Goal: Task Accomplishment & Management: Complete application form

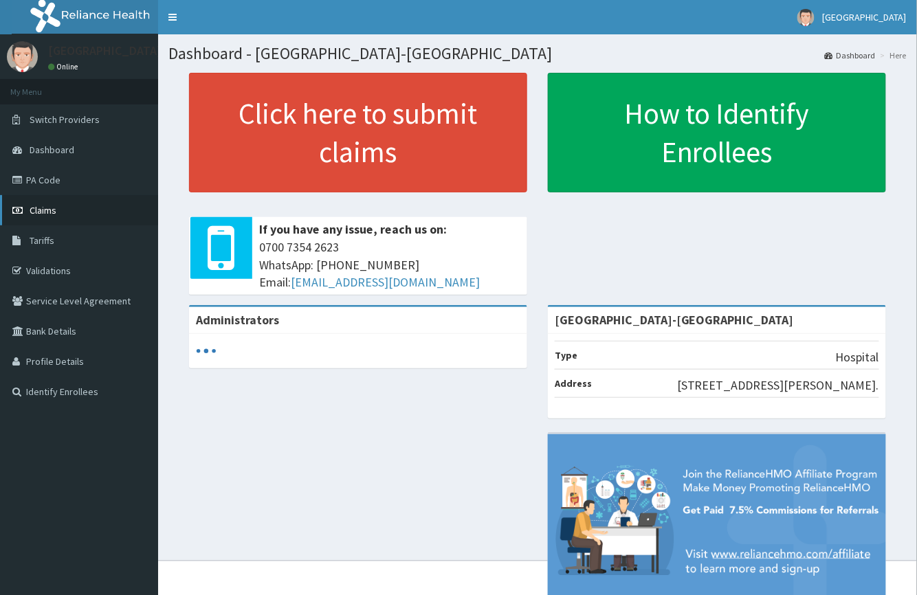
click at [43, 212] on span "Claims" at bounding box center [43, 210] width 27 height 12
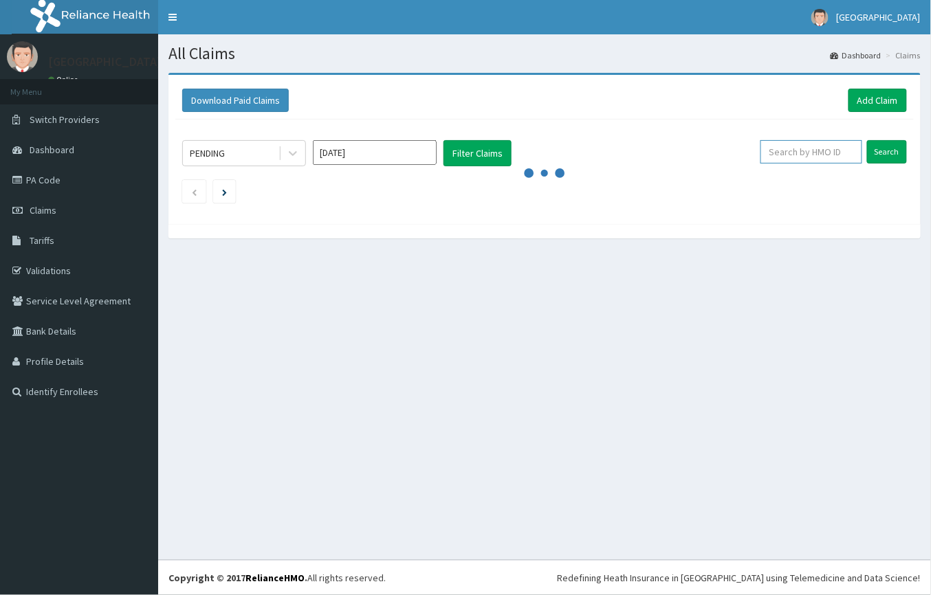
click at [792, 149] on input "text" at bounding box center [812, 151] width 102 height 23
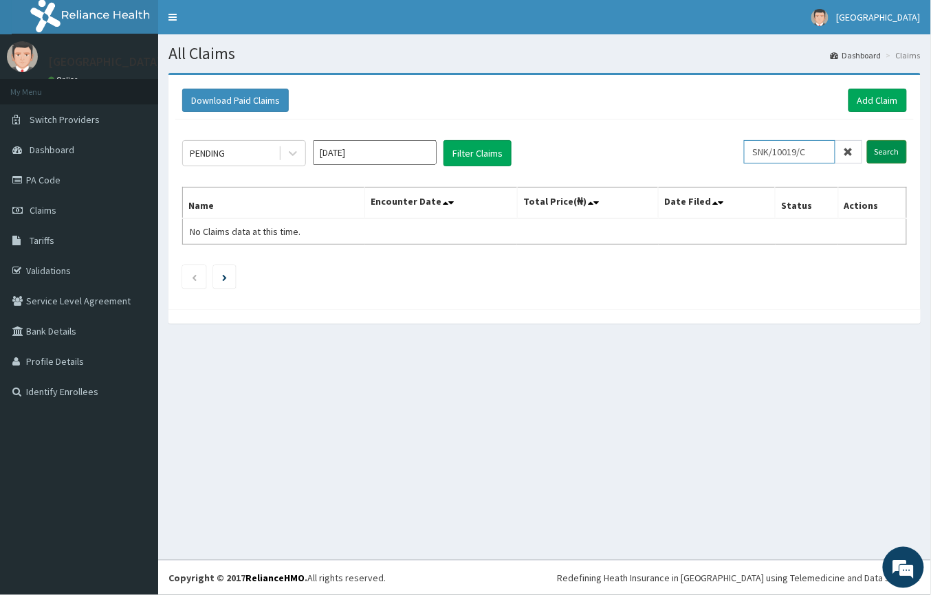
type input "SNK/10019/C"
click at [892, 149] on input "Search" at bounding box center [887, 151] width 40 height 23
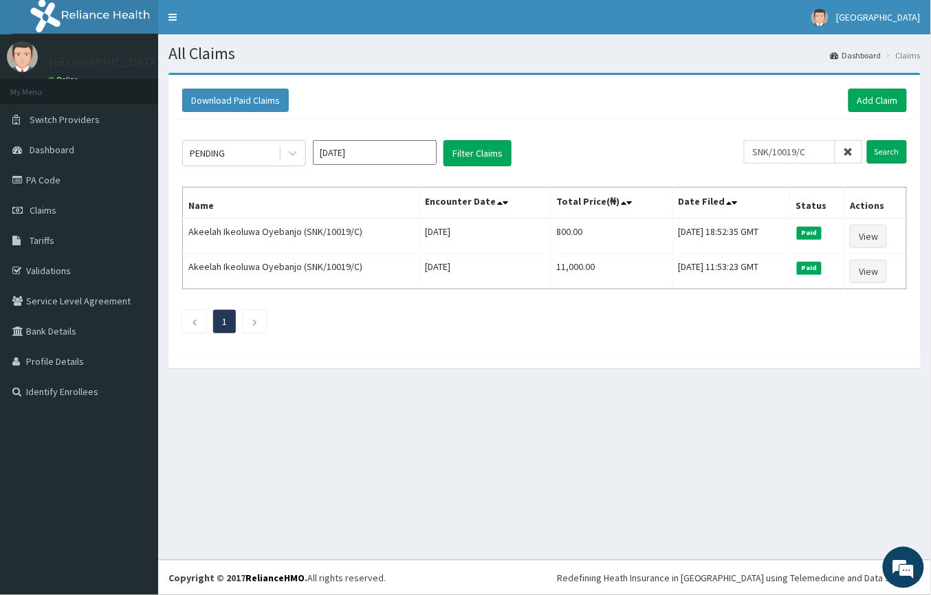
drag, startPoint x: 616, startPoint y: 0, endPoint x: 628, endPoint y: 102, distance: 103.1
click at [628, 102] on div "Download Paid Claims Add Claim" at bounding box center [544, 100] width 725 height 23
click at [869, 89] on link "Add Claim" at bounding box center [878, 100] width 58 height 23
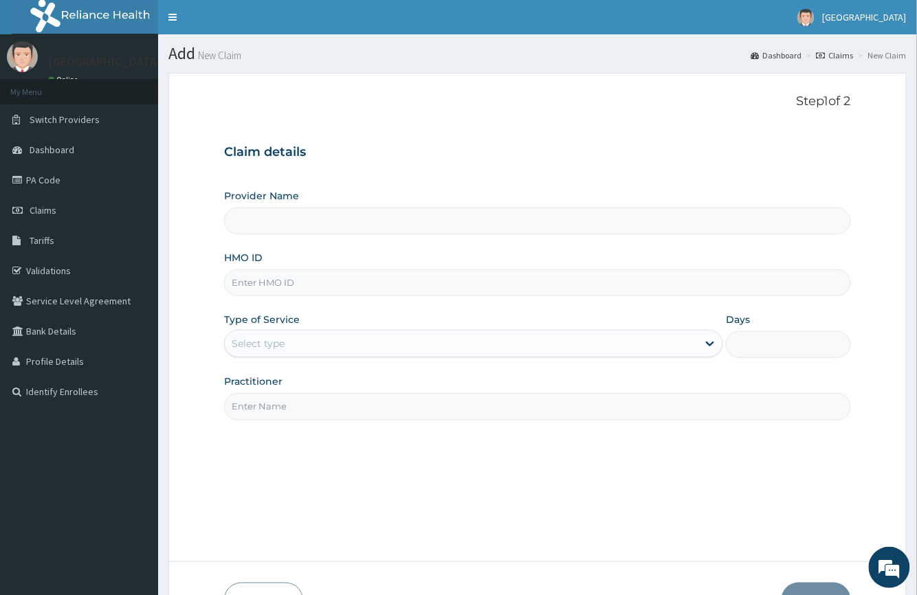
type input "[GEOGRAPHIC_DATA]-[GEOGRAPHIC_DATA]"
click at [286, 278] on input "HMO ID" at bounding box center [537, 283] width 626 height 27
type input "SNK/10019/C"
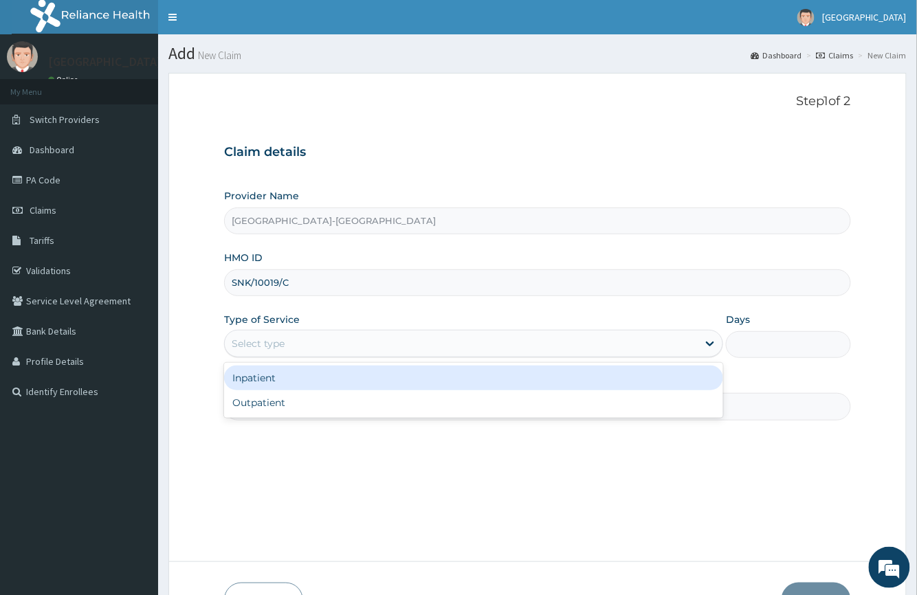
click at [281, 353] on div "Select type" at bounding box center [461, 344] width 473 height 22
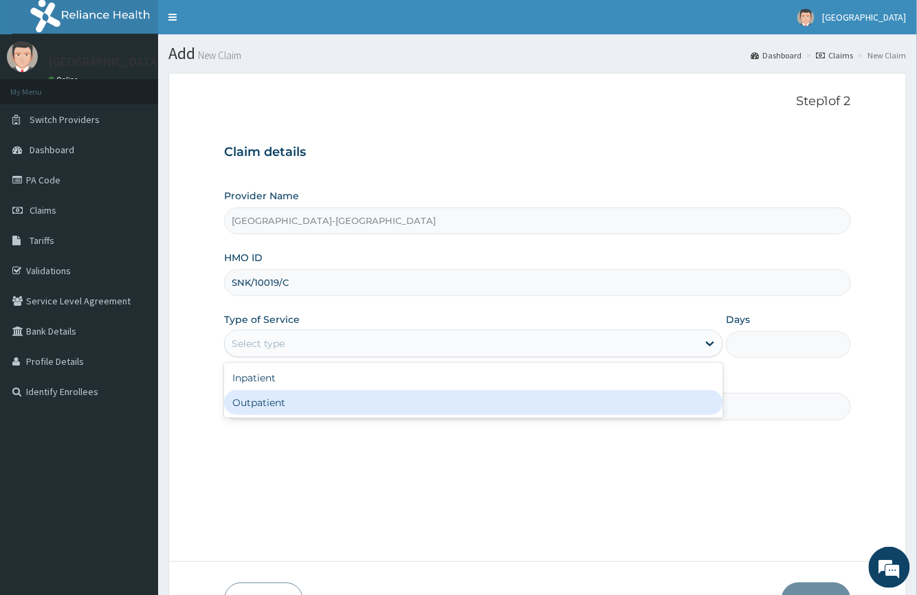
click at [278, 397] on div "Outpatient" at bounding box center [473, 403] width 499 height 25
type input "1"
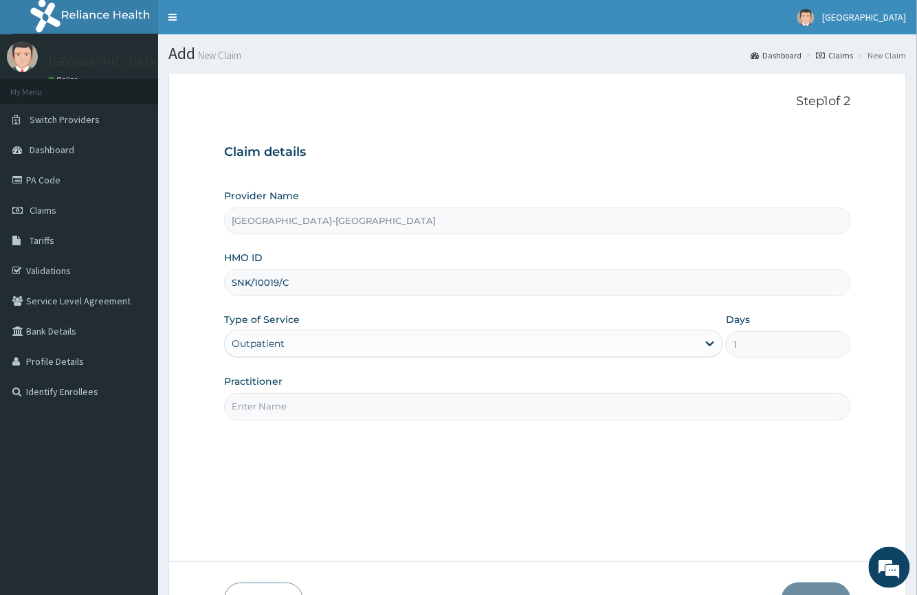
click at [429, 410] on input "Practitioner" at bounding box center [537, 406] width 626 height 27
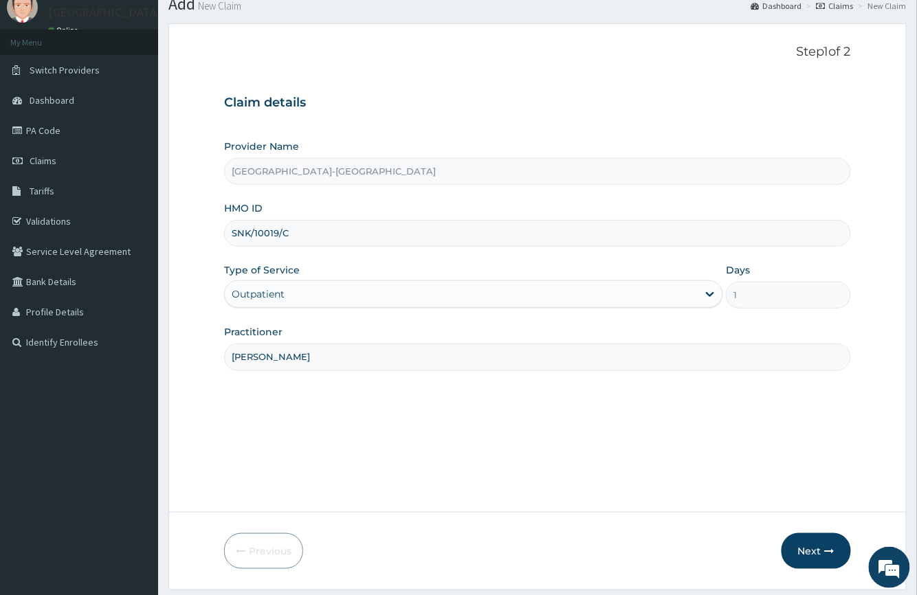
scroll to position [91, 0]
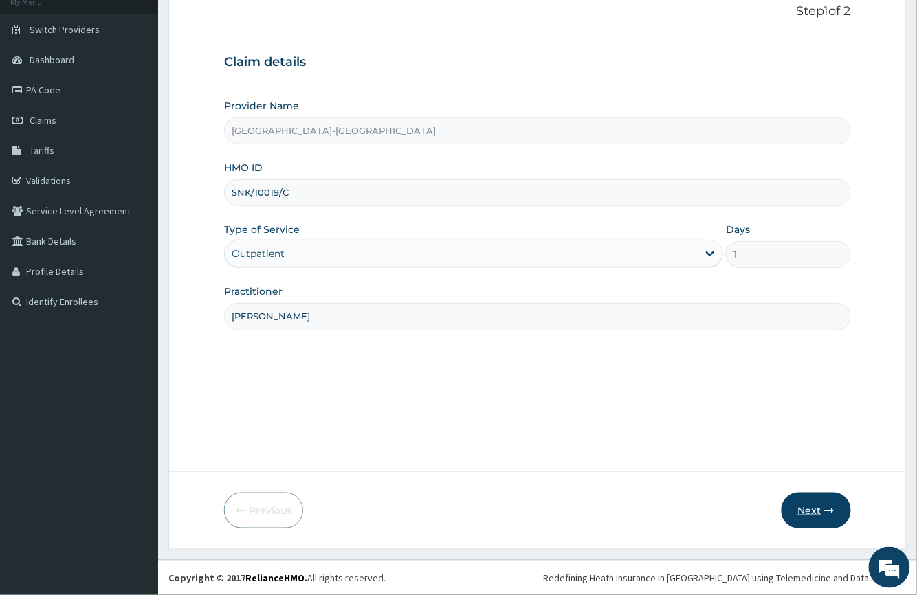
type input "Dr Tobechukwu Ibeh"
click at [826, 493] on button "Next" at bounding box center [816, 511] width 69 height 36
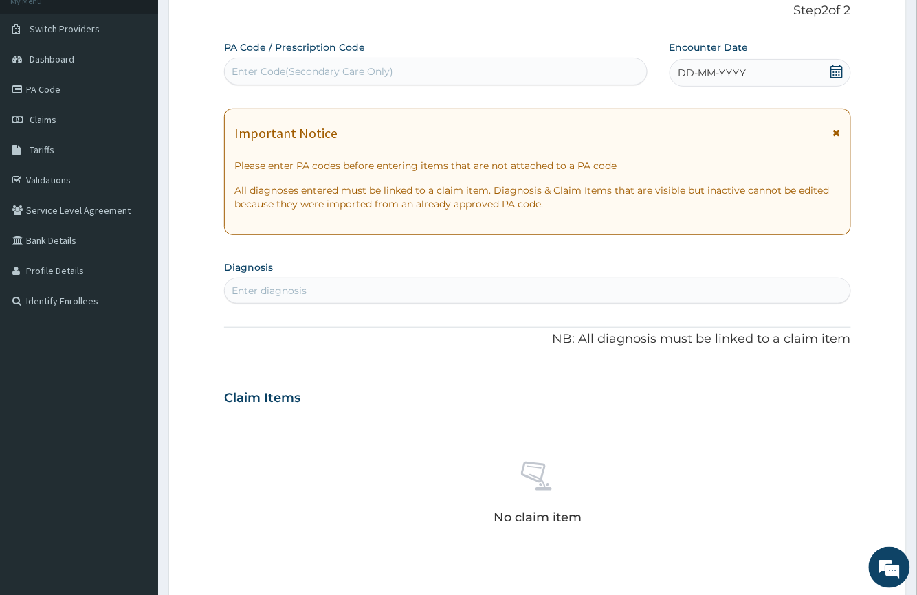
click at [322, 72] on div "Enter Code(Secondary Care Only)" at bounding box center [313, 72] width 162 height 14
type input "PA/3222F7"
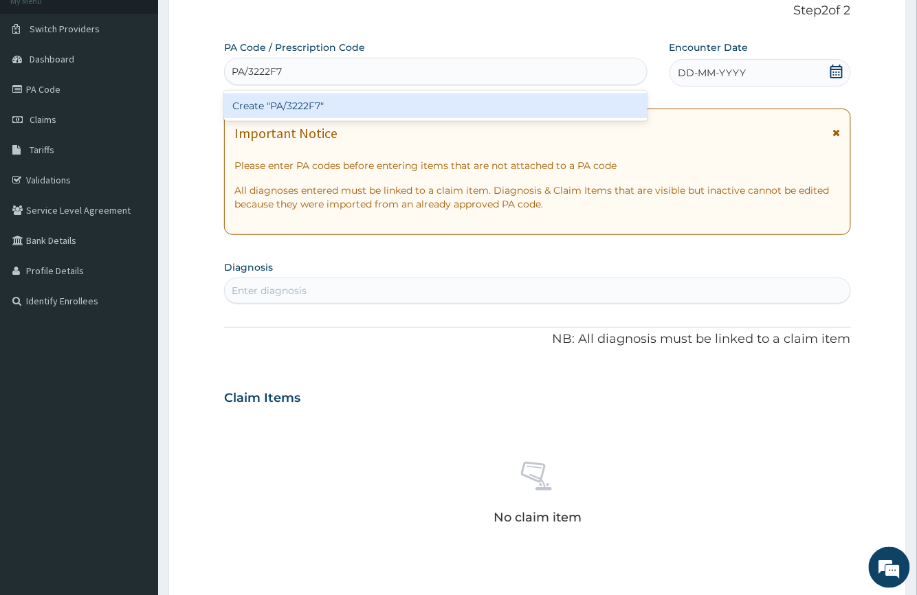
click at [309, 103] on div "Create "PA/3222F7"" at bounding box center [435, 106] width 423 height 25
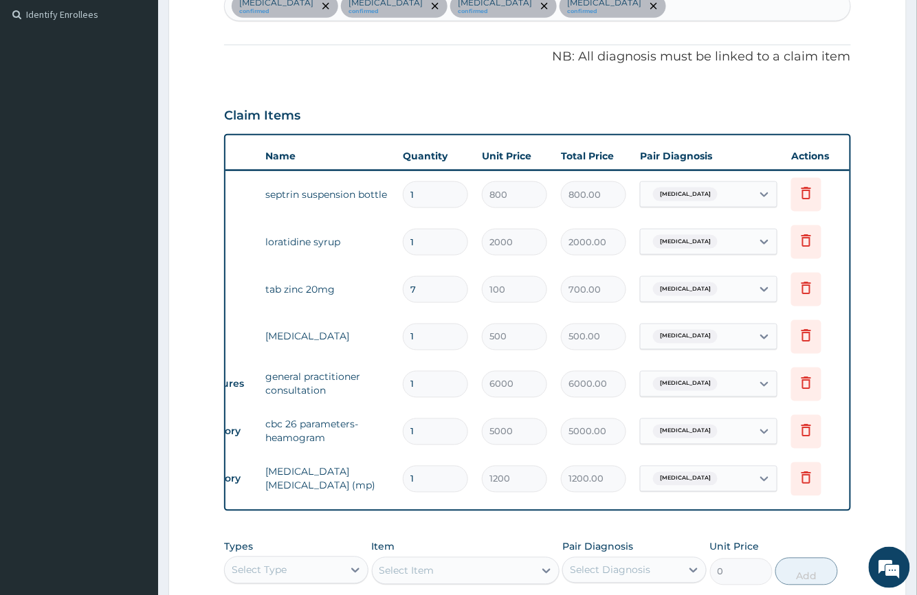
scroll to position [0, 63]
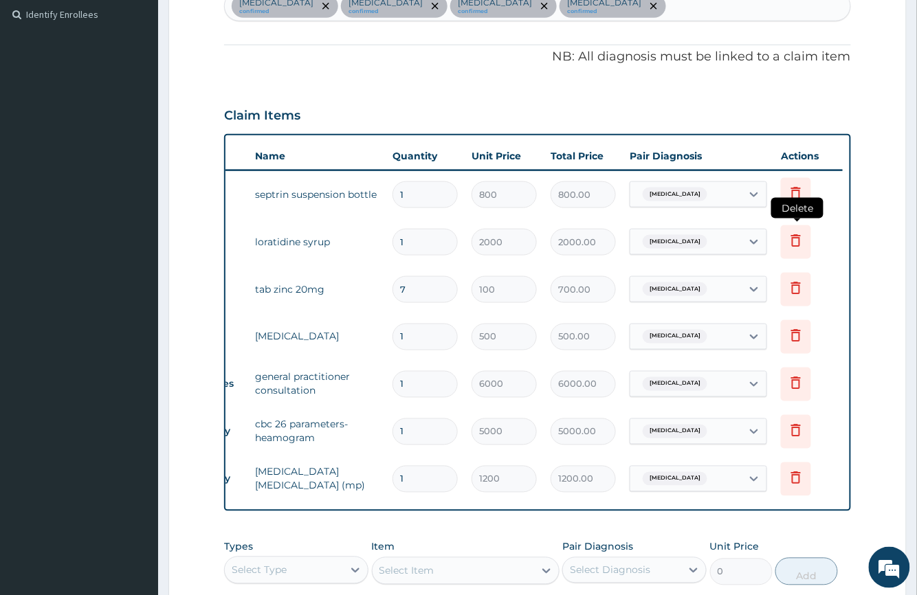
click at [792, 248] on icon at bounding box center [796, 240] width 17 height 17
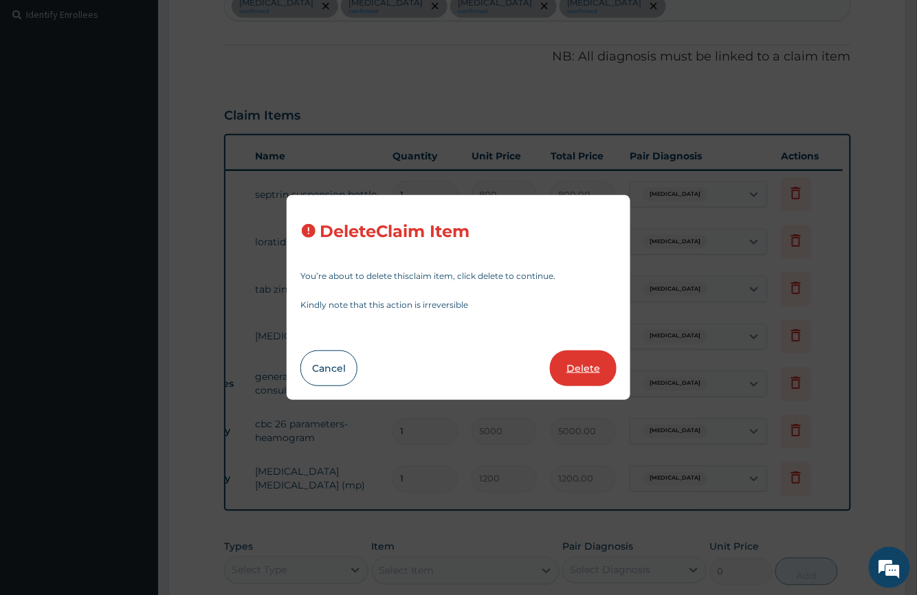
click at [578, 360] on button "Delete" at bounding box center [583, 369] width 67 height 36
type input "7"
type input "100"
type input "700.00"
type input "1"
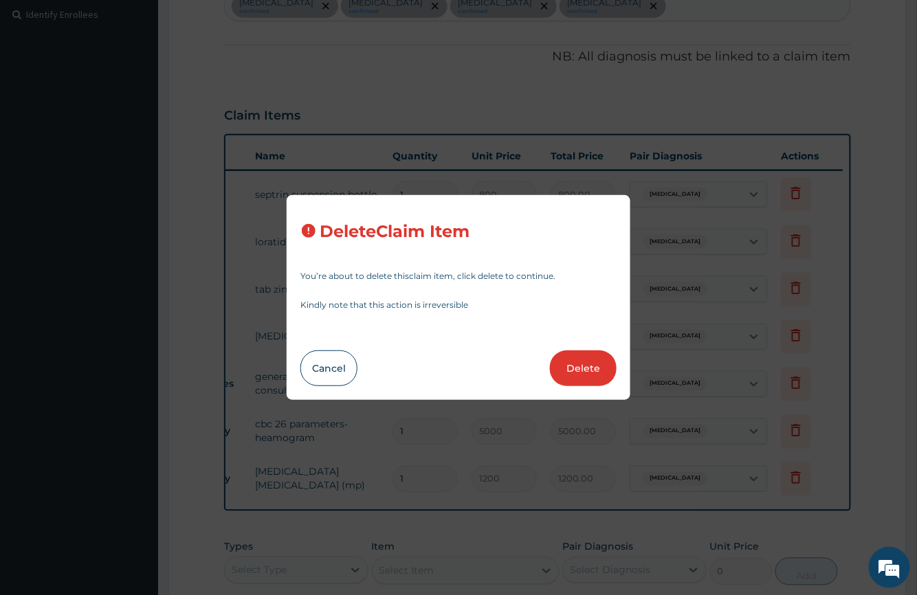
type input "500"
type input "500.00"
type input "6000"
type input "6000.00"
type input "5000"
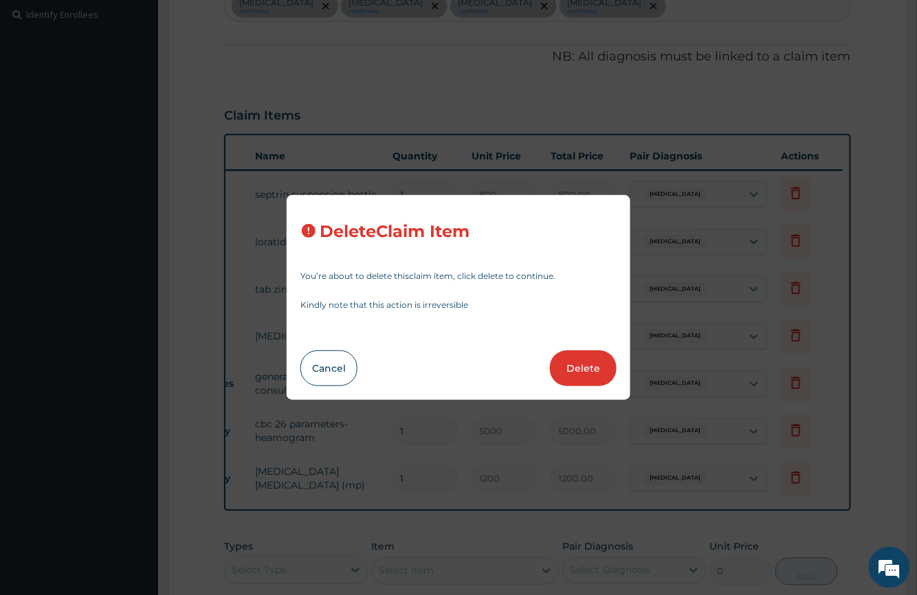
type input "5000.00"
type input "1200"
type input "1200.00"
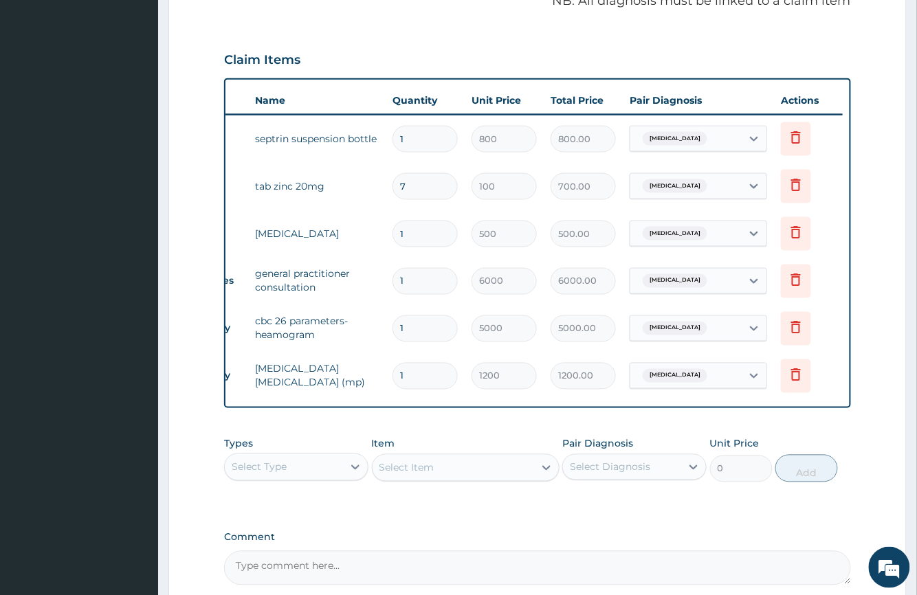
scroll to position [583, 0]
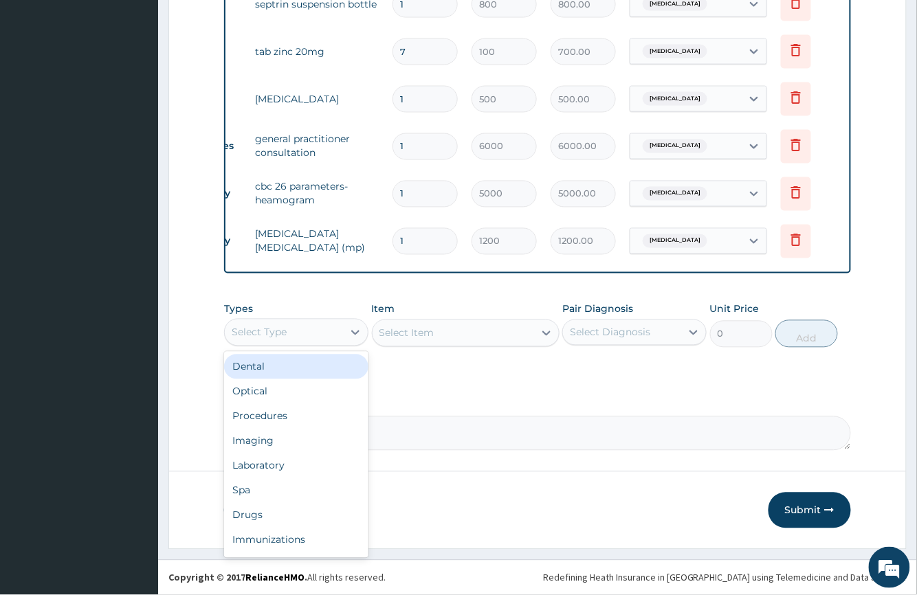
click at [289, 322] on div "Select Type" at bounding box center [284, 333] width 118 height 22
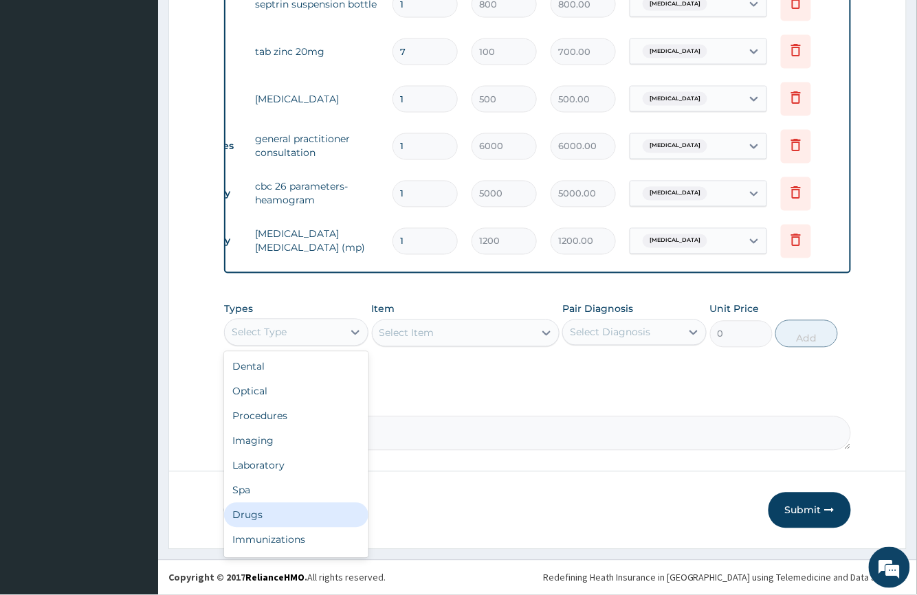
drag, startPoint x: 268, startPoint y: 509, endPoint x: 306, endPoint y: 463, distance: 59.1
click at [271, 509] on div "Drugs" at bounding box center [296, 515] width 144 height 25
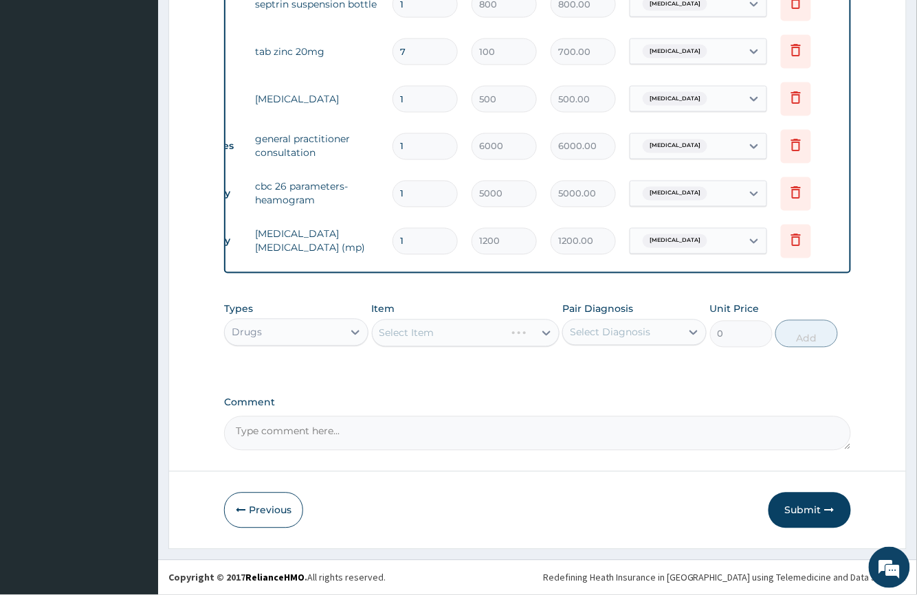
click at [427, 336] on div "Select Item" at bounding box center [466, 334] width 188 height 28
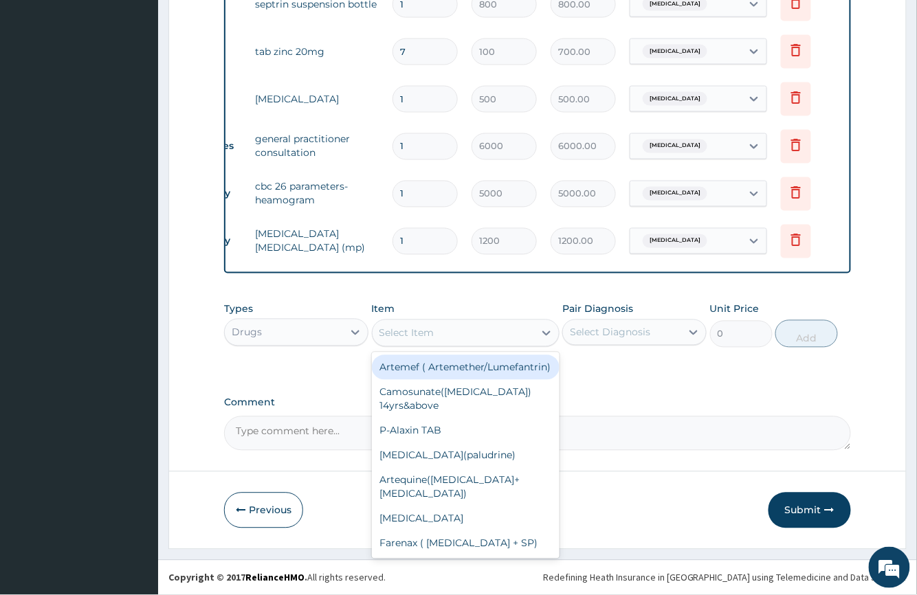
click at [432, 336] on div "Select Item" at bounding box center [407, 334] width 55 height 14
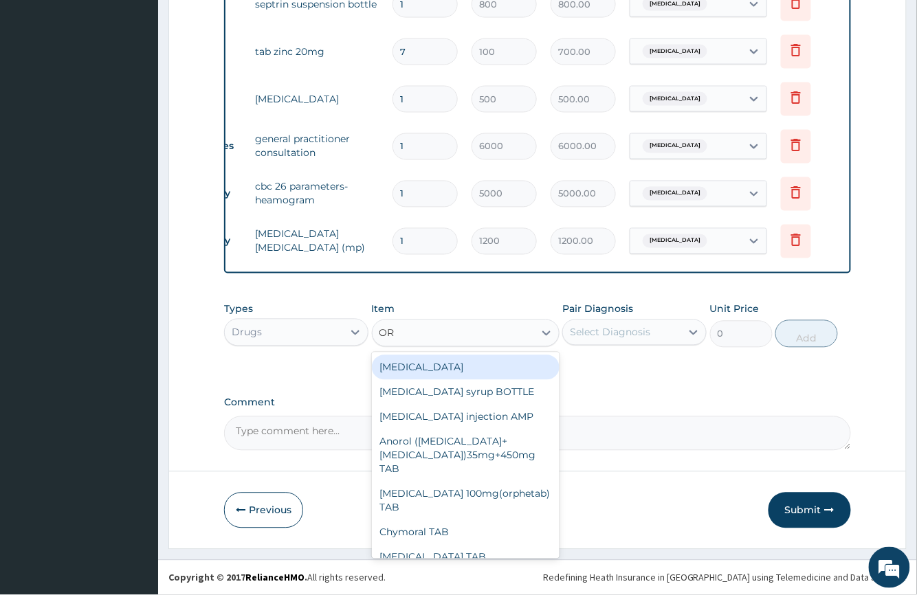
type input "ORS"
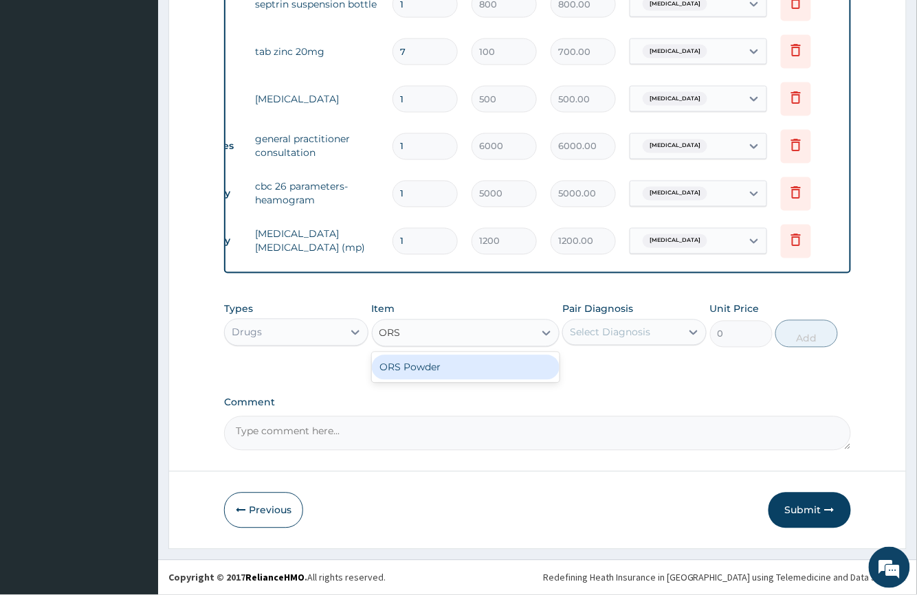
click at [435, 380] on div "ORS Powder" at bounding box center [466, 368] width 188 height 25
type input "500"
click at [615, 325] on div "Select Diagnosis" at bounding box center [622, 333] width 118 height 22
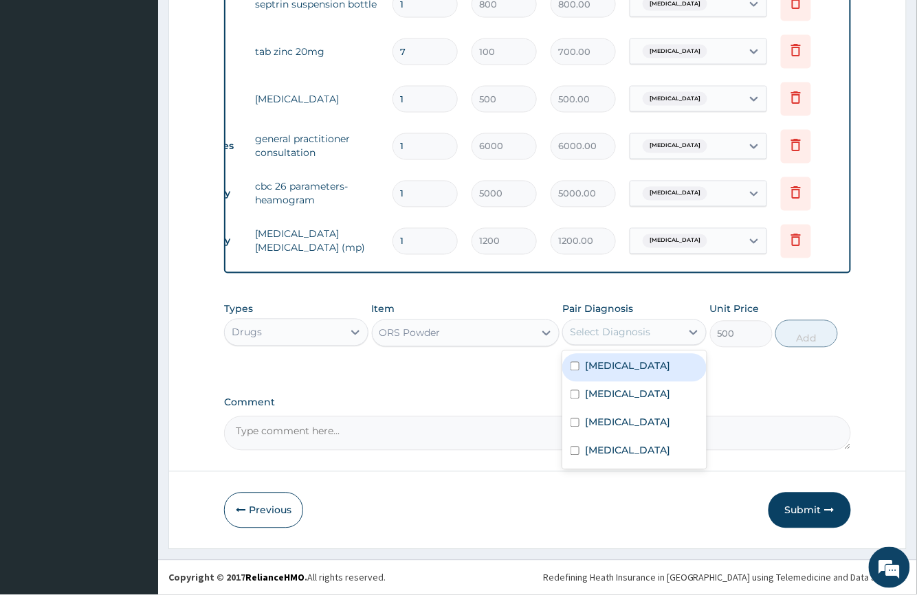
click at [600, 371] on label "Gastritis" at bounding box center [627, 367] width 85 height 14
checkbox input "true"
click at [816, 336] on button "Add" at bounding box center [807, 334] width 63 height 28
type input "0"
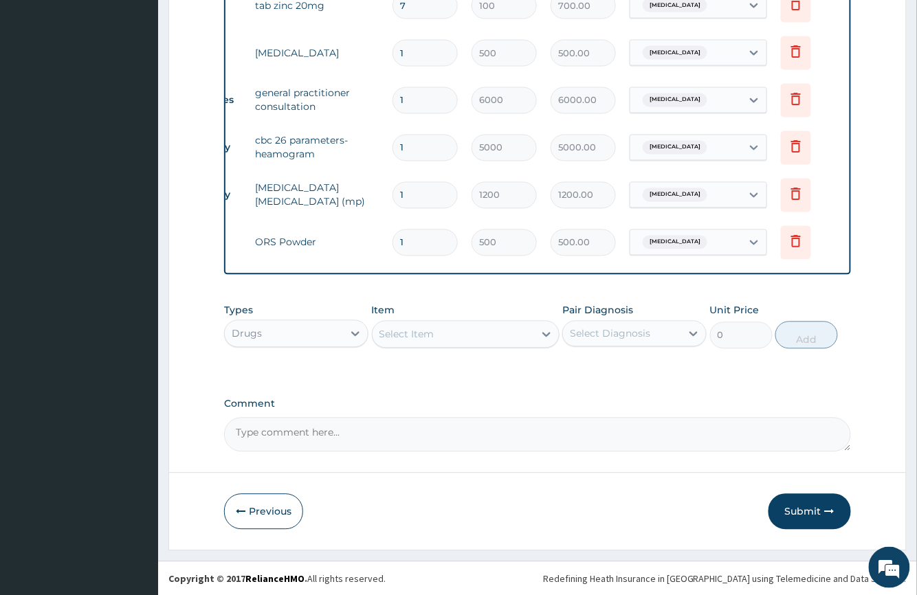
scroll to position [631, 0]
click at [811, 510] on button "Submit" at bounding box center [810, 511] width 83 height 36
click at [804, 506] on button "Submit" at bounding box center [810, 511] width 83 height 36
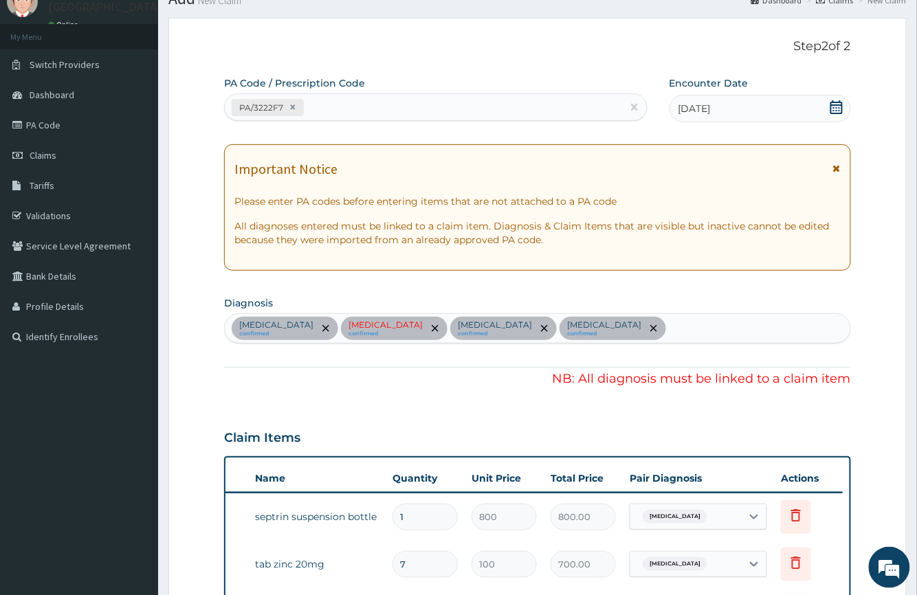
scroll to position [0, 0]
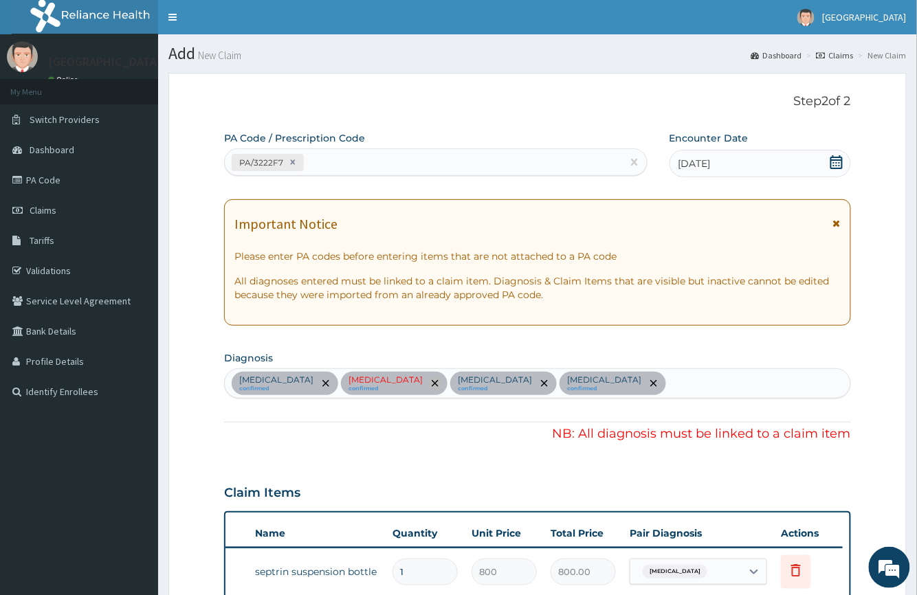
click at [432, 386] on icon "remove selection option" at bounding box center [435, 383] width 7 height 7
click at [432, 385] on icon "remove selection option" at bounding box center [435, 383] width 7 height 7
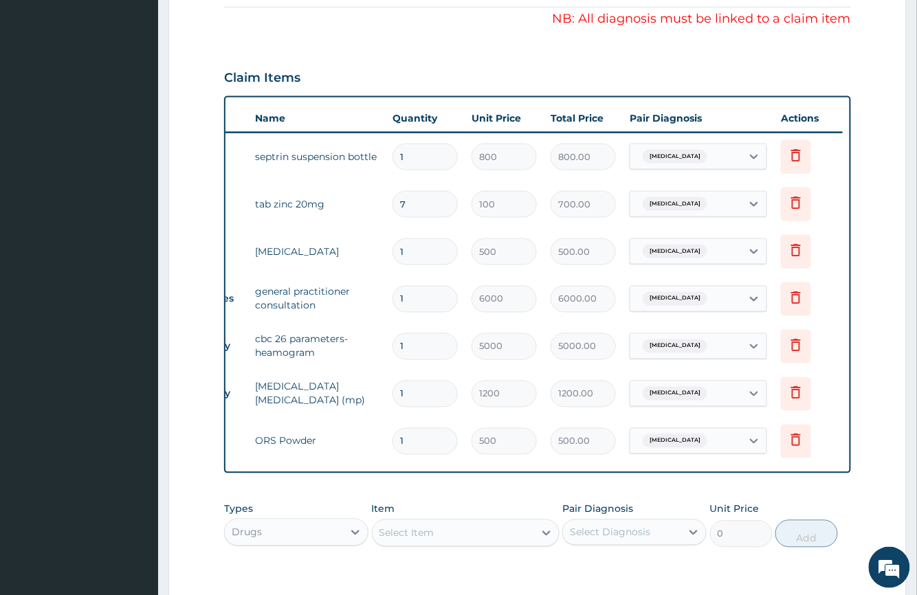
scroll to position [458, 0]
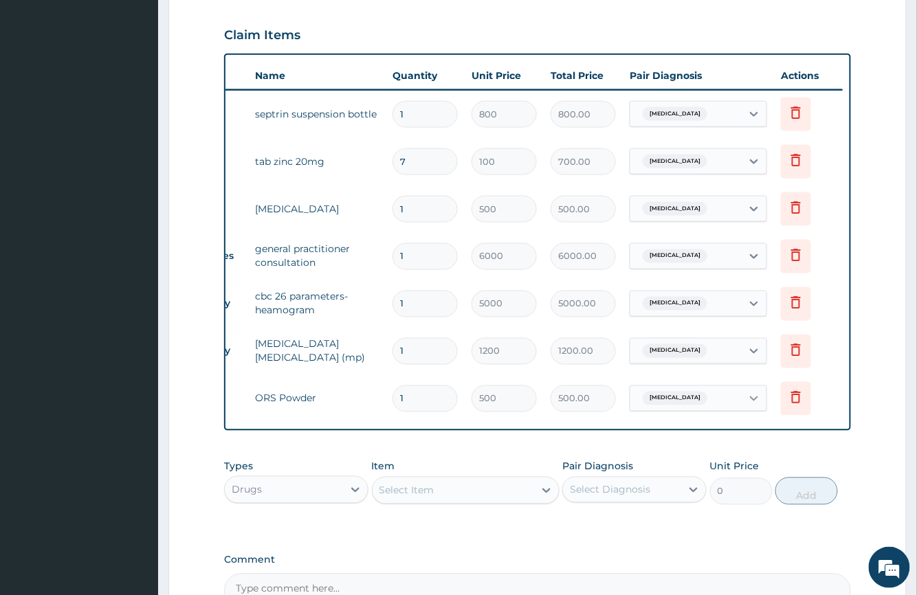
click at [752, 400] on icon at bounding box center [754, 399] width 14 height 14
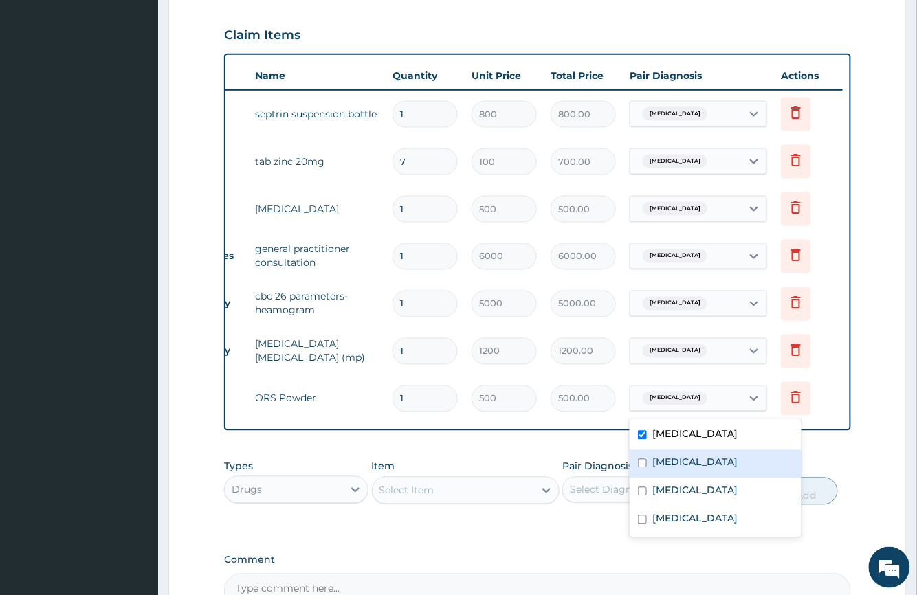
click at [640, 461] on input "checkbox" at bounding box center [642, 463] width 9 height 9
checkbox input "true"
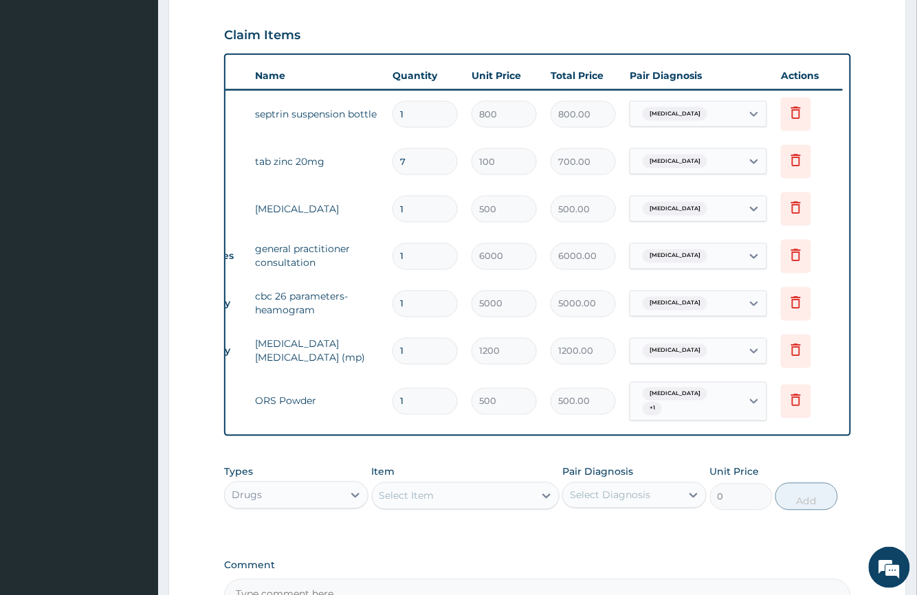
click at [837, 463] on div "PA Code / Prescription Code PA/3222F7 Encounter Date 06-07-2025 Important Notic…" at bounding box center [537, 143] width 626 height 941
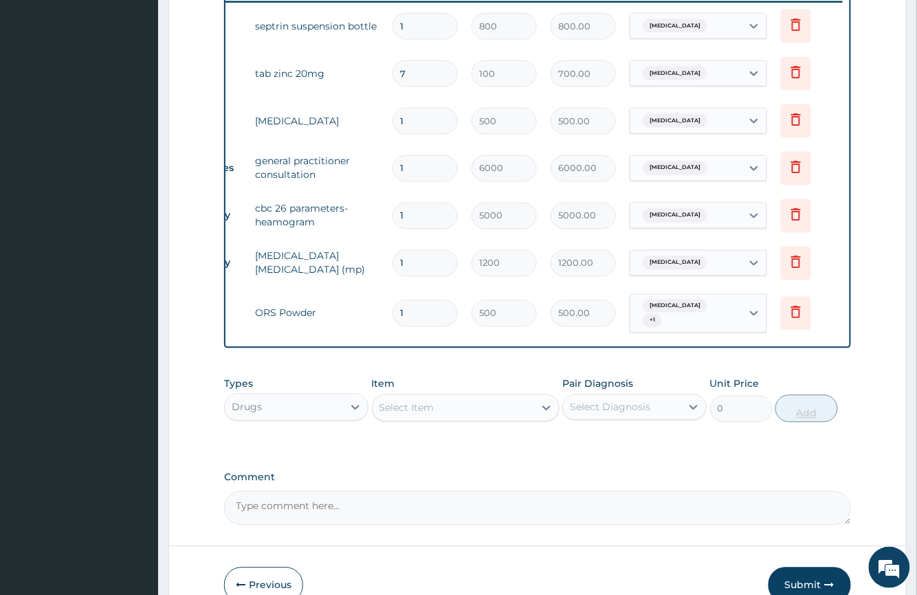
scroll to position [631, 0]
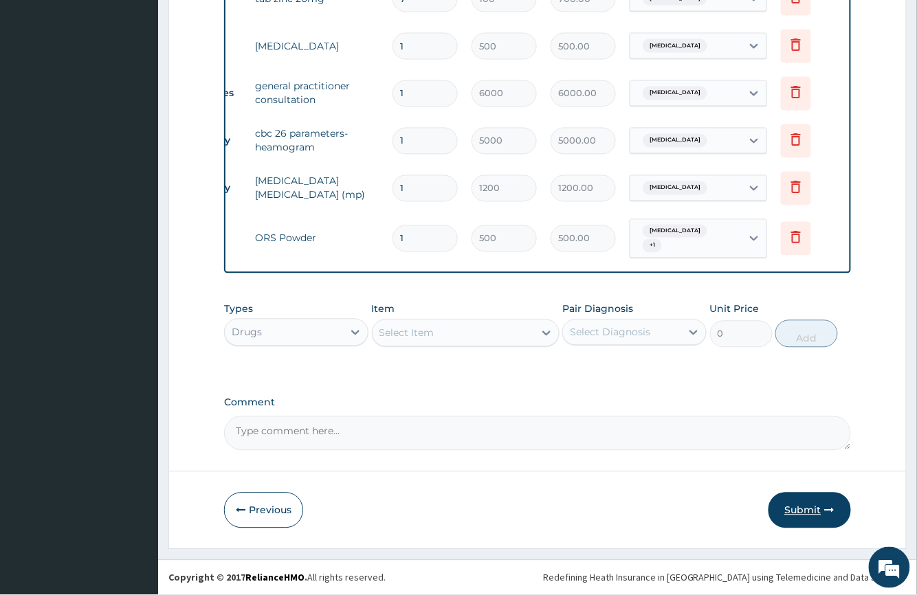
click at [795, 503] on button "Submit" at bounding box center [810, 511] width 83 height 36
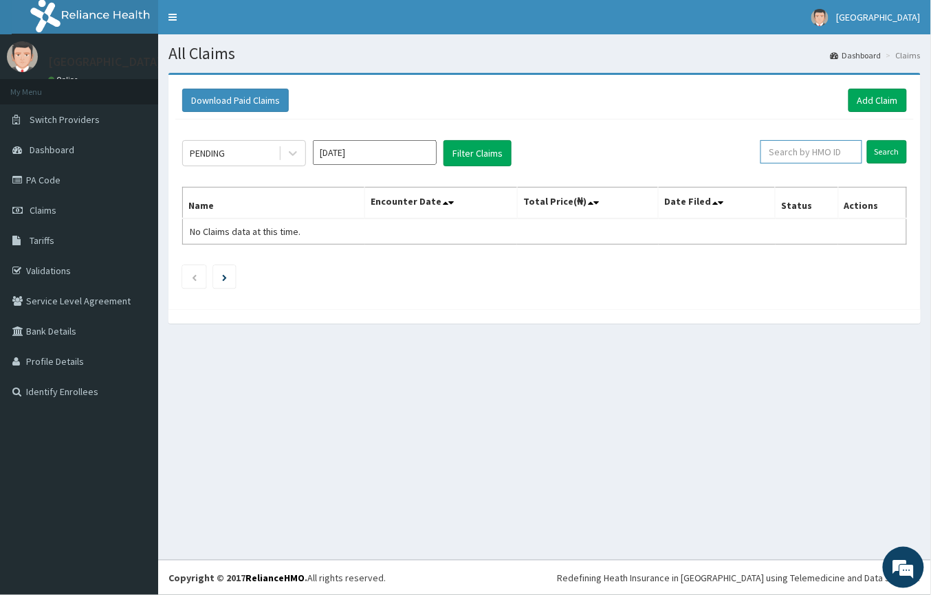
click at [789, 151] on input "text" at bounding box center [812, 151] width 102 height 23
type input "SNK/10019/C"
click at [881, 153] on input "Search" at bounding box center [887, 151] width 40 height 23
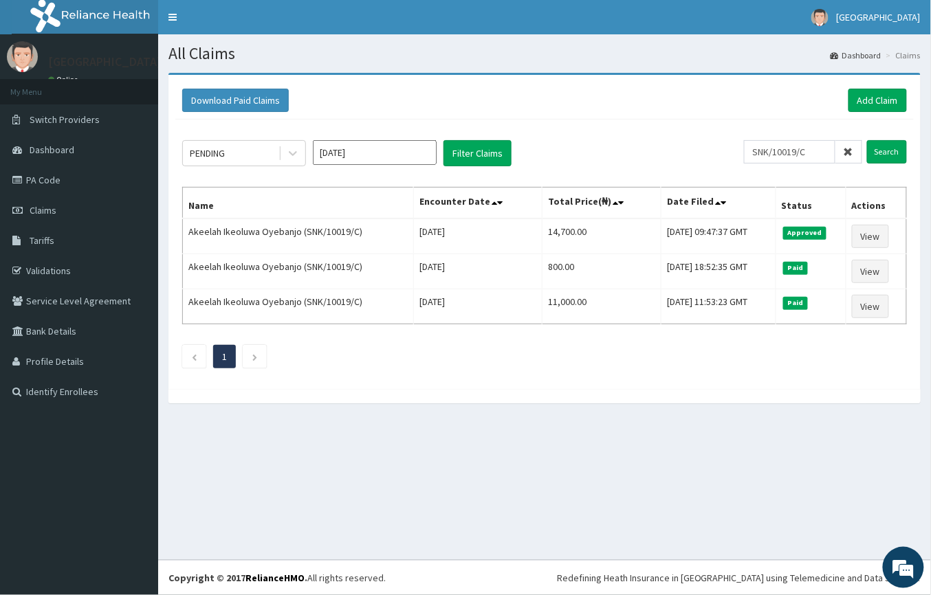
click at [844, 147] on icon at bounding box center [849, 152] width 10 height 10
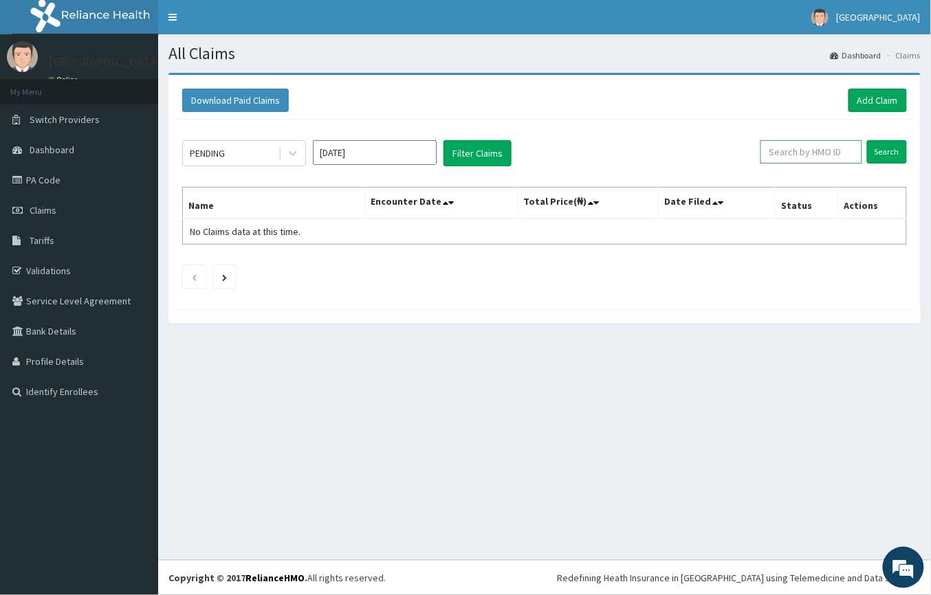
click at [785, 151] on input "text" at bounding box center [812, 151] width 102 height 23
type input "wkp/10099/a"
click at [889, 149] on input "Search" at bounding box center [887, 151] width 40 height 23
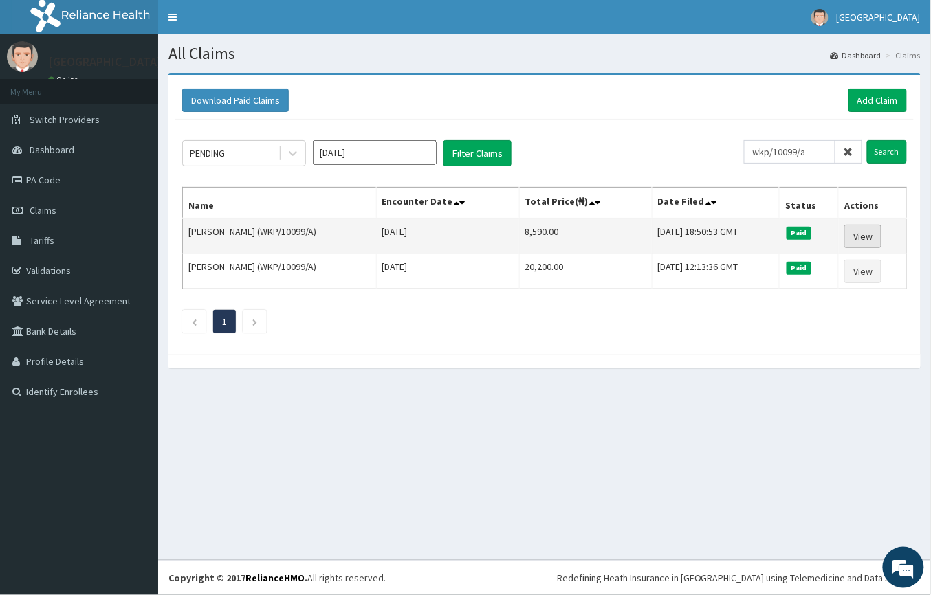
click at [869, 234] on link "View" at bounding box center [862, 236] width 37 height 23
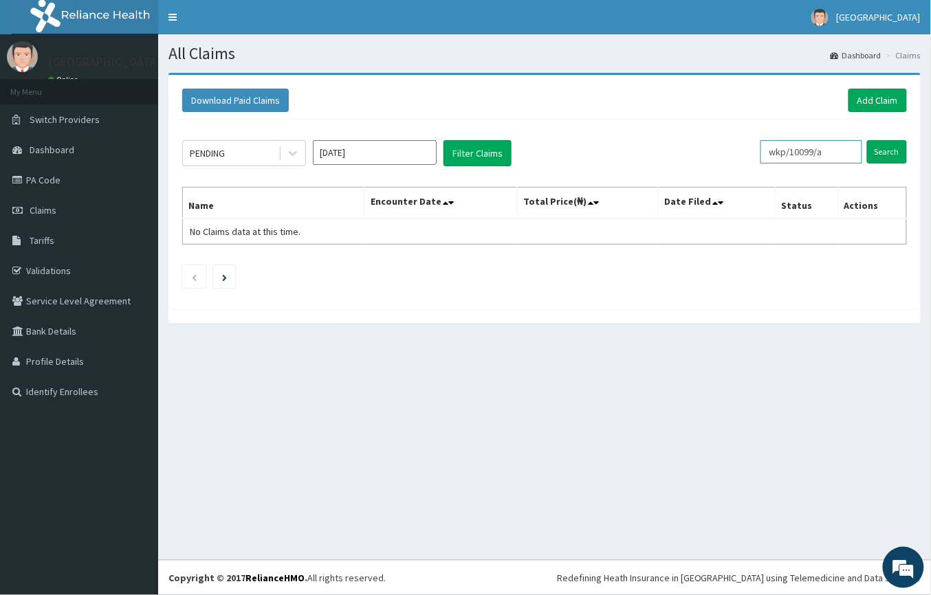
drag, startPoint x: 848, startPoint y: 150, endPoint x: 740, endPoint y: 157, distance: 108.2
click at [741, 155] on div "PENDING Aug 2025 Filter Claims wkp/10099/a Search" at bounding box center [544, 153] width 725 height 26
type input "WKP/10099/B"
click at [898, 149] on input "Search" at bounding box center [887, 151] width 40 height 23
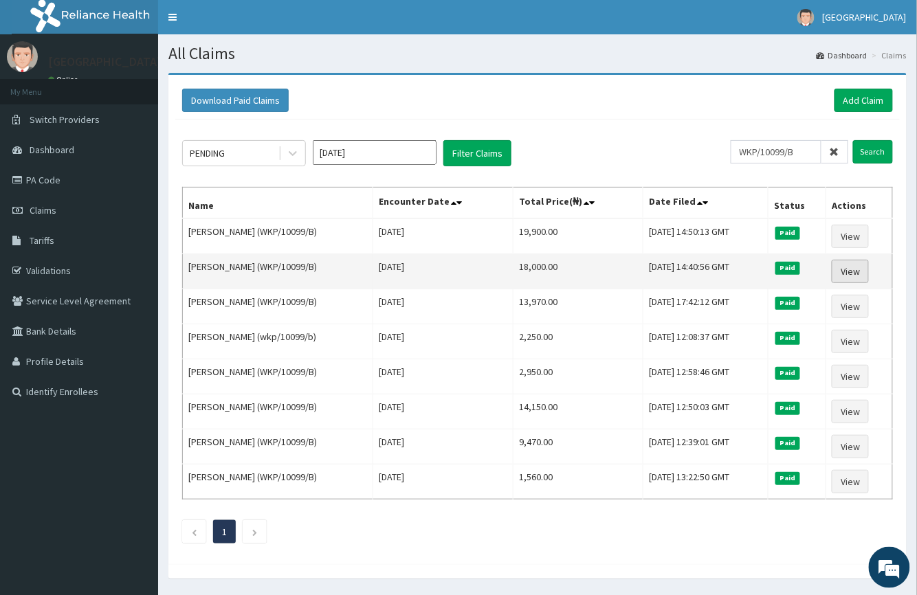
click at [858, 275] on link "View" at bounding box center [850, 271] width 37 height 23
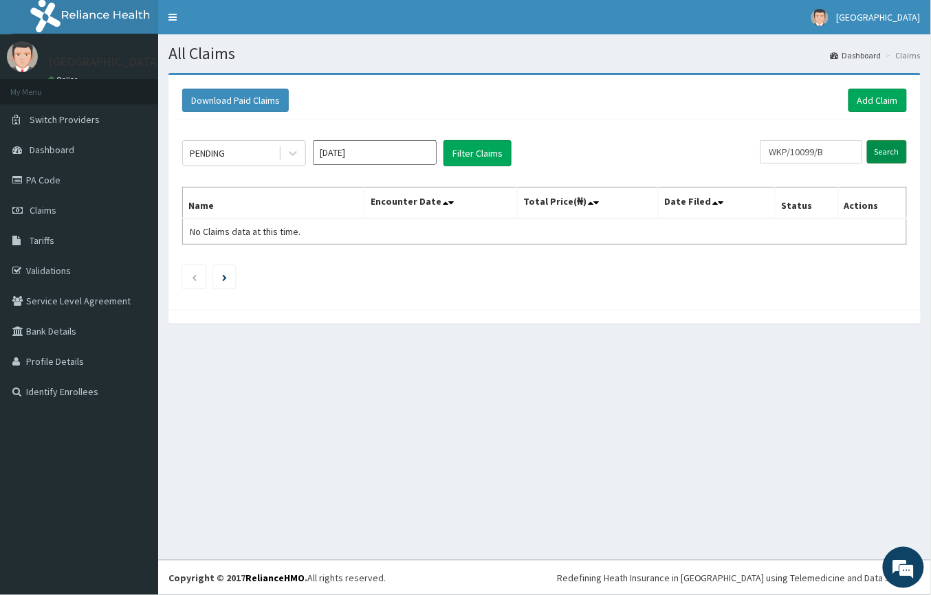
click at [888, 155] on input "Search" at bounding box center [887, 151] width 40 height 23
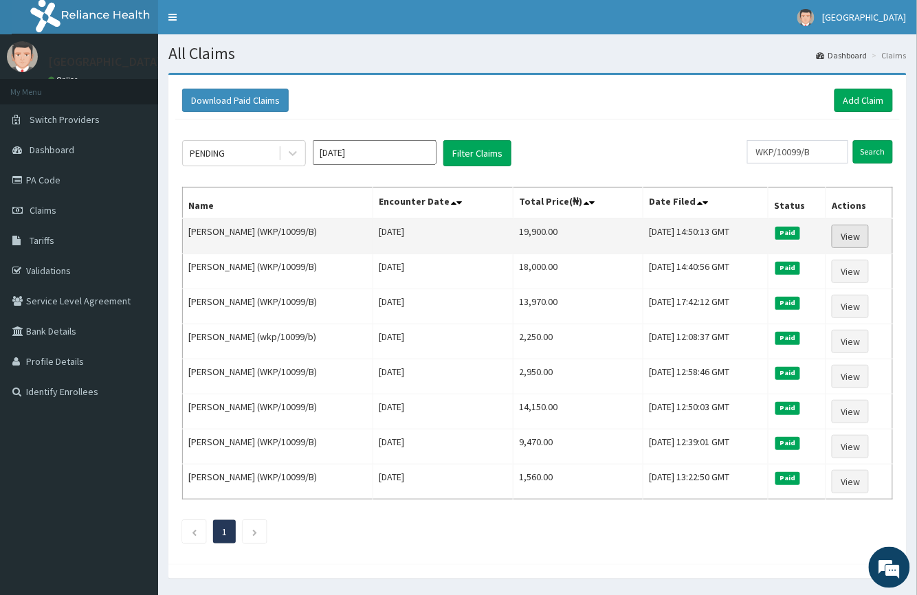
click at [839, 234] on link "View" at bounding box center [850, 236] width 37 height 23
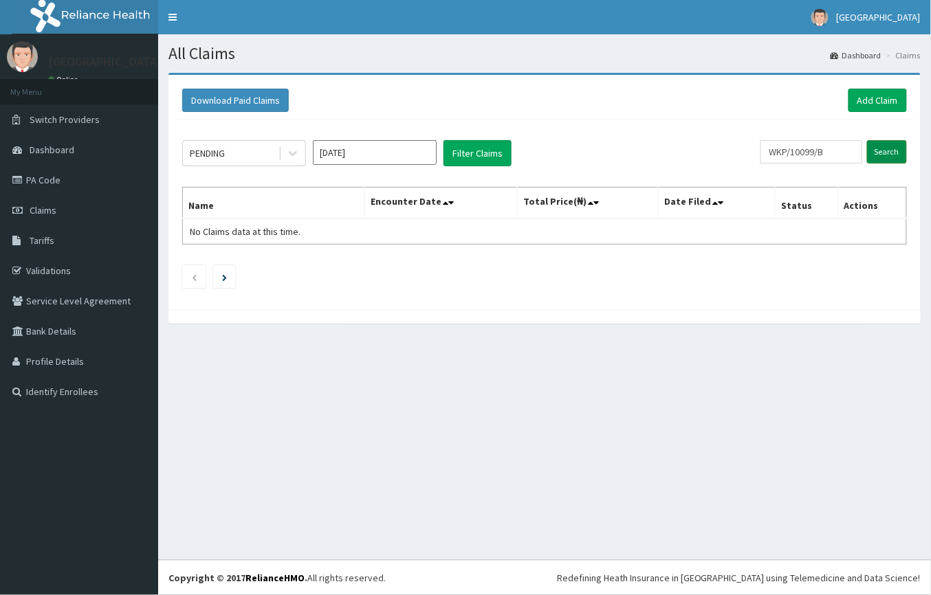
click at [892, 157] on input "Search" at bounding box center [887, 151] width 40 height 23
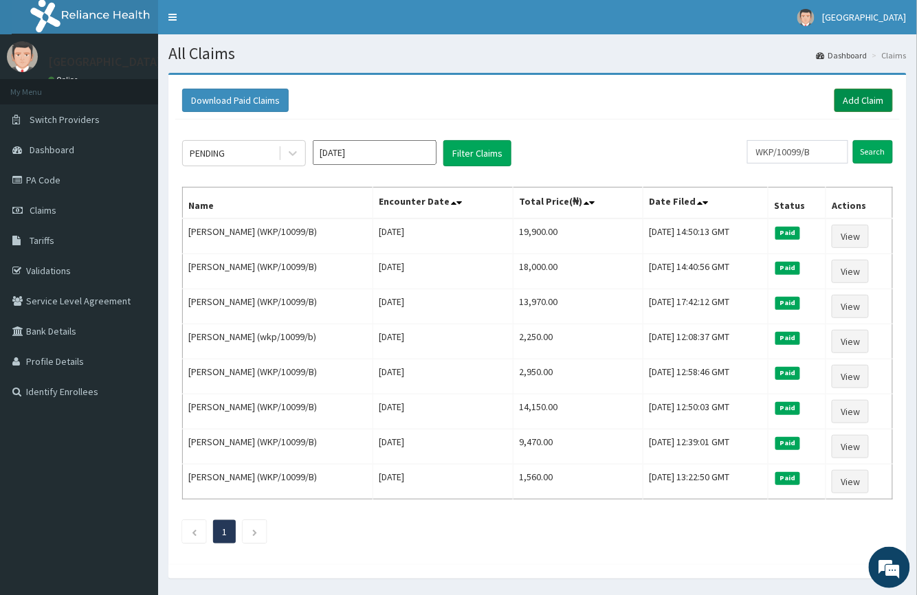
click at [862, 105] on link "Add Claim" at bounding box center [864, 100] width 58 height 23
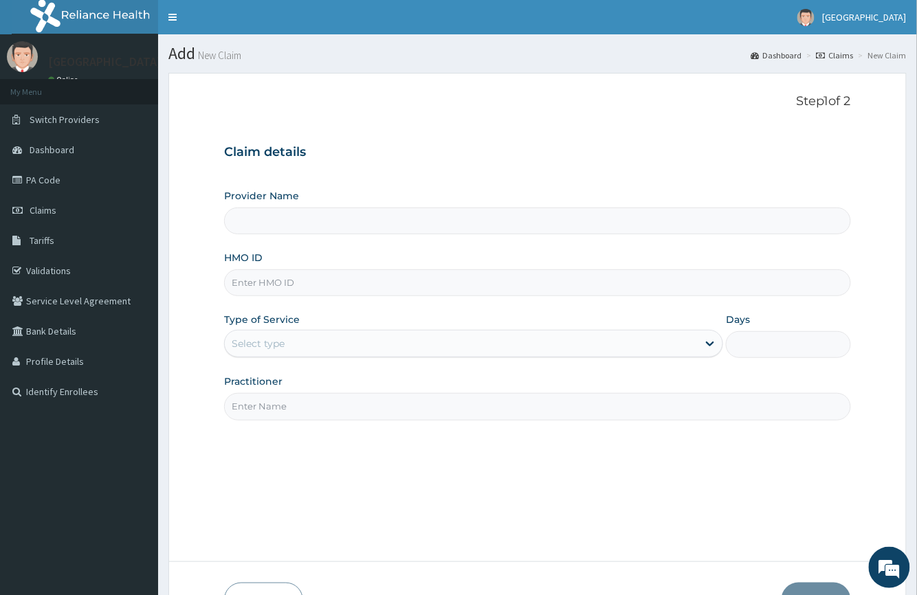
type input "[GEOGRAPHIC_DATA]-[GEOGRAPHIC_DATA]"
click at [265, 287] on input "HMO ID" at bounding box center [537, 283] width 626 height 27
type input "WKP/10099/B"
click at [276, 341] on div "Select type" at bounding box center [258, 344] width 53 height 14
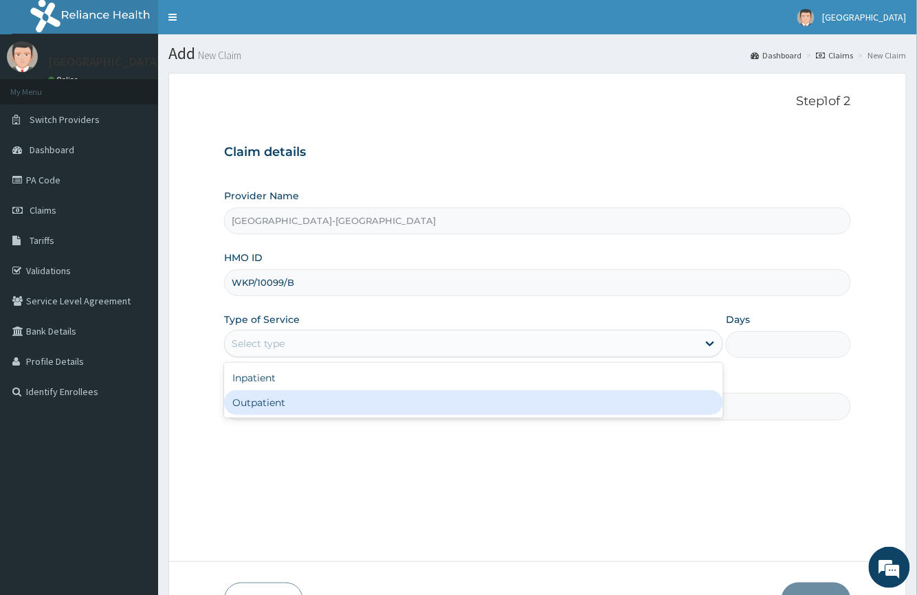
click at [286, 402] on div "Outpatient" at bounding box center [473, 403] width 499 height 25
type input "1"
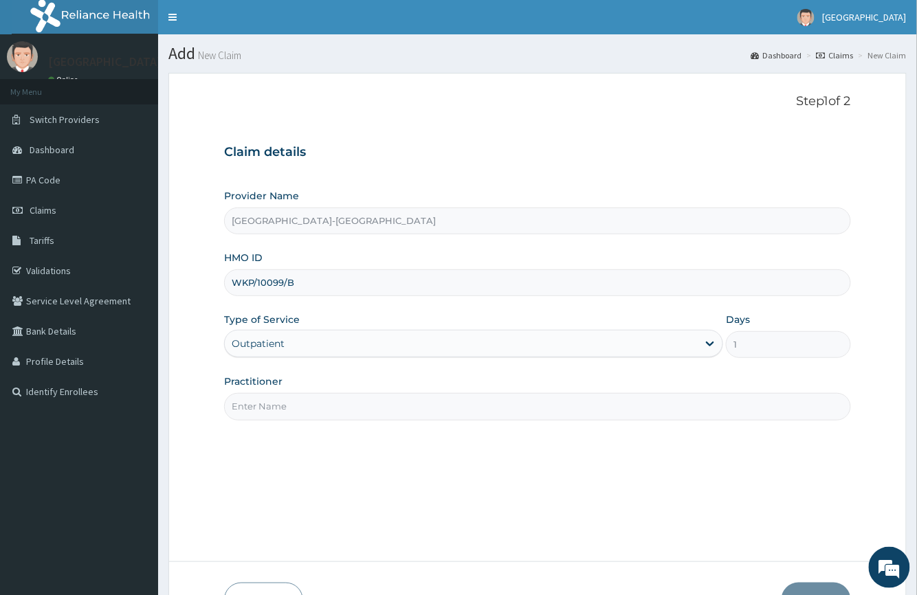
click at [325, 408] on input "Practitioner" at bounding box center [537, 406] width 626 height 27
type input "DR IBEH TOBECHUKWU"
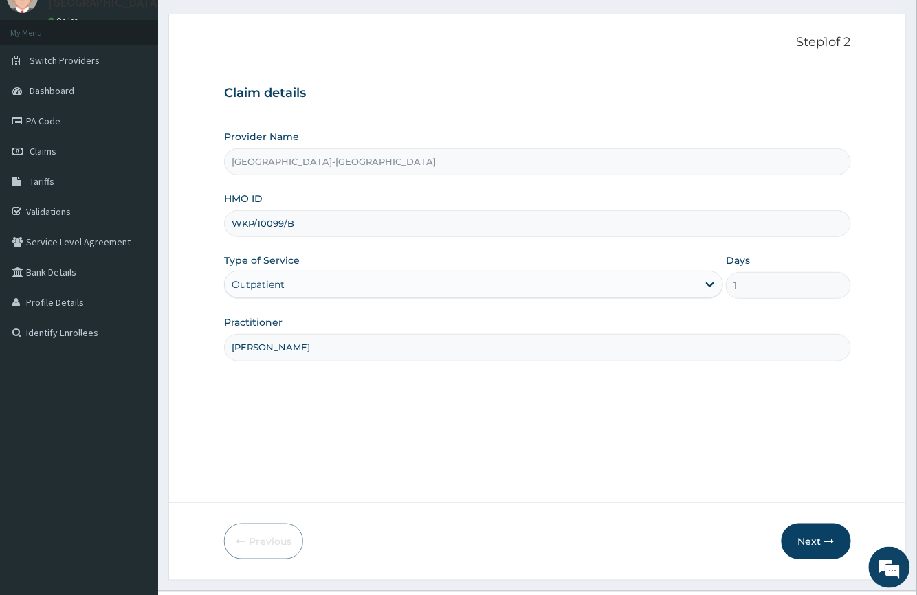
scroll to position [91, 0]
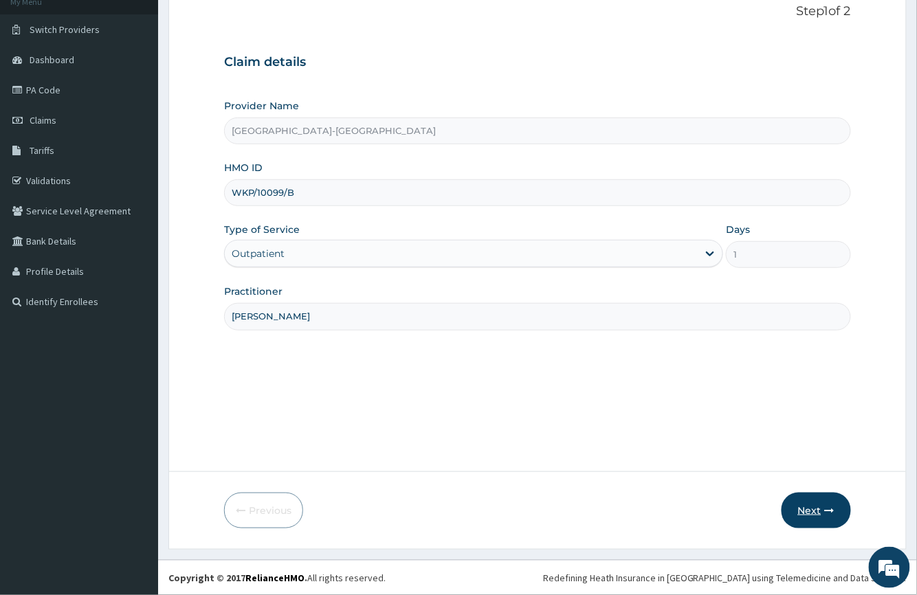
click at [807, 507] on button "Next" at bounding box center [816, 511] width 69 height 36
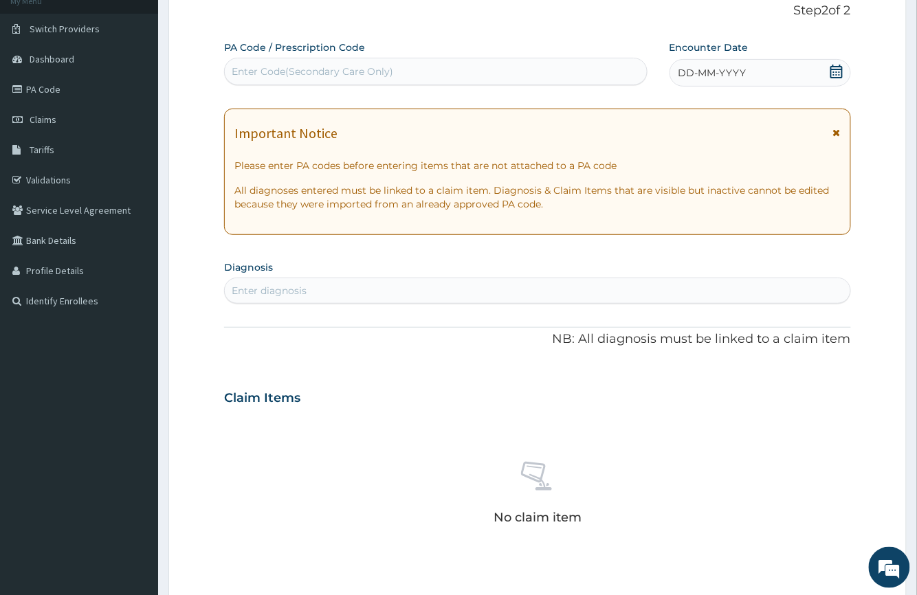
click at [300, 72] on div "Enter Code(Secondary Care Only)" at bounding box center [313, 72] width 162 height 14
type input "PA/3449E8"
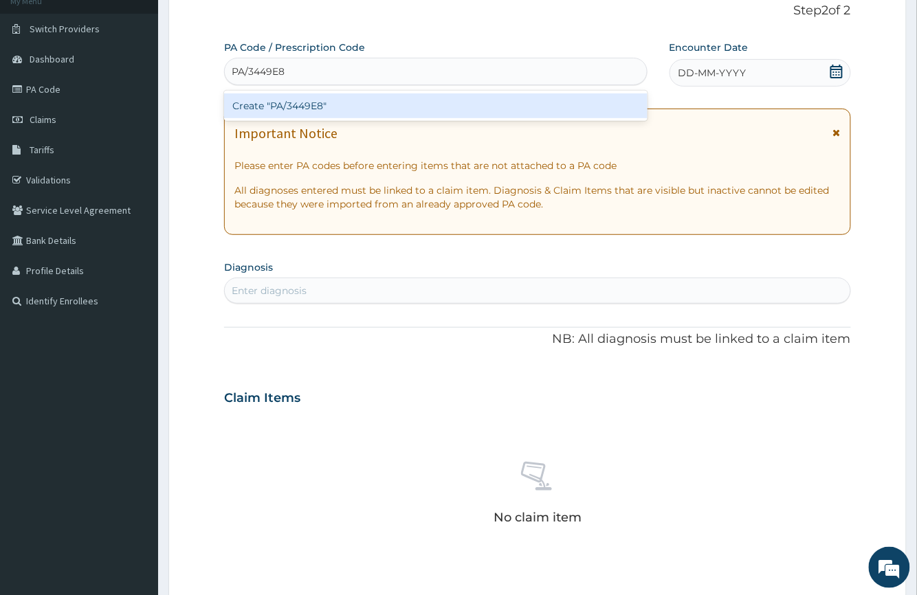
click at [304, 103] on div "Create "PA/3449E8"" at bounding box center [435, 106] width 423 height 25
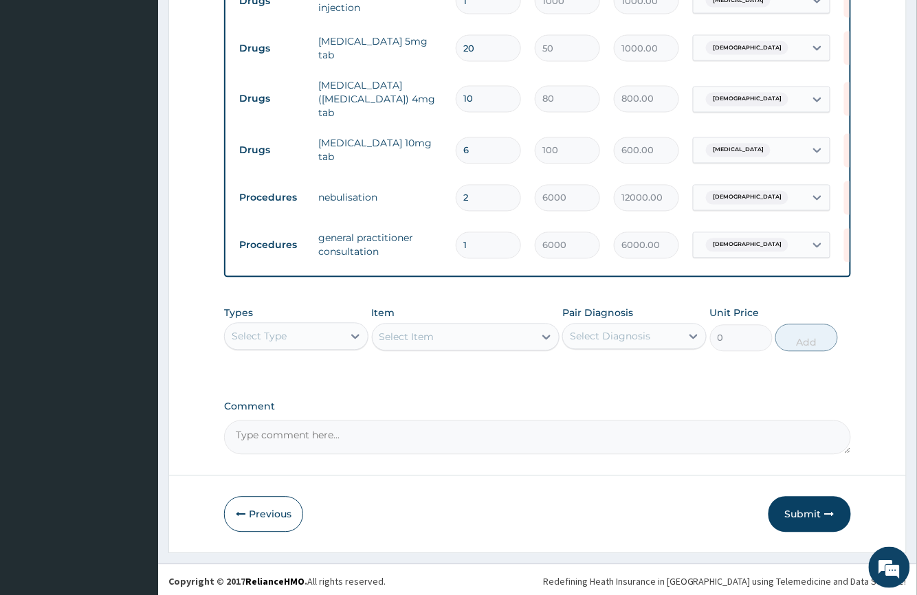
scroll to position [631, 0]
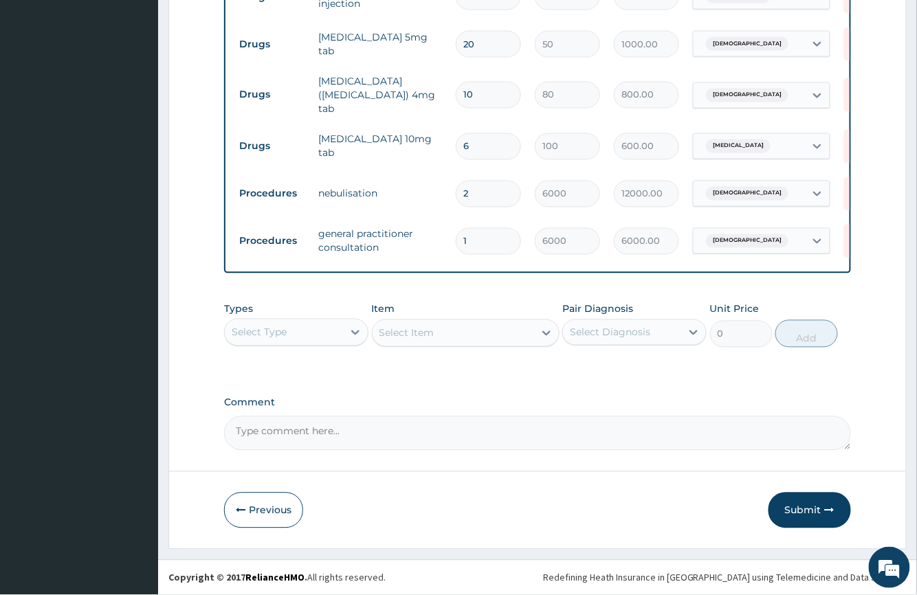
click at [488, 187] on input "2" at bounding box center [488, 194] width 65 height 27
type input "0.00"
type input "1"
type input "6000.00"
type input "1"
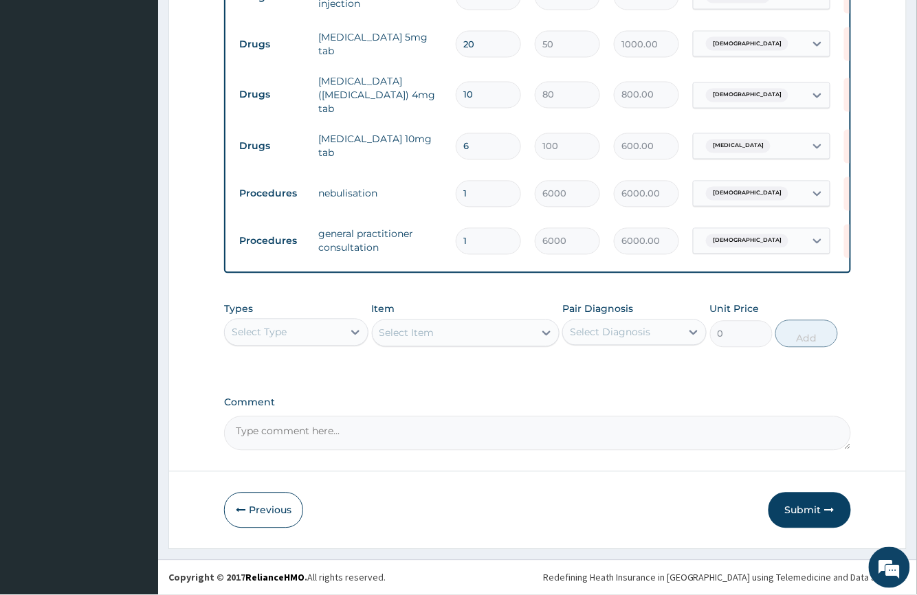
click at [807, 514] on button "Submit" at bounding box center [810, 511] width 83 height 36
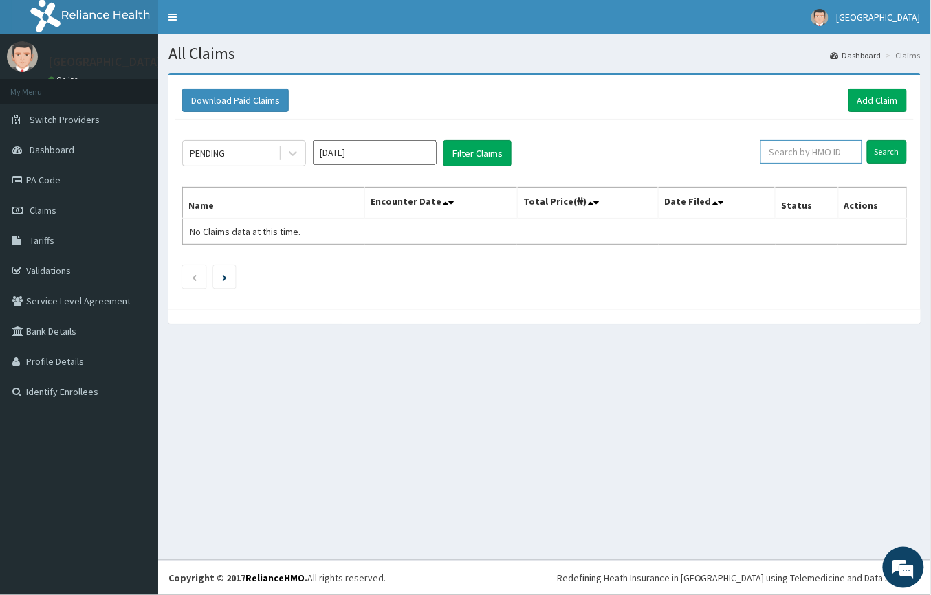
click at [802, 155] on input "text" at bounding box center [812, 151] width 102 height 23
type input "WKP/10099/B"
click at [895, 154] on input "Search" at bounding box center [887, 151] width 40 height 23
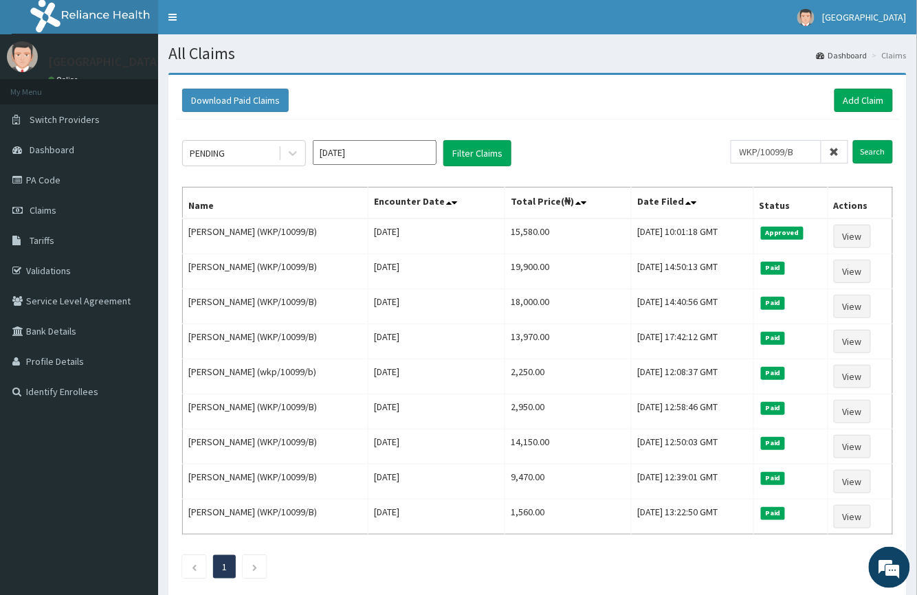
click at [836, 149] on icon at bounding box center [835, 152] width 10 height 10
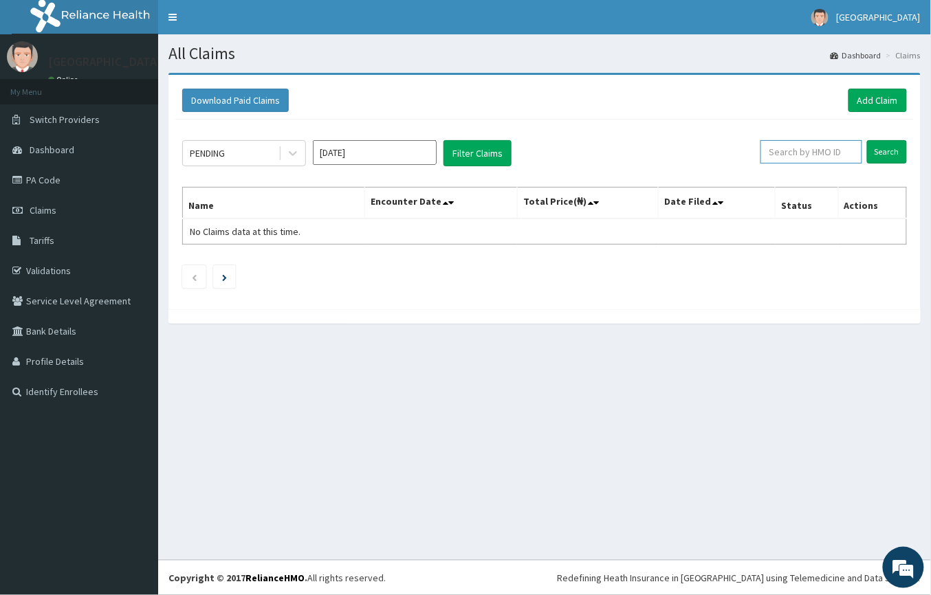
click at [805, 150] on input "text" at bounding box center [812, 151] width 102 height 23
type input "RIS/10069/B"
click at [889, 152] on input "Search" at bounding box center [887, 151] width 40 height 23
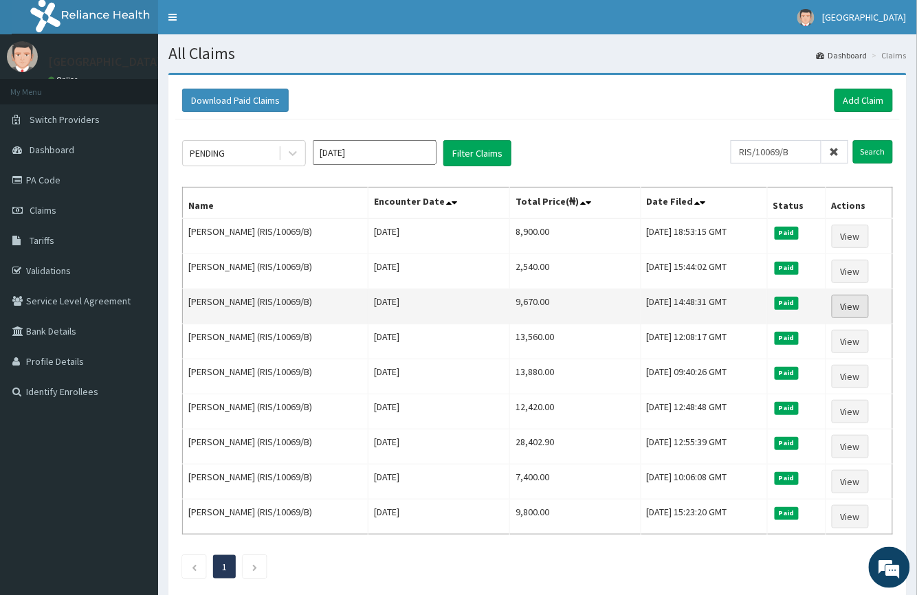
click at [859, 303] on link "View" at bounding box center [850, 306] width 37 height 23
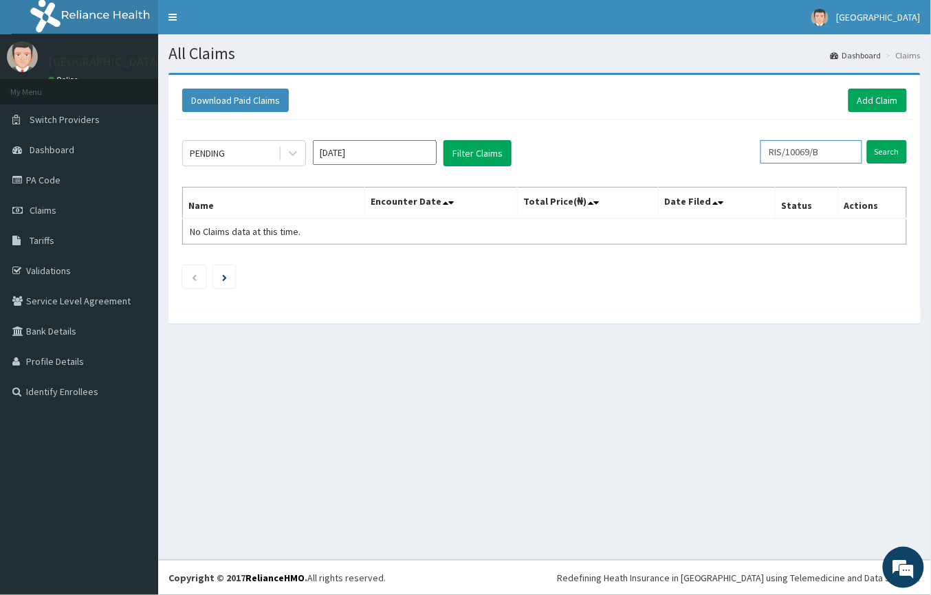
drag, startPoint x: 844, startPoint y: 155, endPoint x: 679, endPoint y: 140, distance: 165.7
click at [683, 138] on div "PENDING [DATE] Filter Claims RIS/10069/B Search Name Encounter Date Total Price…" at bounding box center [544, 211] width 739 height 183
click at [845, 160] on input "RIS/10069/B" at bounding box center [812, 151] width 102 height 23
click at [838, 150] on input "RIS/10069/B" at bounding box center [812, 151] width 102 height 23
click at [837, 151] on input "RIS/10069/B" at bounding box center [812, 151] width 102 height 23
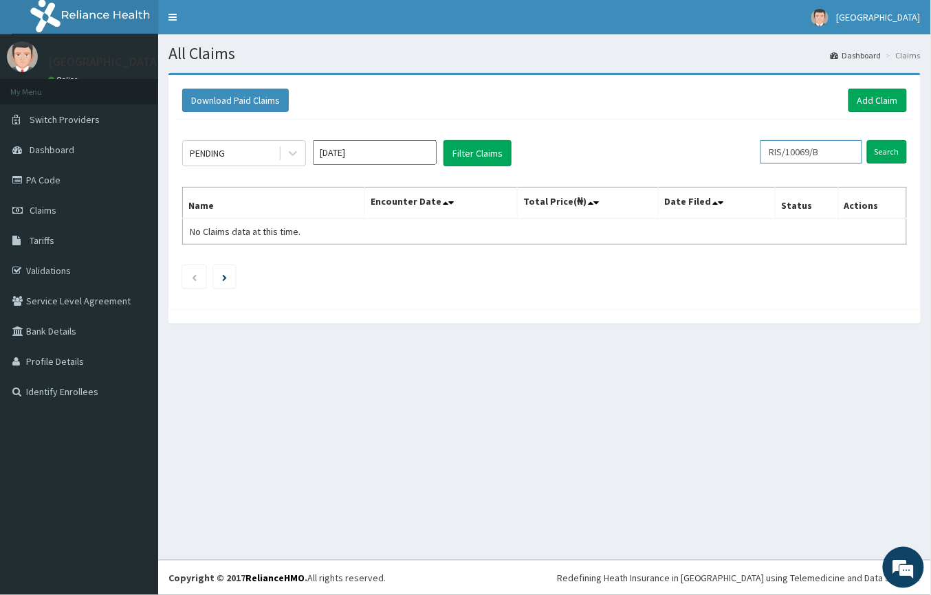
click at [792, 154] on input "RIS/10069/B" at bounding box center [812, 151] width 102 height 23
click at [791, 146] on input "RIS/10069/B" at bounding box center [812, 151] width 102 height 23
click at [831, 155] on input "RIS/10069/B" at bounding box center [812, 151] width 102 height 23
type input "RIS/10069/E"
click at [876, 146] on input "Search" at bounding box center [887, 151] width 40 height 23
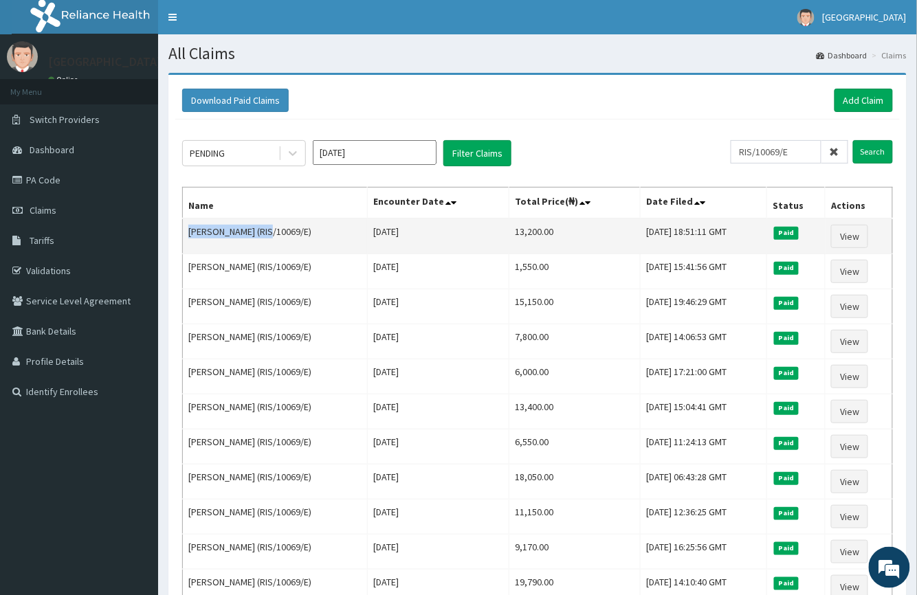
drag, startPoint x: 272, startPoint y: 232, endPoint x: 182, endPoint y: 243, distance: 90.8
click at [183, 243] on td "Ikenchukwu Akpenyi (RIS/10069/E)" at bounding box center [275, 237] width 185 height 36
copy td "Ikenchukwu Akpenyi"
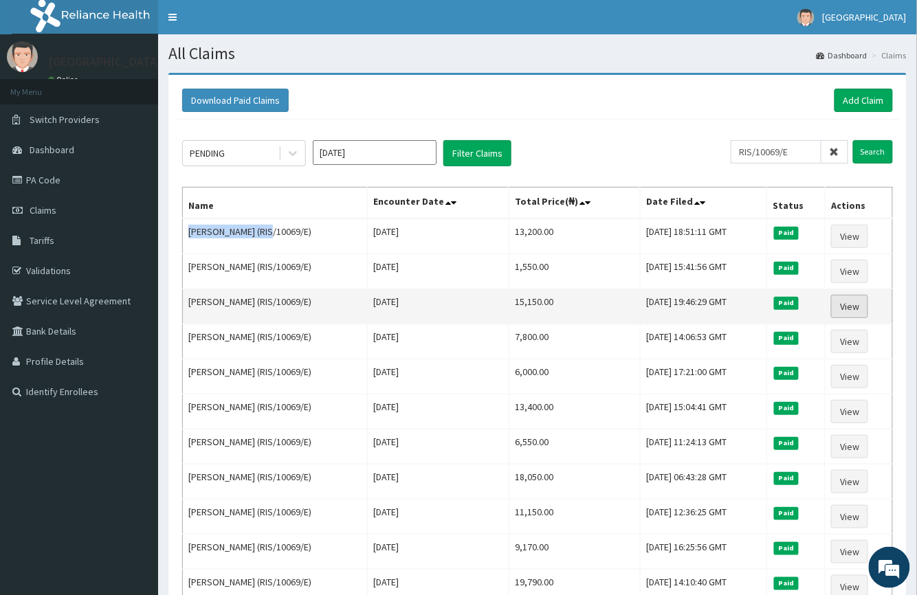
click at [862, 305] on link "View" at bounding box center [849, 306] width 37 height 23
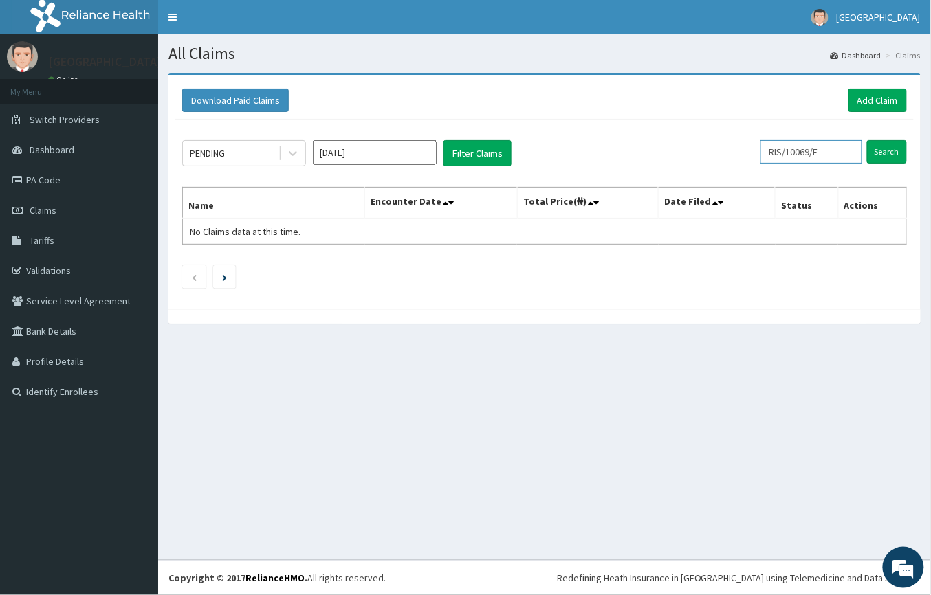
drag, startPoint x: 839, startPoint y: 147, endPoint x: 748, endPoint y: 166, distance: 92.8
click at [748, 166] on div "PENDING [DATE] Filter Claims RIS/10069/E Search" at bounding box center [544, 153] width 725 height 26
click at [895, 149] on input "Search" at bounding box center [887, 151] width 40 height 23
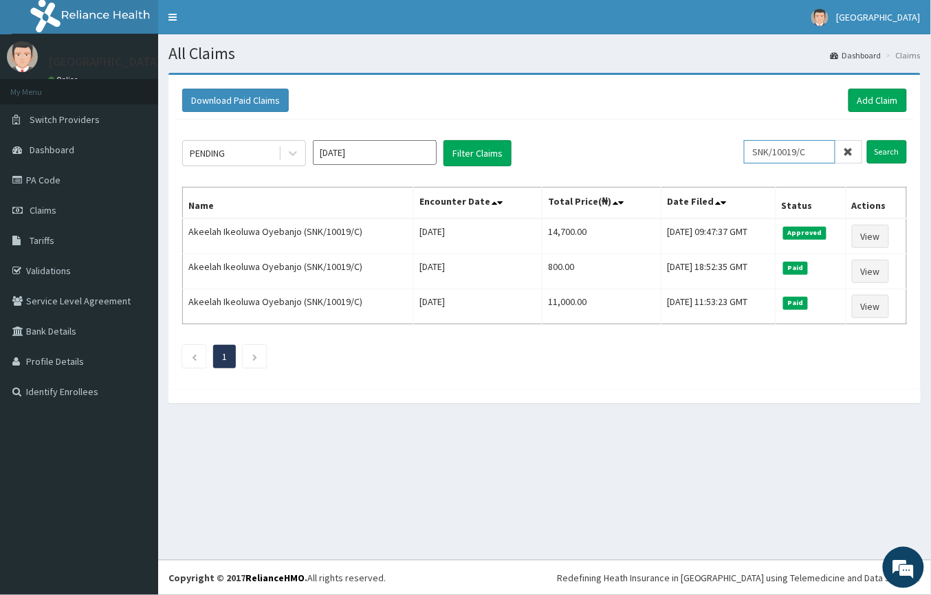
drag, startPoint x: 824, startPoint y: 144, endPoint x: 663, endPoint y: 160, distance: 161.6
click at [666, 157] on div "PENDING Aug 2025 Filter Claims SNK/10019/C Search" at bounding box center [544, 153] width 725 height 26
type input "ABP/10485/A"
click at [880, 152] on input "Search" at bounding box center [887, 151] width 40 height 23
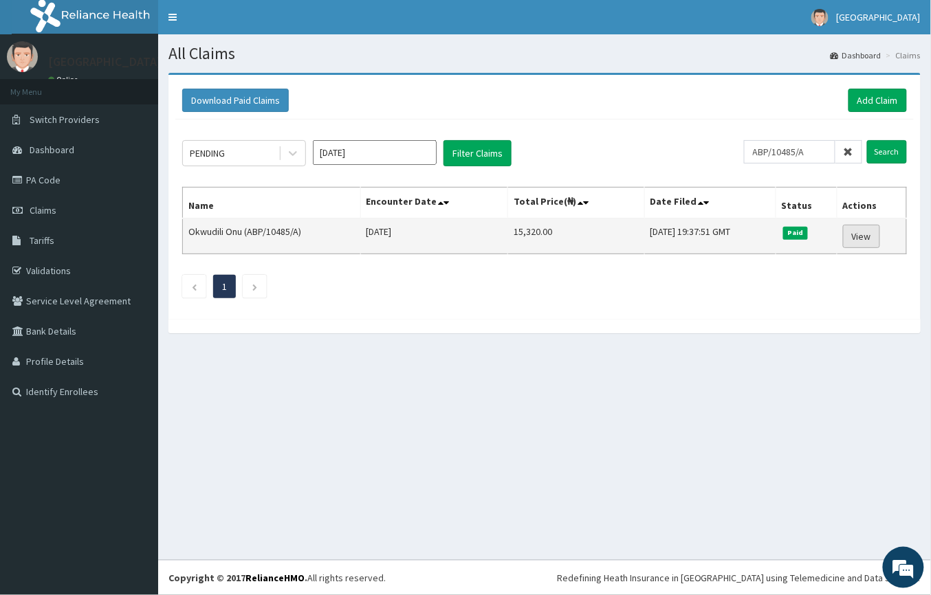
click at [864, 228] on link "View" at bounding box center [861, 236] width 37 height 23
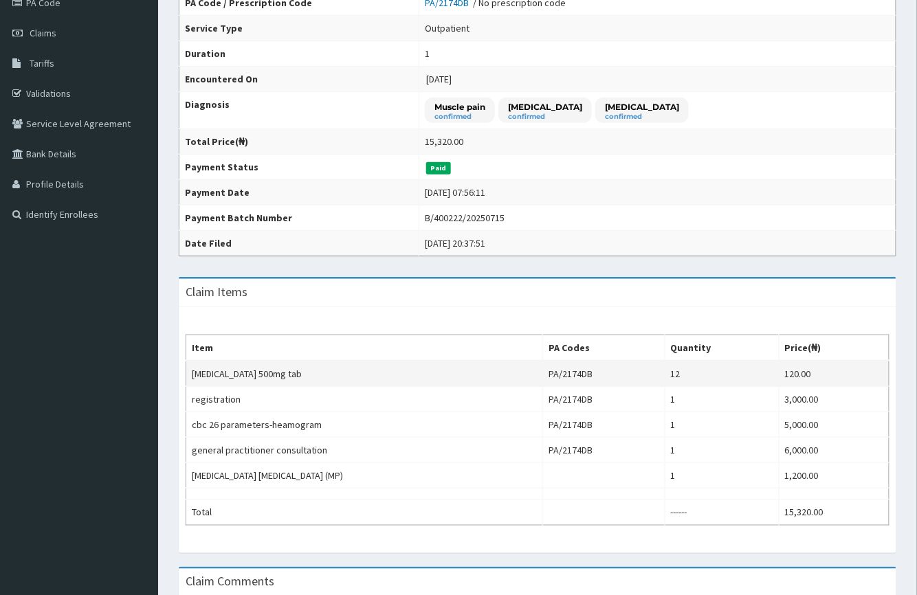
scroll to position [183, 0]
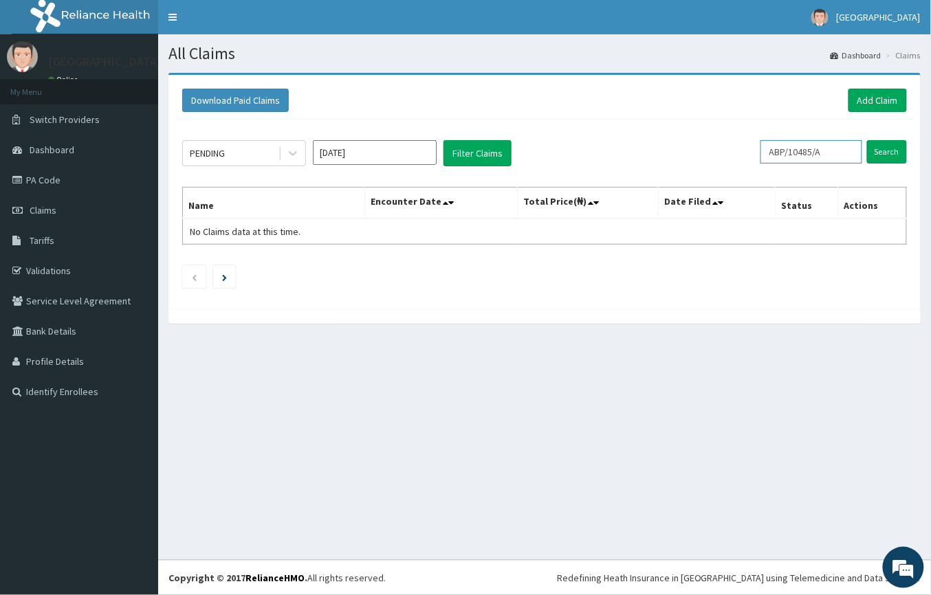
drag, startPoint x: 838, startPoint y: 147, endPoint x: 671, endPoint y: 185, distance: 170.7
click at [675, 182] on div "PENDING Aug 2025 Filter Claims ABP/10485/A Search Name Encounter Date Total Pri…" at bounding box center [544, 211] width 739 height 183
click at [903, 146] on input "Search" at bounding box center [887, 151] width 40 height 23
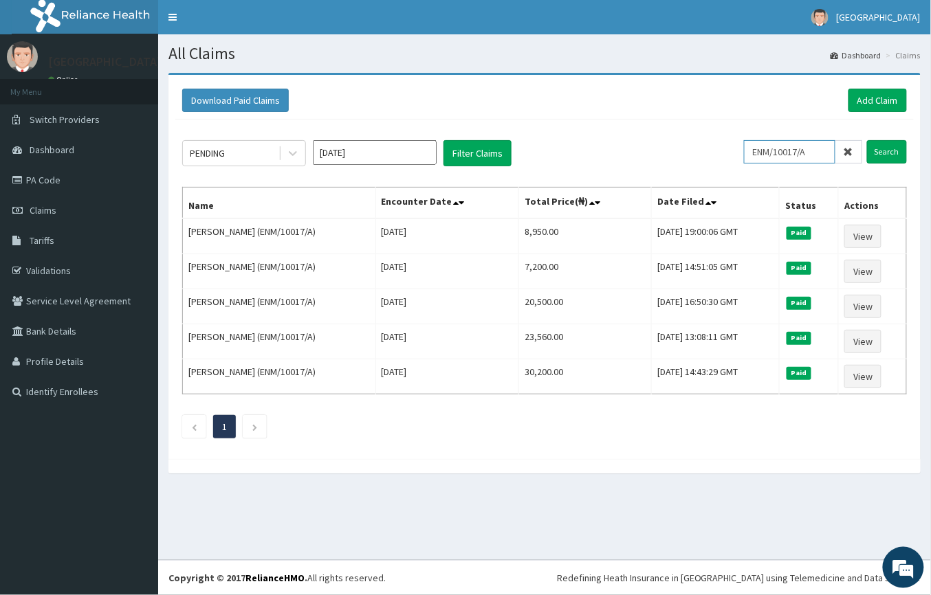
drag, startPoint x: 829, startPoint y: 154, endPoint x: 633, endPoint y: 177, distance: 197.4
click at [634, 177] on div "PENDING Aug 2025 Filter Claims ENM/10017/A Search Name Encounter Date Total Pri…" at bounding box center [544, 286] width 739 height 333
type input "WKP/10099/B"
click at [876, 149] on input "Search" at bounding box center [887, 151] width 40 height 23
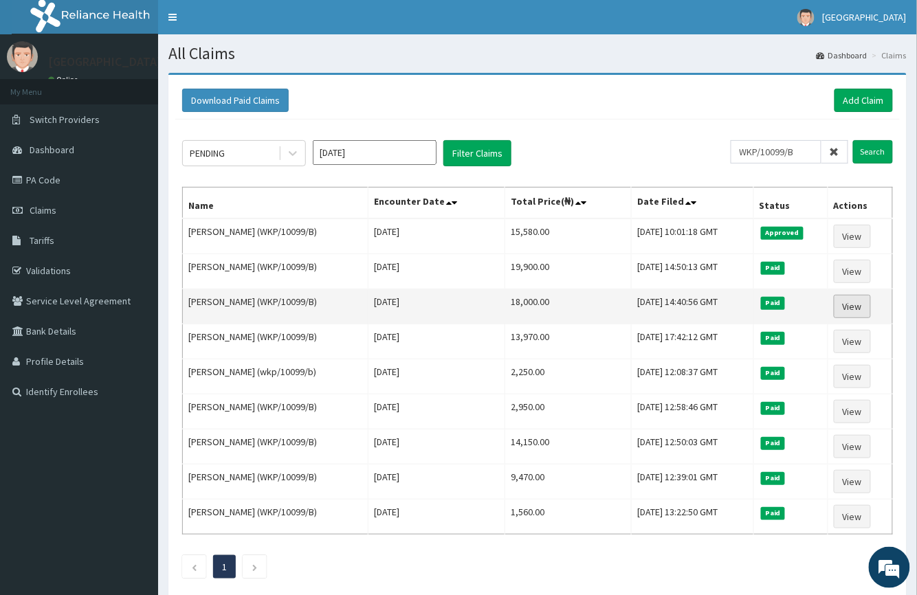
click at [851, 308] on link "View" at bounding box center [852, 306] width 37 height 23
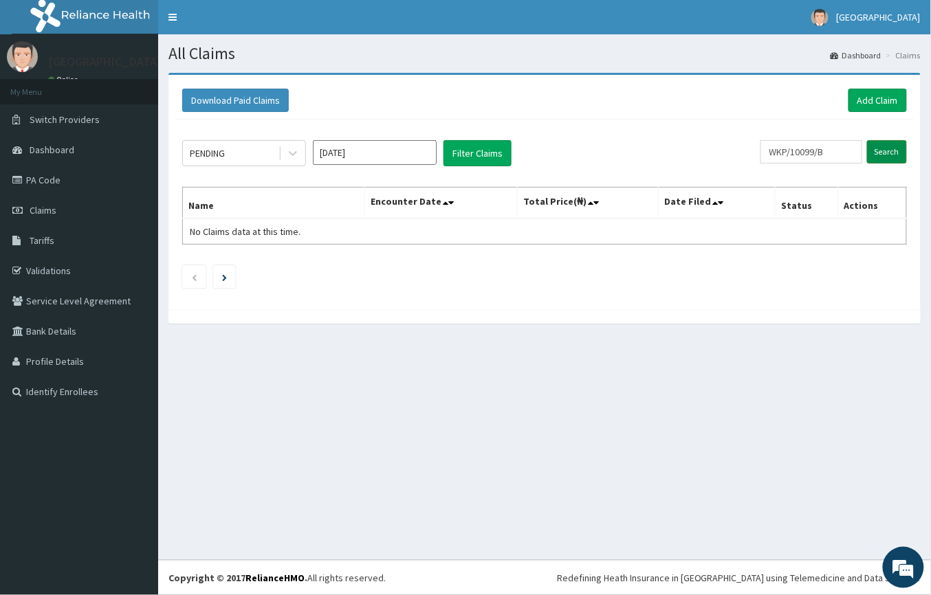
click at [872, 149] on input "Search" at bounding box center [887, 151] width 40 height 23
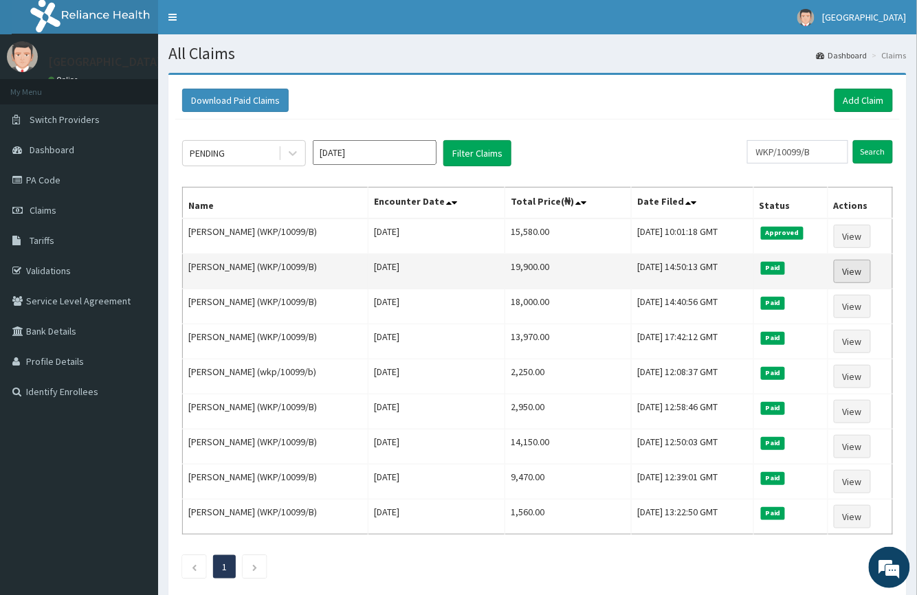
click at [862, 265] on link "View" at bounding box center [852, 271] width 37 height 23
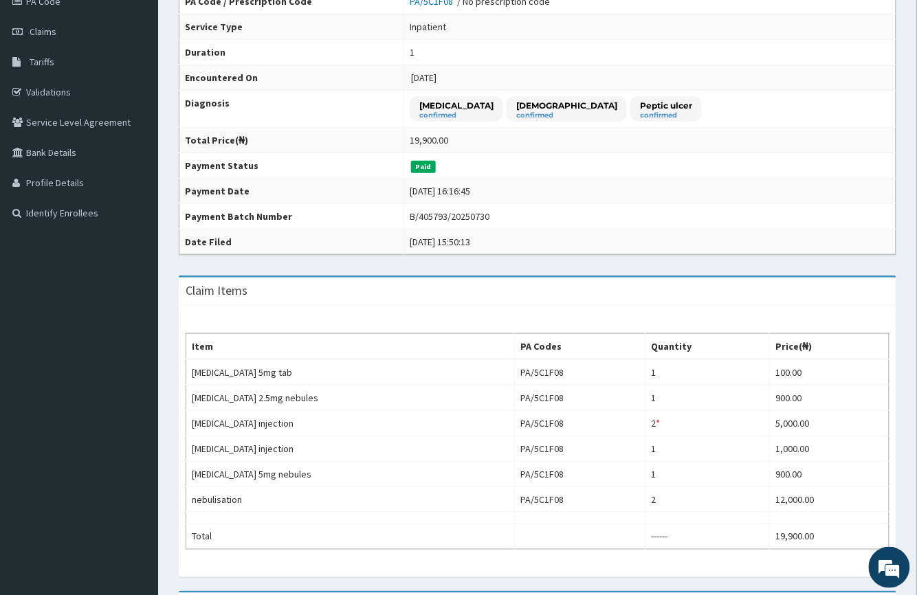
scroll to position [91, 0]
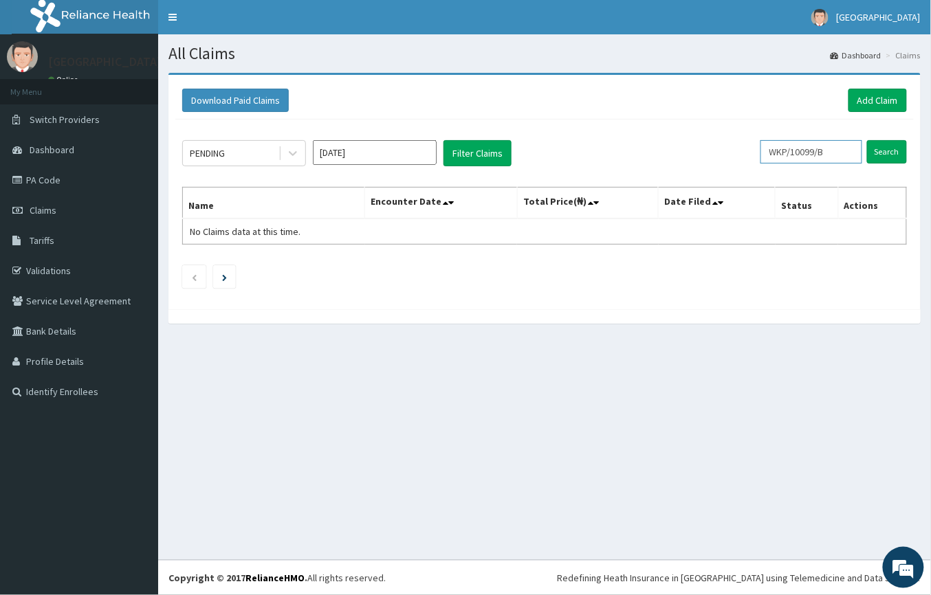
drag, startPoint x: 840, startPoint y: 152, endPoint x: 694, endPoint y: 153, distance: 146.5
click at [694, 153] on div "PENDING Aug 2025 Filter Claims WKP/10099/B Search" at bounding box center [544, 153] width 725 height 26
click at [873, 144] on input "Search" at bounding box center [887, 151] width 40 height 23
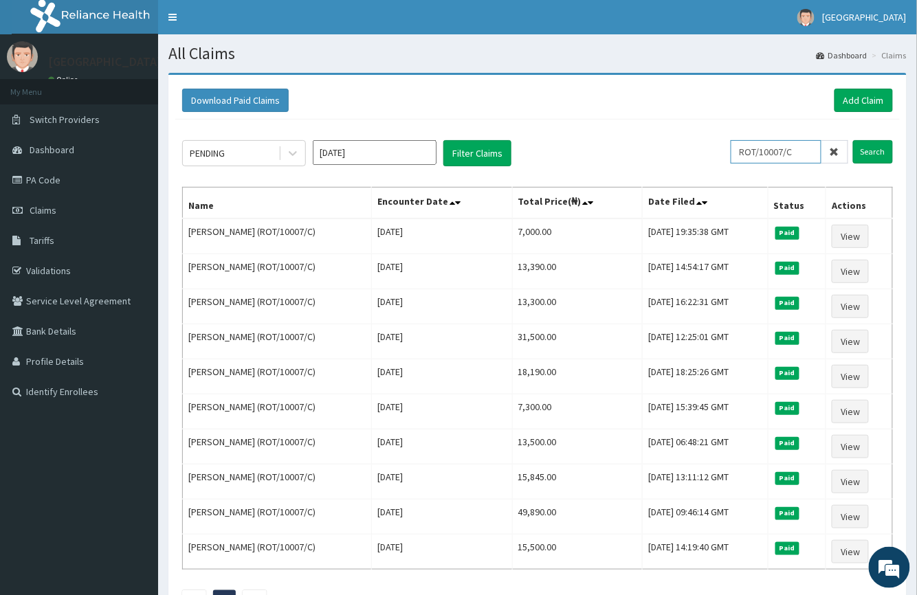
drag, startPoint x: 810, startPoint y: 151, endPoint x: 704, endPoint y: 166, distance: 106.9
click at [704, 166] on div "PENDING Aug 2025 Filter Claims ROT/10007/C Search" at bounding box center [537, 153] width 711 height 26
type input "AEL/10117/D"
click at [871, 161] on input "Search" at bounding box center [873, 151] width 40 height 23
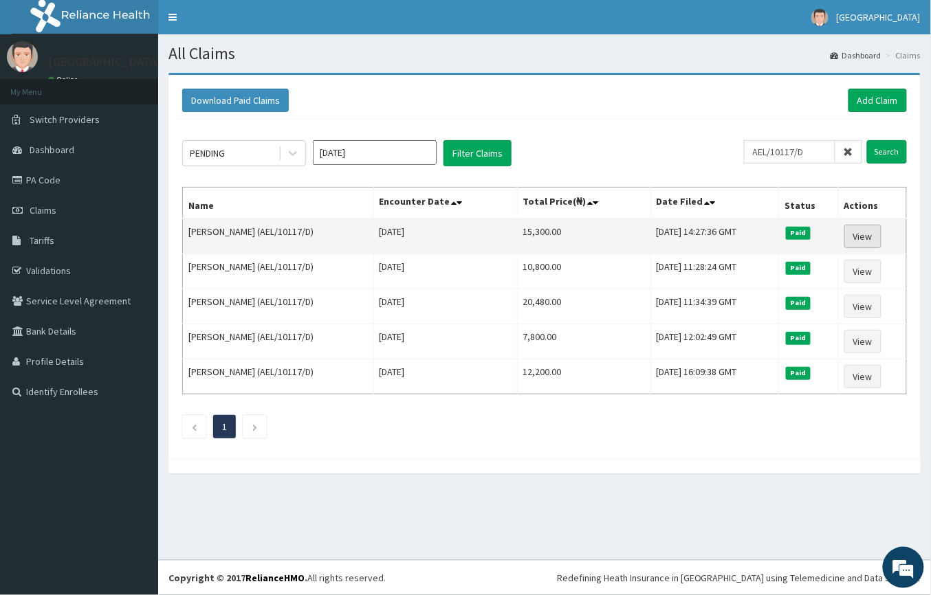
click at [858, 238] on link "View" at bounding box center [862, 236] width 37 height 23
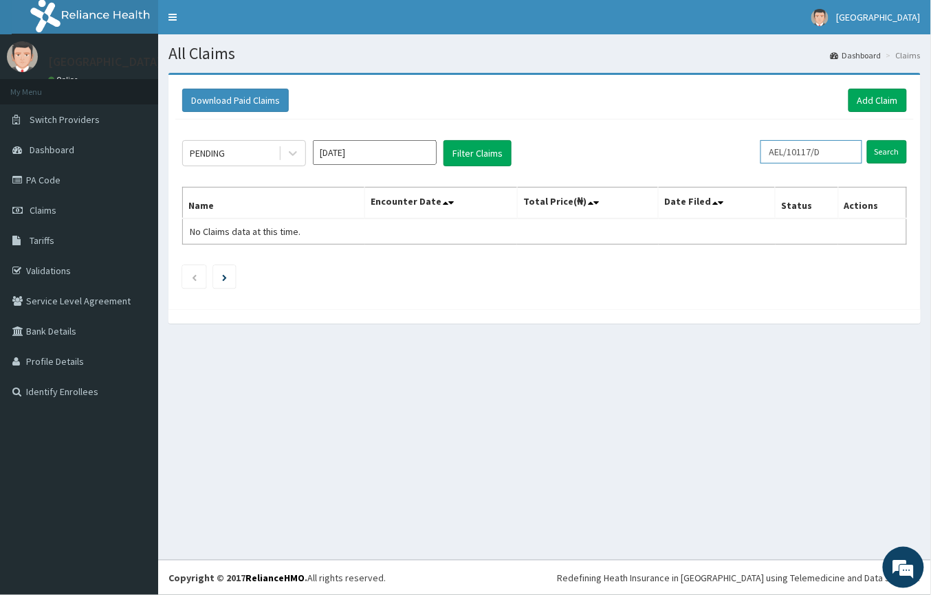
drag, startPoint x: 845, startPoint y: 151, endPoint x: 724, endPoint y: 157, distance: 121.2
click at [724, 157] on div "PENDING Aug 2025 Filter Claims AEL/10117/D Search" at bounding box center [544, 153] width 725 height 26
type input "PGL/10232/A"
click at [900, 161] on input "Search" at bounding box center [887, 151] width 40 height 23
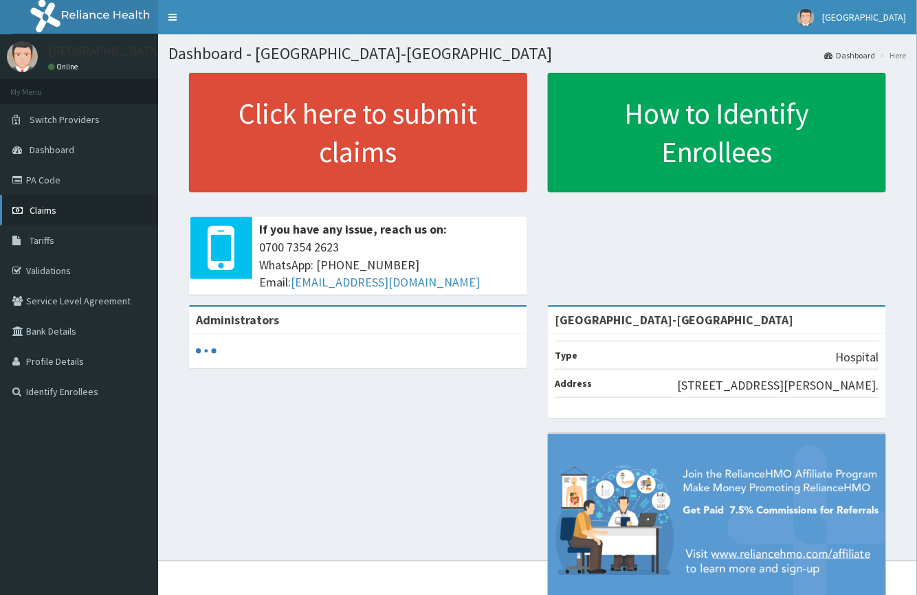
click at [44, 210] on span "Claims" at bounding box center [43, 210] width 27 height 12
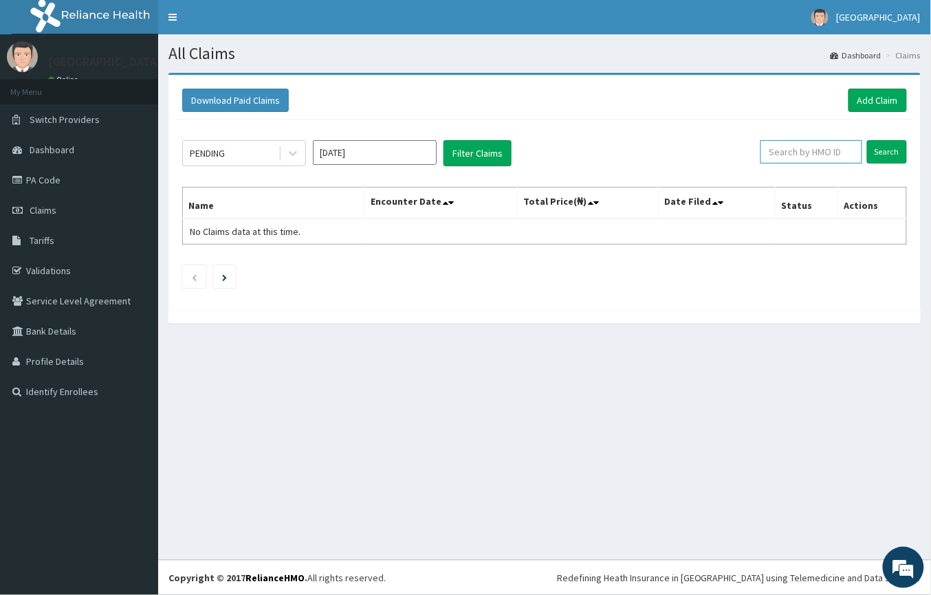
click at [788, 149] on input "text" at bounding box center [812, 151] width 102 height 23
type input "PGL/10232/A"
click at [900, 153] on input "Search" at bounding box center [887, 151] width 40 height 23
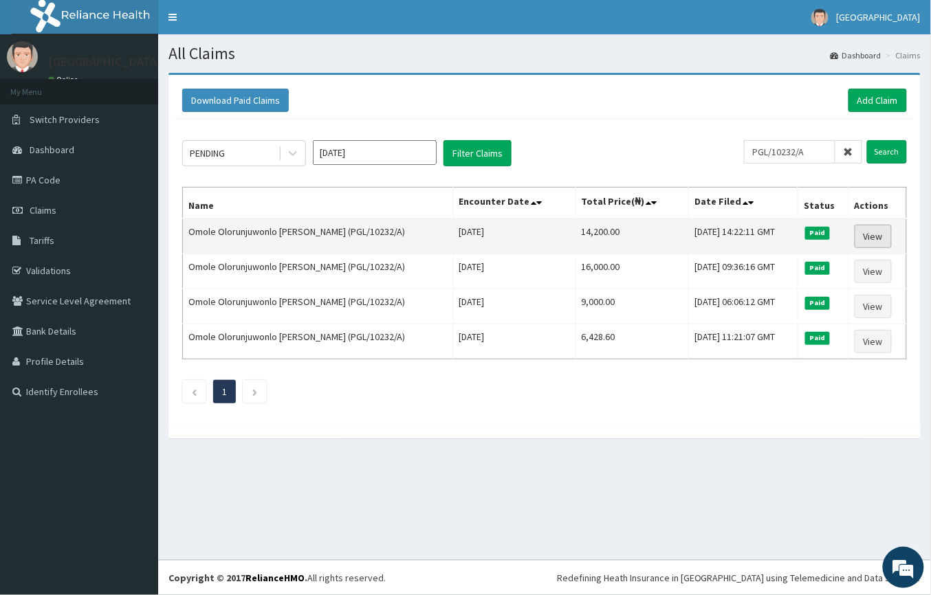
click at [861, 232] on link "View" at bounding box center [873, 236] width 37 height 23
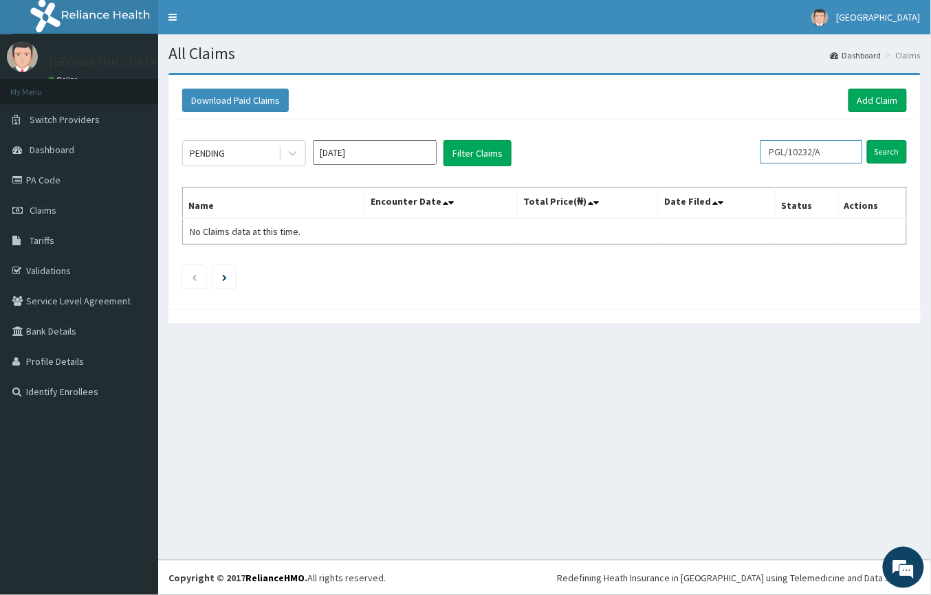
drag, startPoint x: 829, startPoint y: 153, endPoint x: 679, endPoint y: 153, distance: 149.9
click at [679, 153] on div "PENDING [DATE] Filter Claims PGL/10232/A Search" at bounding box center [544, 153] width 725 height 26
click at [879, 152] on input "Search" at bounding box center [887, 151] width 40 height 23
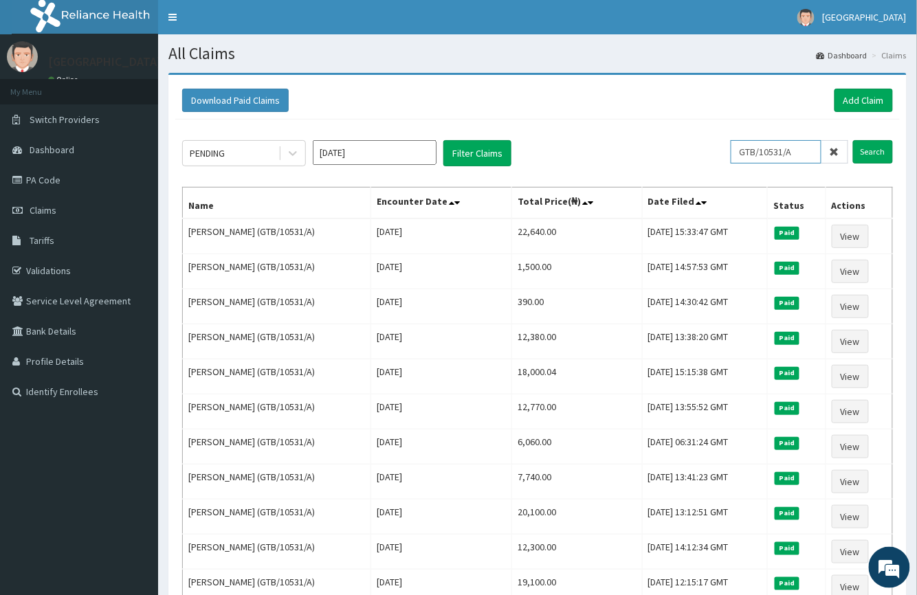
drag, startPoint x: 809, startPoint y: 158, endPoint x: 681, endPoint y: 161, distance: 128.6
click at [681, 161] on div "PENDING Aug 2025 Filter Claims GTB/10531/A Search" at bounding box center [537, 153] width 711 height 26
click at [860, 157] on input "Search" at bounding box center [873, 151] width 40 height 23
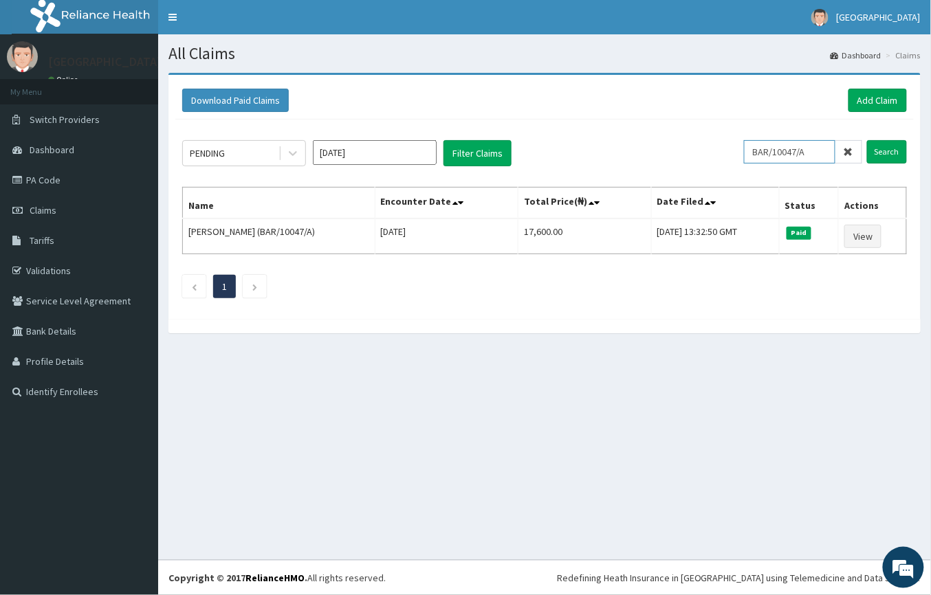
drag, startPoint x: 816, startPoint y: 151, endPoint x: 725, endPoint y: 152, distance: 90.8
click at [725, 152] on div "PENDING Aug 2025 Filter Claims BAR/10047/A Search" at bounding box center [544, 153] width 725 height 26
click at [866, 149] on form "SMO/10030/C Search" at bounding box center [825, 151] width 163 height 23
click at [906, 150] on input "Search" at bounding box center [887, 151] width 40 height 23
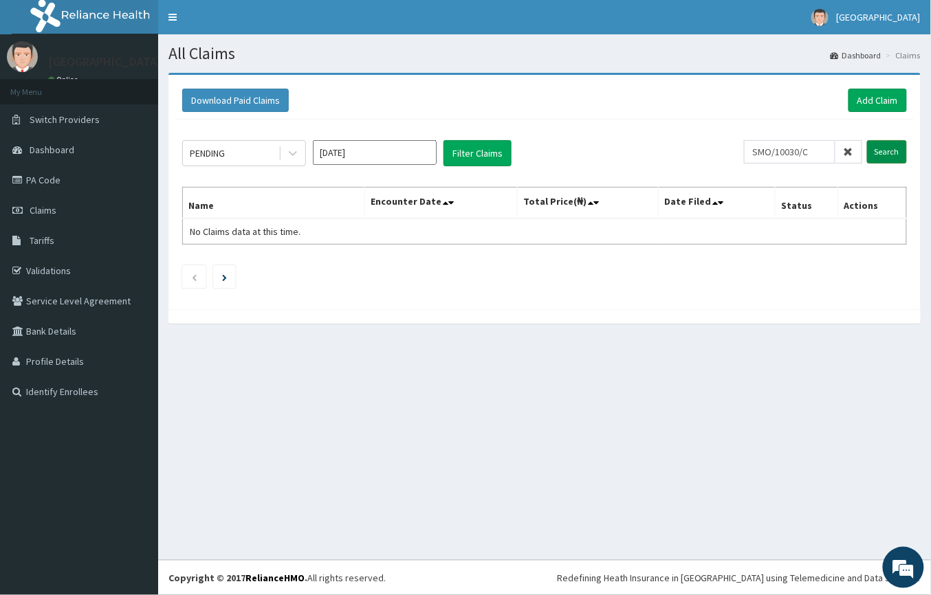
click at [897, 144] on input "Search" at bounding box center [887, 151] width 40 height 23
click at [778, 150] on input "SMO/10030/C" at bounding box center [789, 151] width 91 height 23
type input "SOM/10030/C"
click at [893, 162] on input "Search" at bounding box center [887, 151] width 40 height 23
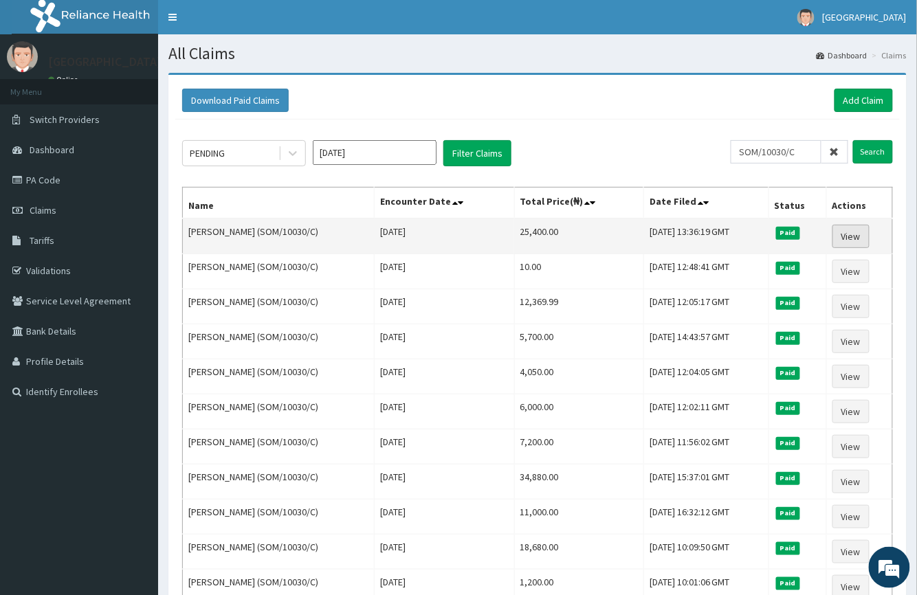
click at [861, 232] on link "View" at bounding box center [851, 236] width 37 height 23
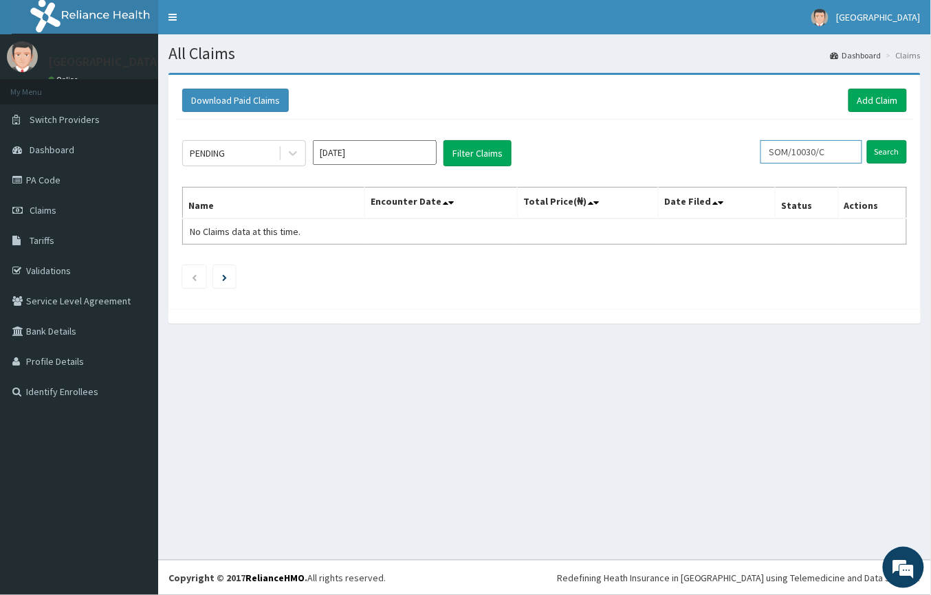
drag, startPoint x: 849, startPoint y: 152, endPoint x: 686, endPoint y: 143, distance: 163.2
click at [699, 146] on div "PENDING Aug 2025 Filter Claims SOM/10030/C Search" at bounding box center [544, 153] width 725 height 26
click at [900, 144] on input "Search" at bounding box center [887, 151] width 40 height 23
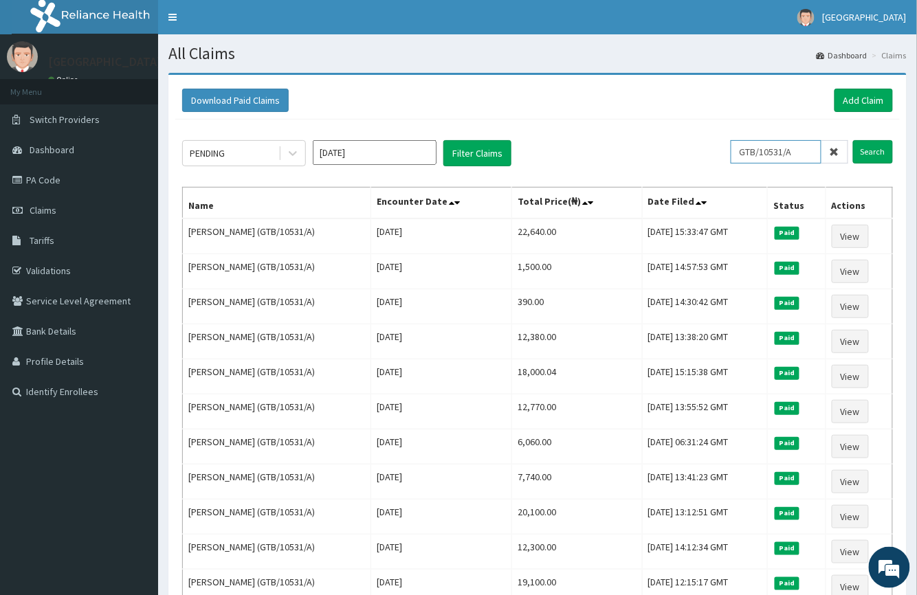
drag, startPoint x: 809, startPoint y: 150, endPoint x: 689, endPoint y: 157, distance: 120.5
click at [689, 157] on div "PENDING Aug 2025 Filter Claims GTB/10531/A Search" at bounding box center [537, 153] width 711 height 26
click at [886, 152] on input "Search" at bounding box center [873, 151] width 40 height 23
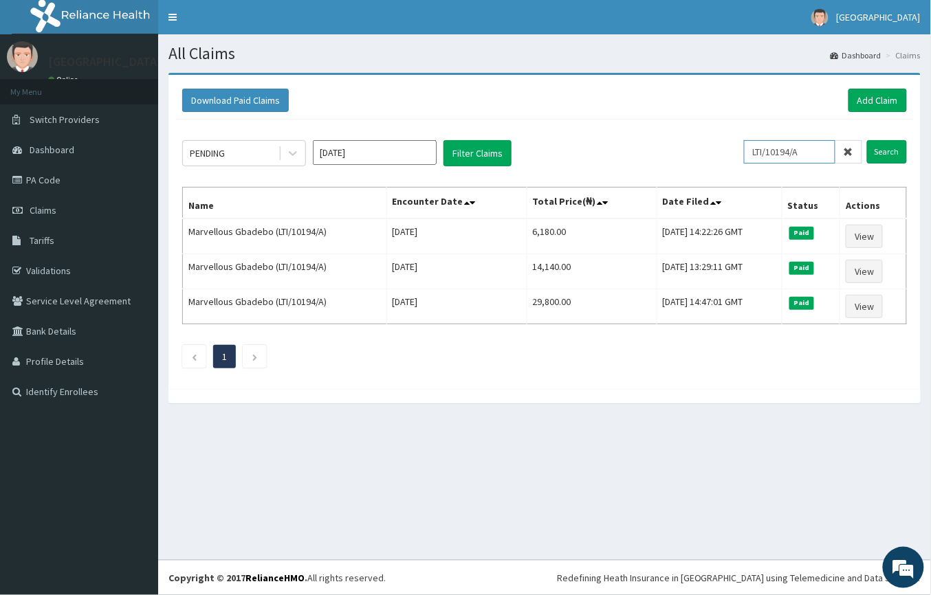
drag, startPoint x: 826, startPoint y: 149, endPoint x: 700, endPoint y: 165, distance: 126.8
click at [706, 163] on div "PENDING Aug 2025 Filter Claims LTI/10194/A Search" at bounding box center [544, 153] width 725 height 26
type input "OKR/10015/A"
click at [866, 142] on form "OKR/10015/A Search" at bounding box center [825, 151] width 163 height 23
click at [893, 152] on input "Search" at bounding box center [887, 151] width 40 height 23
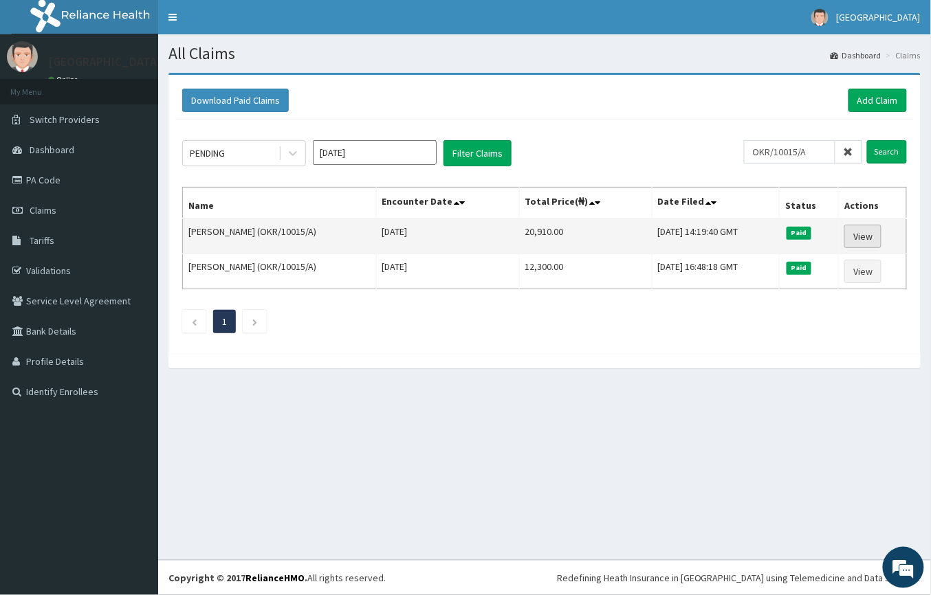
click at [853, 229] on link "View" at bounding box center [862, 236] width 37 height 23
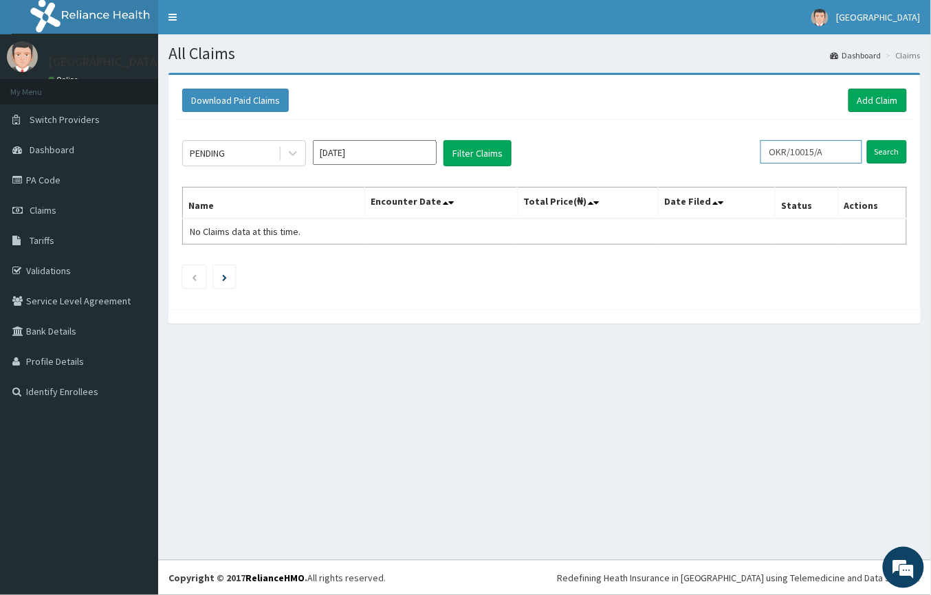
drag, startPoint x: 844, startPoint y: 152, endPoint x: 664, endPoint y: 175, distance: 182.3
click at [664, 175] on div "PENDING [DATE] Filter Claims OKR/10015/A Search Name Encounter Date Total Price…" at bounding box center [544, 211] width 739 height 183
type input "LTI/10217/A"
click at [886, 150] on input "Search" at bounding box center [887, 151] width 40 height 23
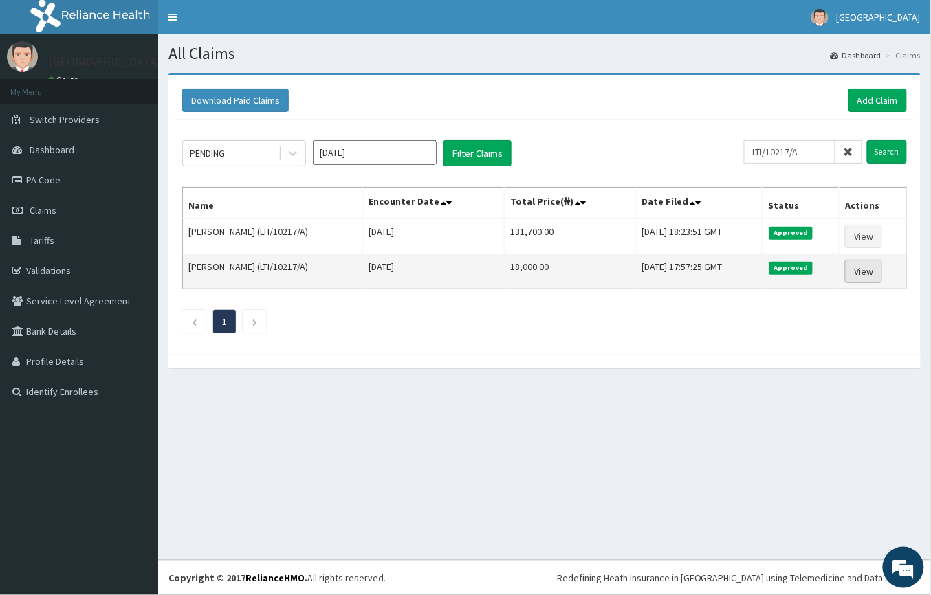
click at [860, 270] on link "View" at bounding box center [863, 271] width 37 height 23
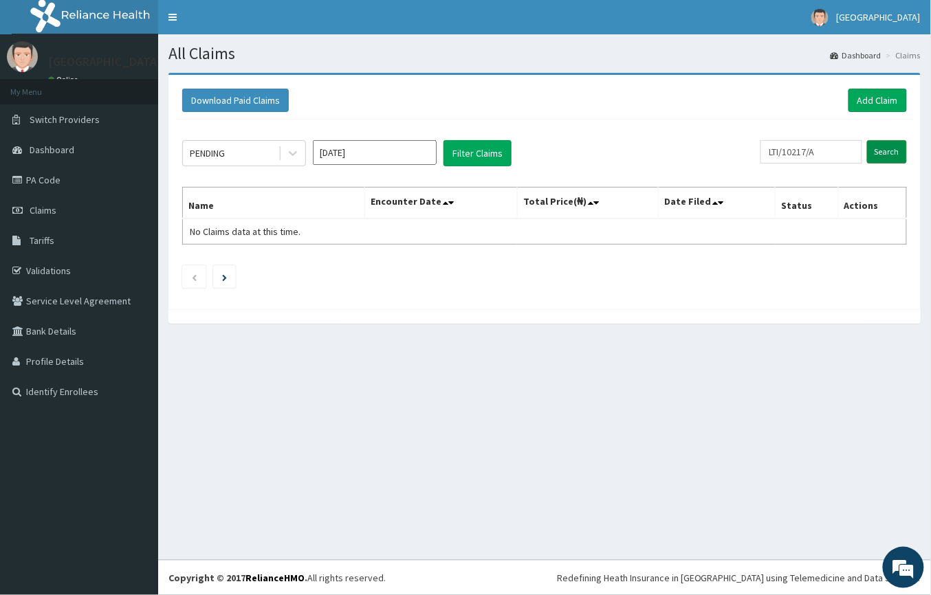
click at [886, 154] on input "Search" at bounding box center [887, 151] width 40 height 23
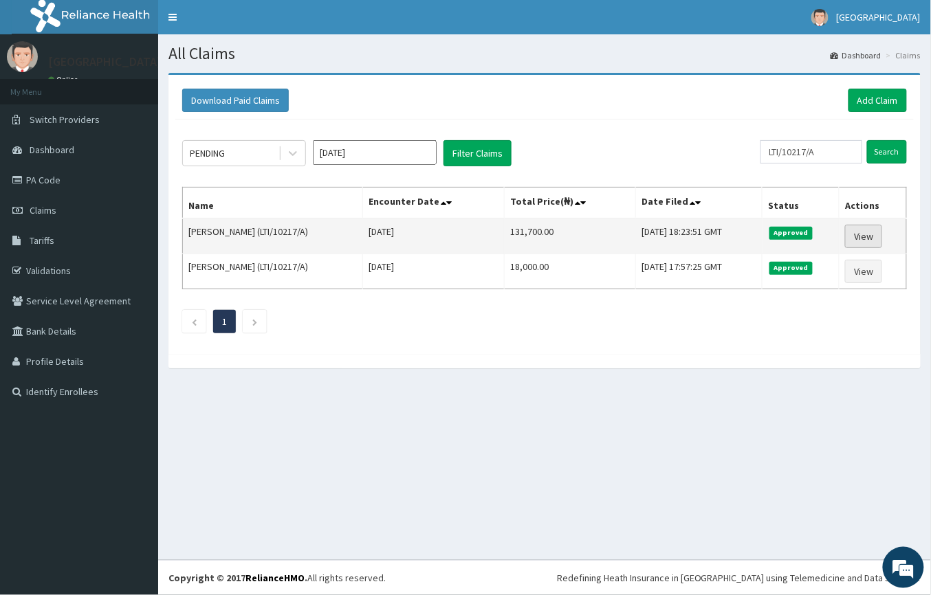
click at [873, 232] on link "View" at bounding box center [863, 236] width 37 height 23
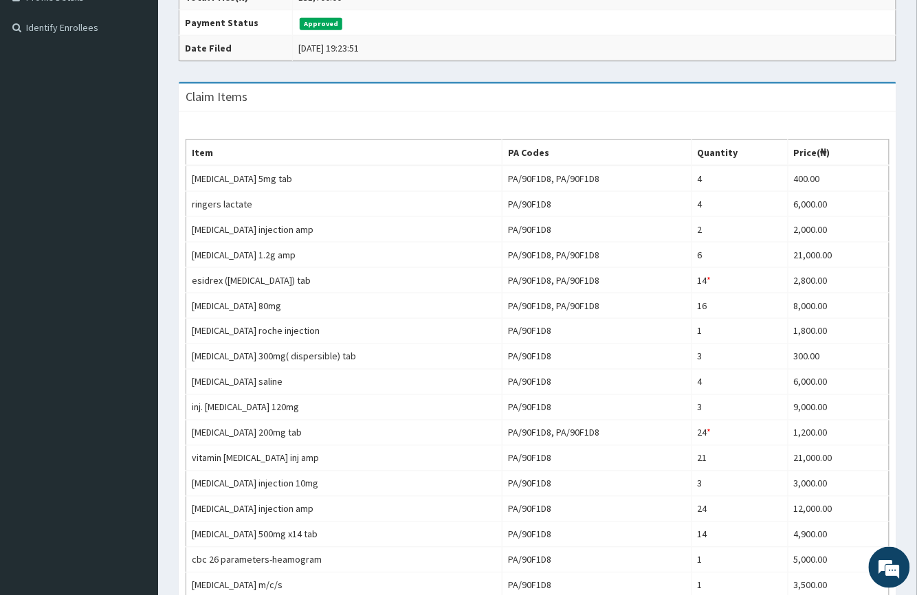
scroll to position [183, 0]
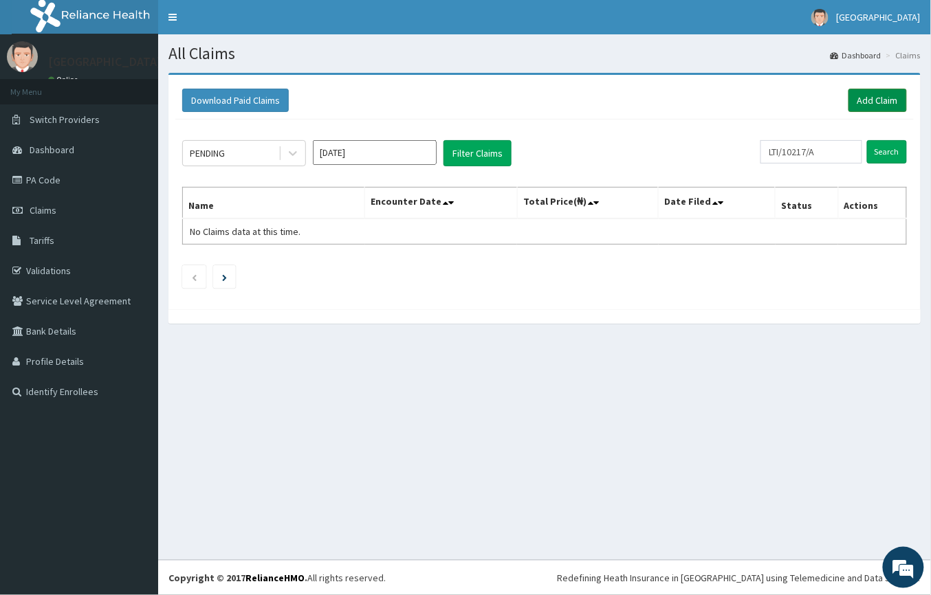
click at [871, 94] on link "Add Claim" at bounding box center [878, 100] width 58 height 23
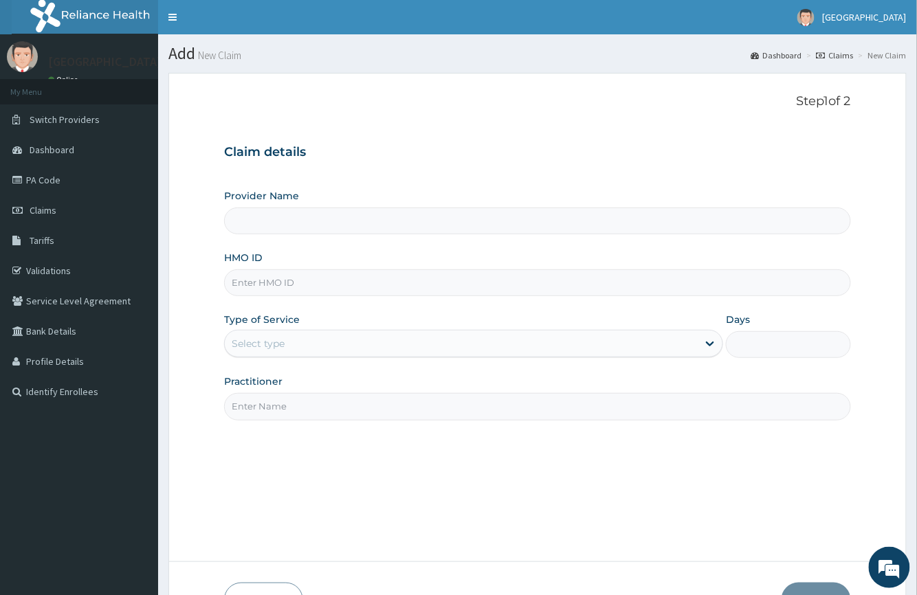
type input "[GEOGRAPHIC_DATA]-[GEOGRAPHIC_DATA]"
click at [250, 271] on input "HMO ID" at bounding box center [537, 283] width 626 height 27
type input "LTI/10217/A"
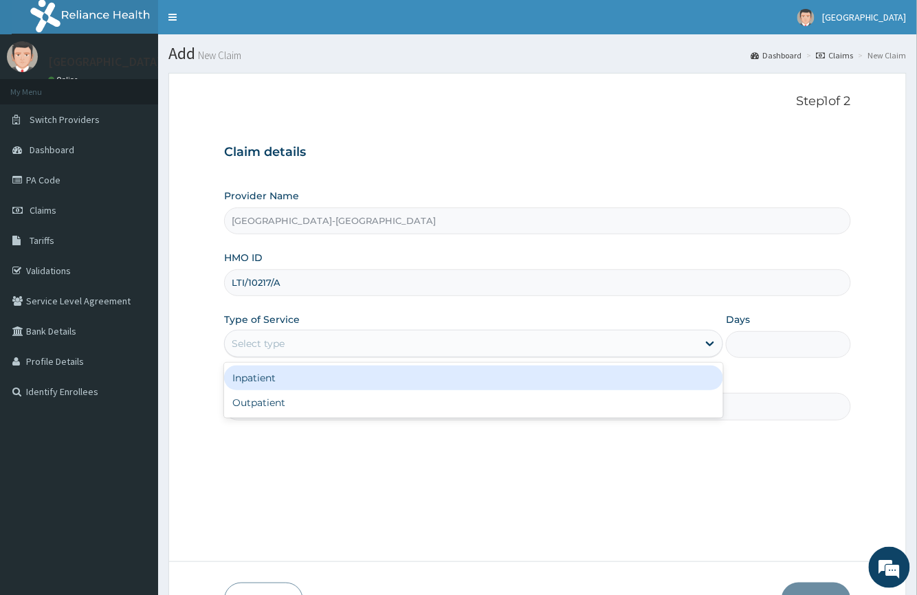
click at [278, 349] on div "Select type" at bounding box center [258, 344] width 53 height 14
click at [282, 380] on div "Inpatient" at bounding box center [473, 378] width 499 height 25
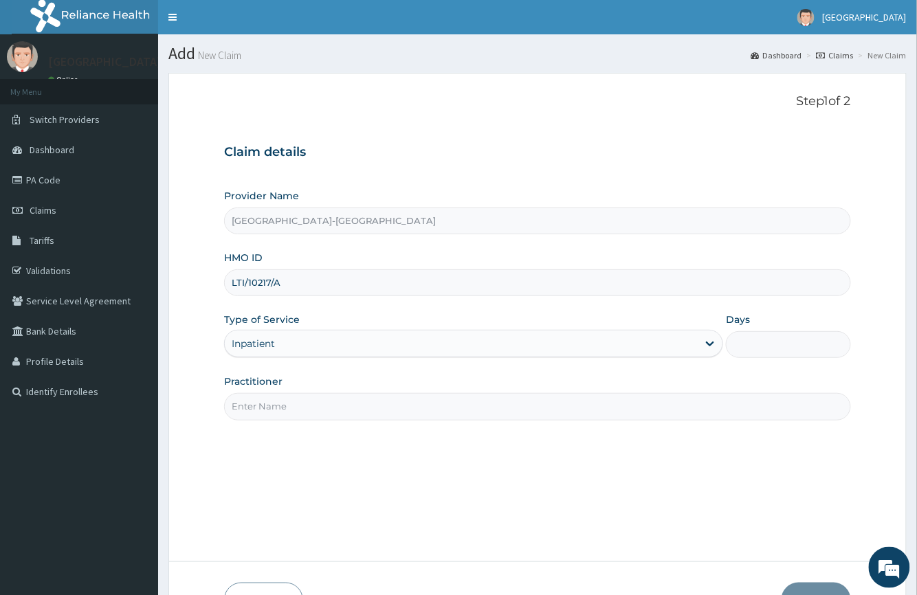
click at [769, 345] on input "Days" at bounding box center [788, 344] width 124 height 27
type input "3"
click at [429, 410] on input "Practitioner" at bounding box center [537, 406] width 626 height 27
type input "DR IBEH TOBECHUKWU"
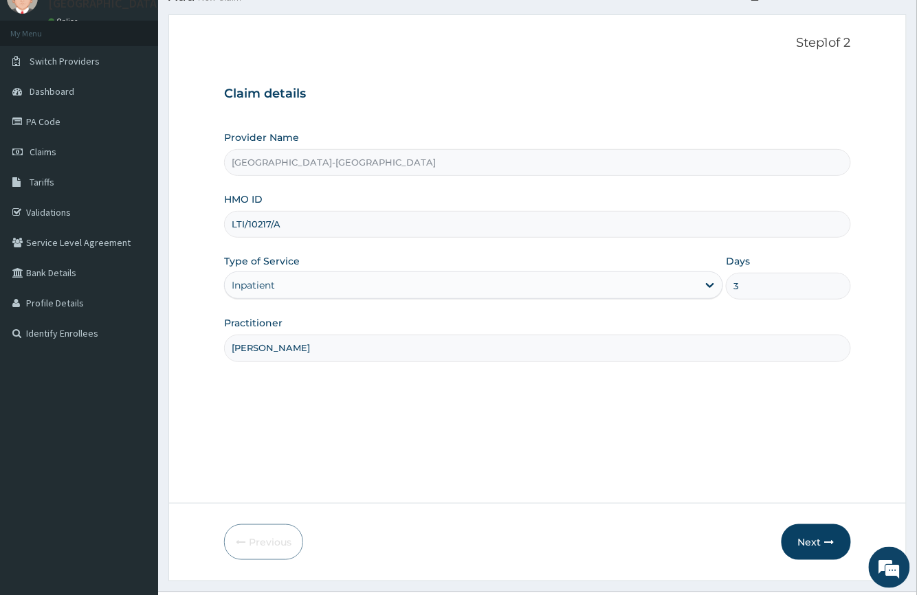
scroll to position [91, 0]
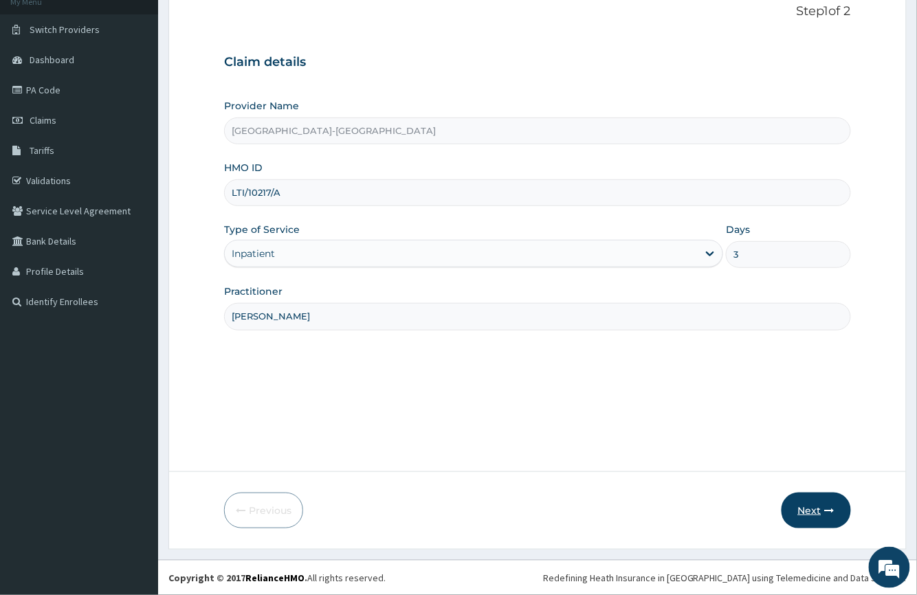
click at [821, 505] on button "Next" at bounding box center [816, 511] width 69 height 36
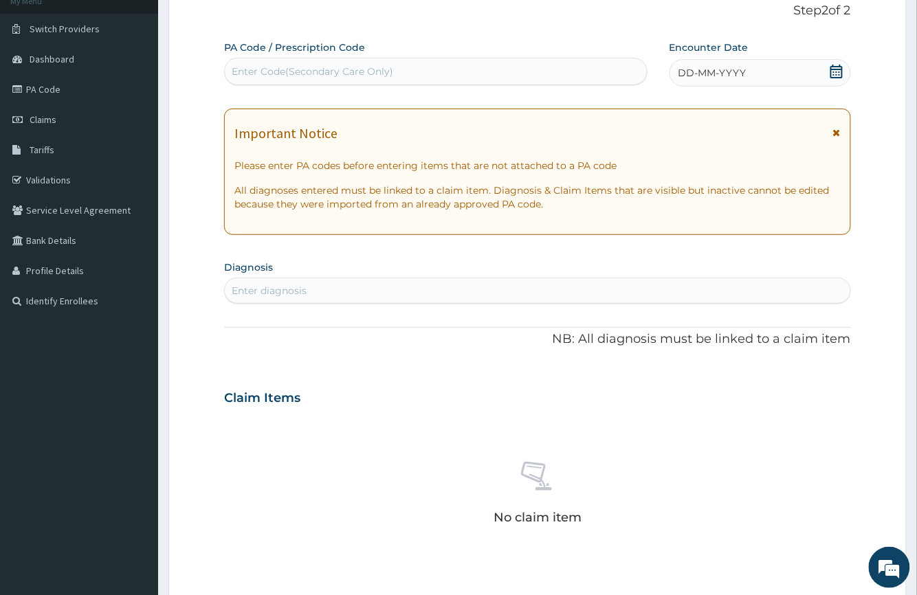
click at [778, 69] on div "DD-MM-YYYY" at bounding box center [761, 73] width 182 height 28
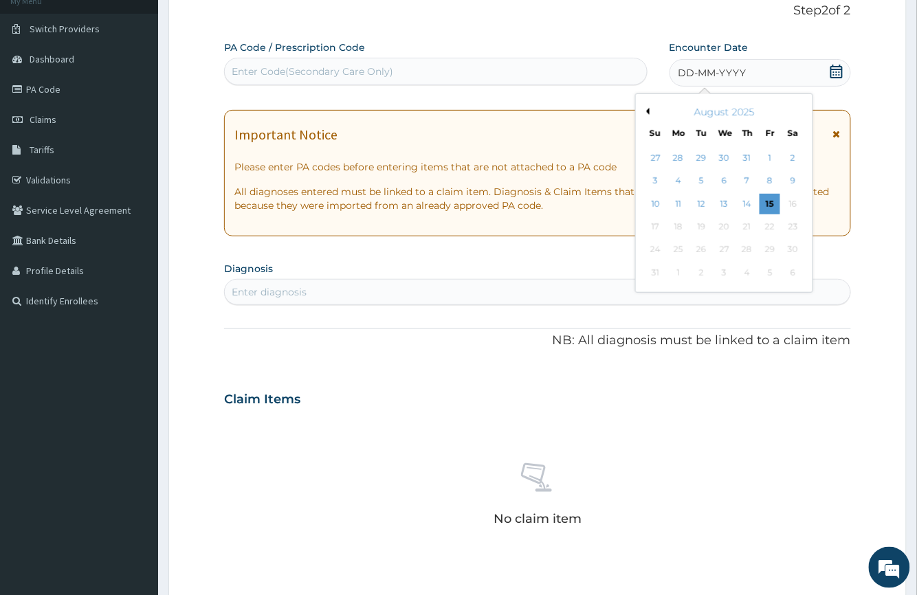
click at [838, 69] on icon at bounding box center [837, 72] width 12 height 14
click at [645, 113] on button "Previous Month" at bounding box center [646, 111] width 7 height 7
click at [669, 224] on div "21" at bounding box center [678, 227] width 21 height 21
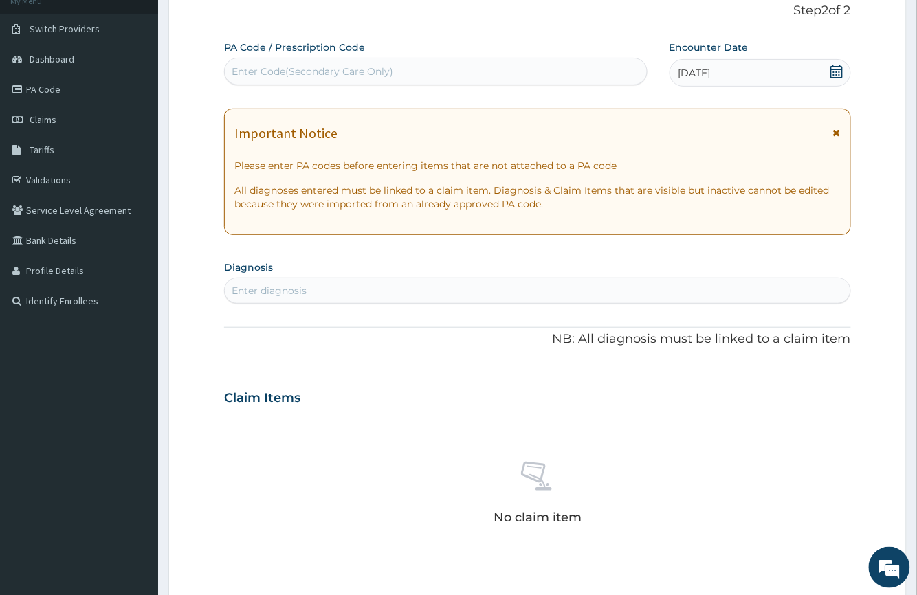
click at [374, 289] on div "Enter diagnosis" at bounding box center [537, 291] width 625 height 22
click at [370, 290] on div "Enter diagnosis" at bounding box center [537, 291] width 625 height 22
click at [290, 65] on div "Enter Code(Secondary Care Only)" at bounding box center [313, 72] width 162 height 14
type input "PA/032176"
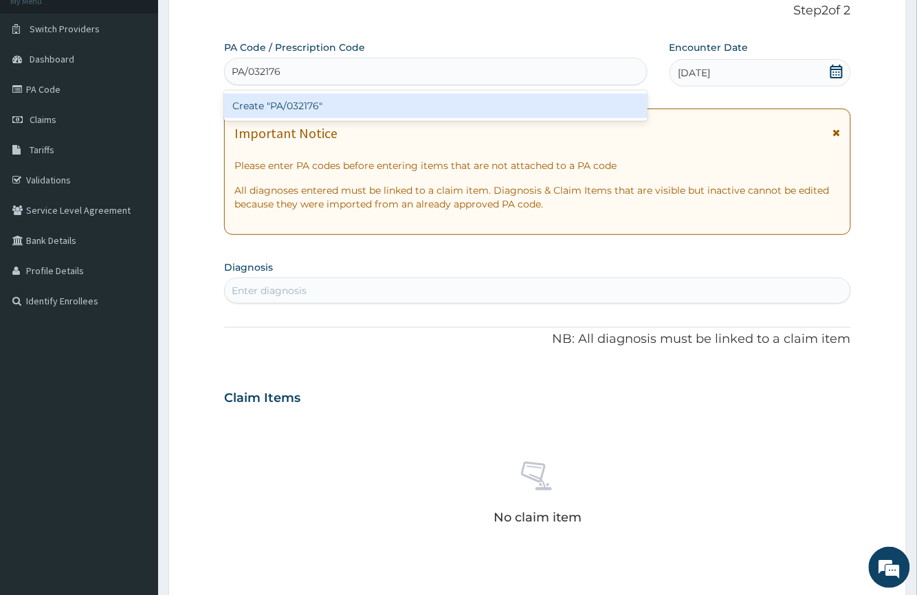
click at [306, 100] on div "Create "PA/032176"" at bounding box center [435, 106] width 423 height 25
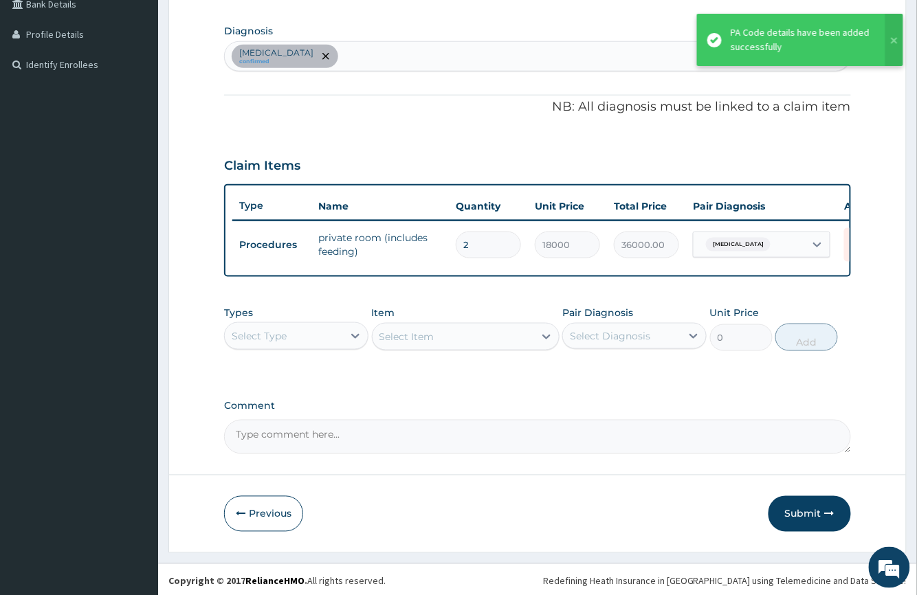
scroll to position [345, 0]
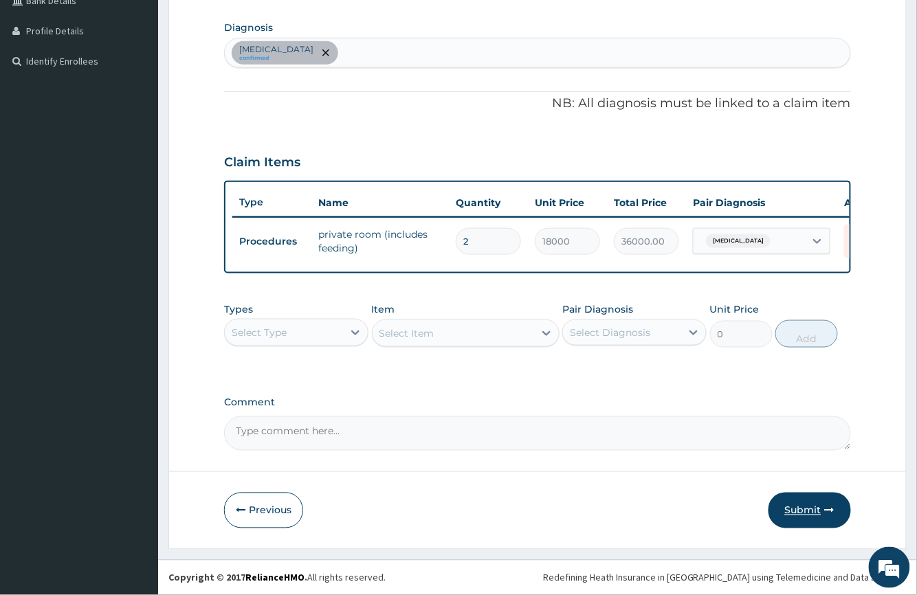
click at [809, 510] on button "Submit" at bounding box center [810, 511] width 83 height 36
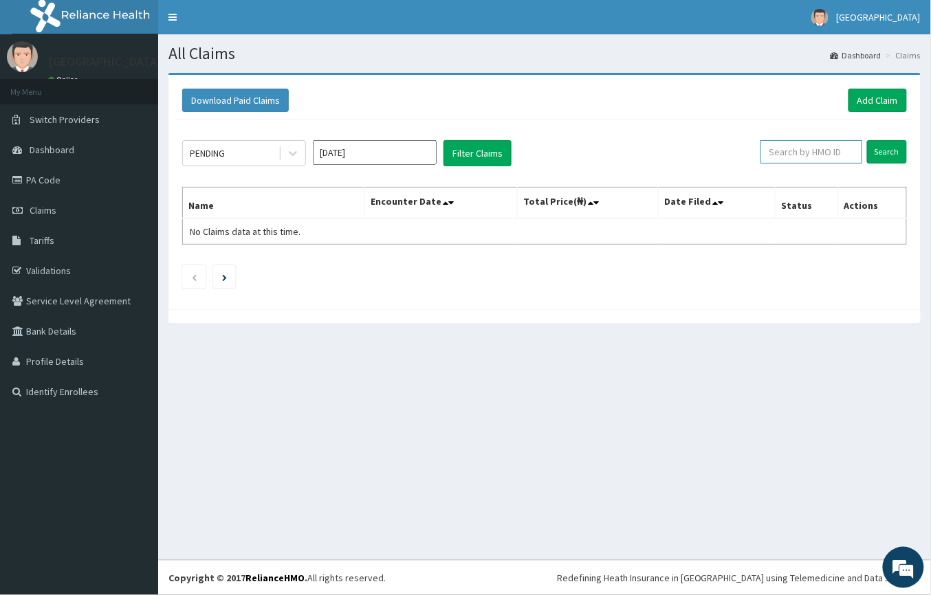
click at [795, 152] on input "text" at bounding box center [812, 151] width 102 height 23
type input "LTI/10217/A"
click at [877, 150] on input "Search" at bounding box center [887, 151] width 40 height 23
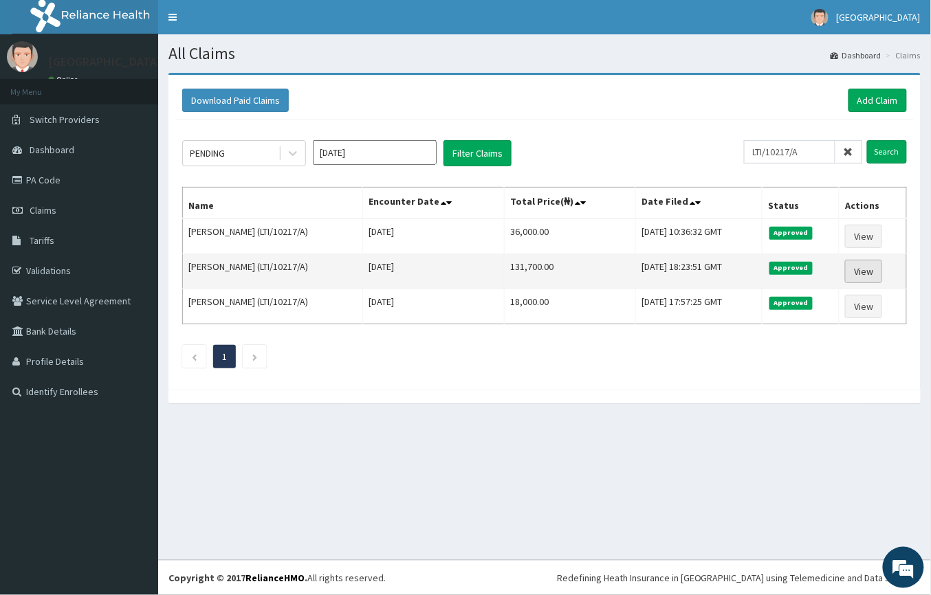
click at [881, 270] on link "View" at bounding box center [863, 271] width 37 height 23
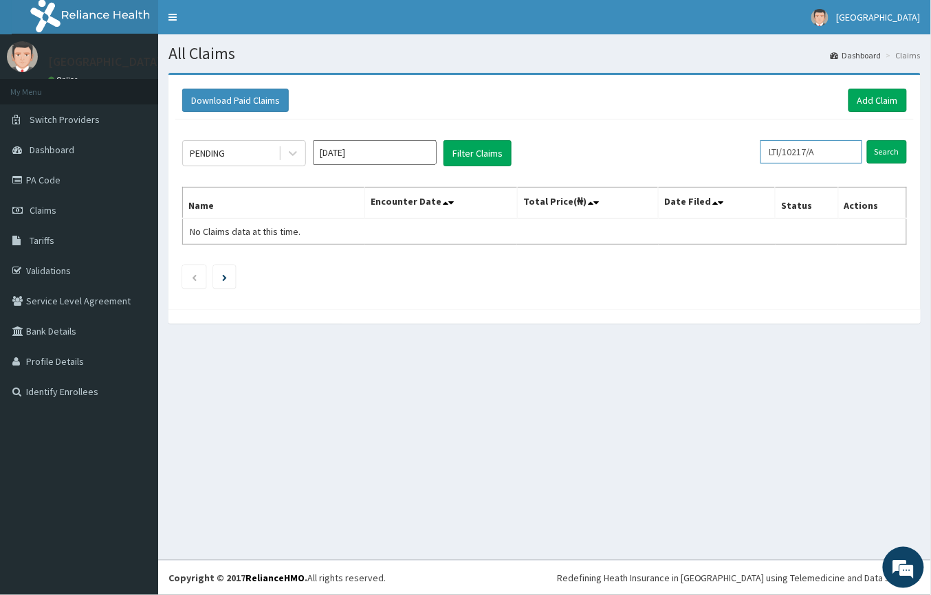
drag, startPoint x: 829, startPoint y: 155, endPoint x: 719, endPoint y: 146, distance: 111.1
click at [719, 146] on div "PENDING [DATE] Filter Claims LTI/10217/A Search" at bounding box center [544, 153] width 725 height 26
click at [876, 141] on input "Search" at bounding box center [887, 151] width 40 height 23
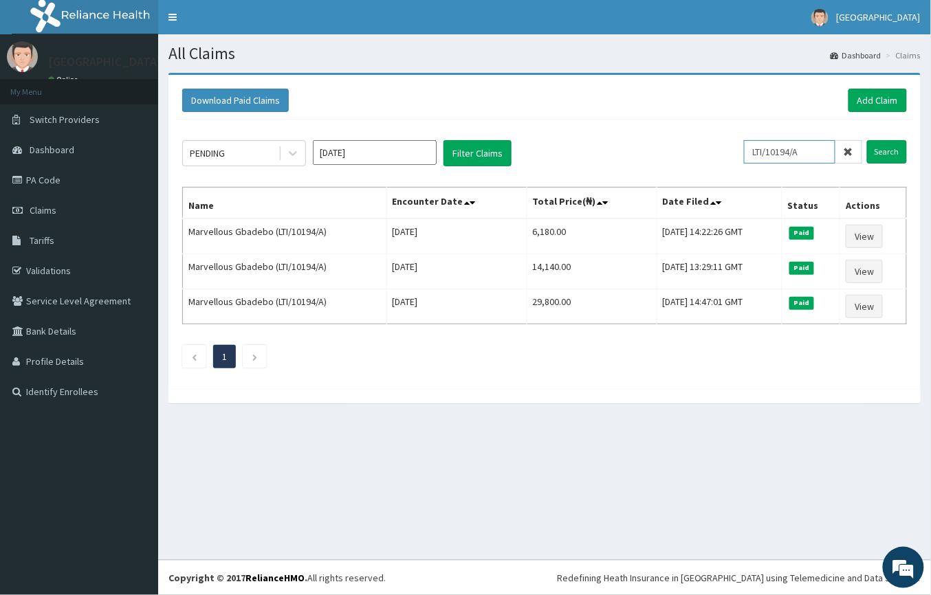
drag, startPoint x: 812, startPoint y: 151, endPoint x: 737, endPoint y: 152, distance: 75.0
click at [737, 152] on div "PENDING Aug 2025 Filter Claims LTI/10194/A Search" at bounding box center [544, 153] width 725 height 26
type input "CDT/10008/A"
click at [892, 151] on input "Search" at bounding box center [887, 151] width 40 height 23
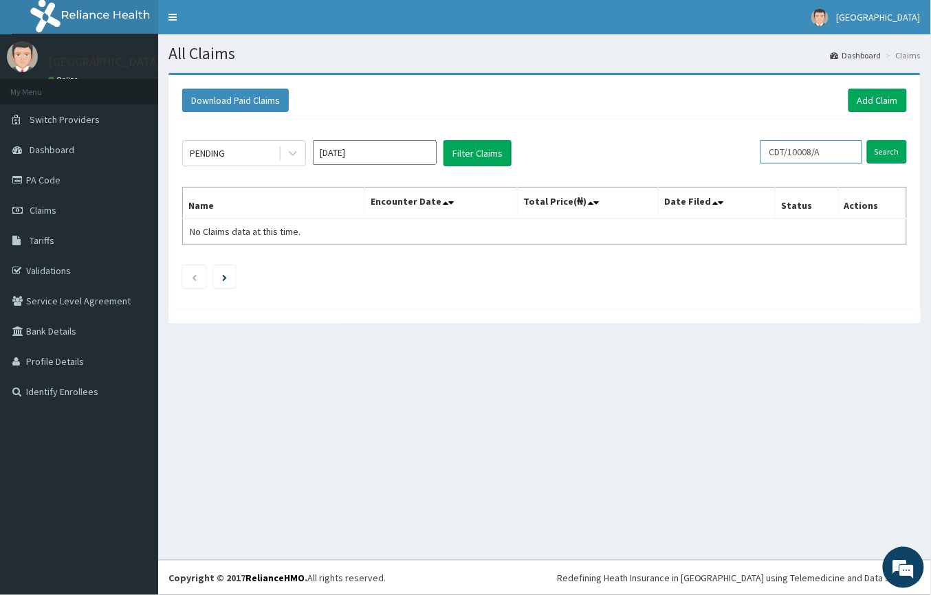
drag, startPoint x: 847, startPoint y: 155, endPoint x: 739, endPoint y: 154, distance: 108.6
click at [739, 154] on div "PENDING Aug 2025 Filter Claims CDT/10008/A Search" at bounding box center [544, 153] width 725 height 26
click at [891, 147] on input "Search" at bounding box center [887, 151] width 40 height 23
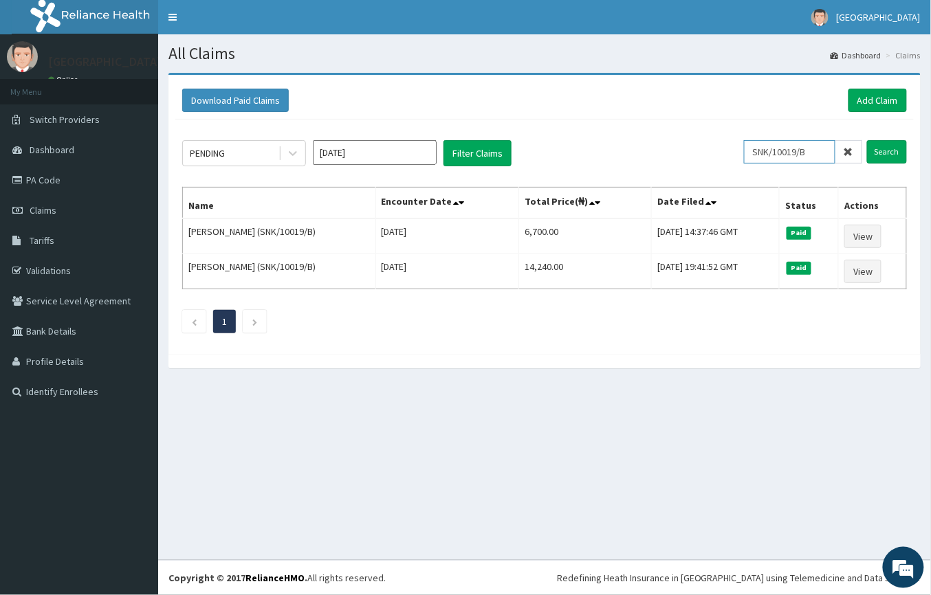
drag, startPoint x: 821, startPoint y: 153, endPoint x: 655, endPoint y: 161, distance: 165.9
click at [655, 161] on div "PENDING Aug 2025 Filter Claims SNK/10019/B Search" at bounding box center [544, 153] width 725 height 26
click at [870, 150] on input "Search" at bounding box center [887, 151] width 40 height 23
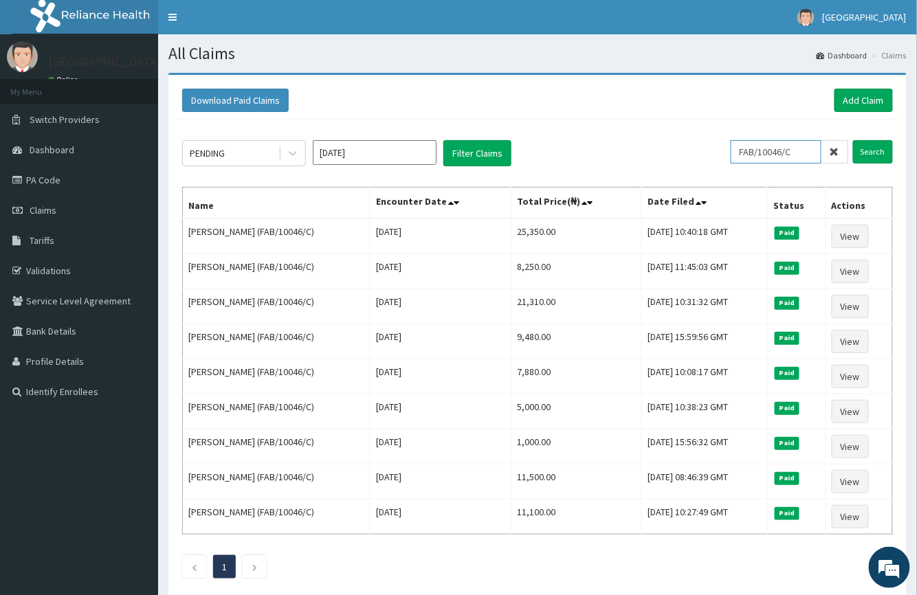
drag, startPoint x: 805, startPoint y: 154, endPoint x: 647, endPoint y: 151, distance: 157.5
click at [647, 151] on div "PENDING Aug 2025 Filter Claims FAB/10046/C Search" at bounding box center [537, 153] width 711 height 26
type input "CDC/10055/A"
click at [887, 152] on input "Search" at bounding box center [873, 151] width 40 height 23
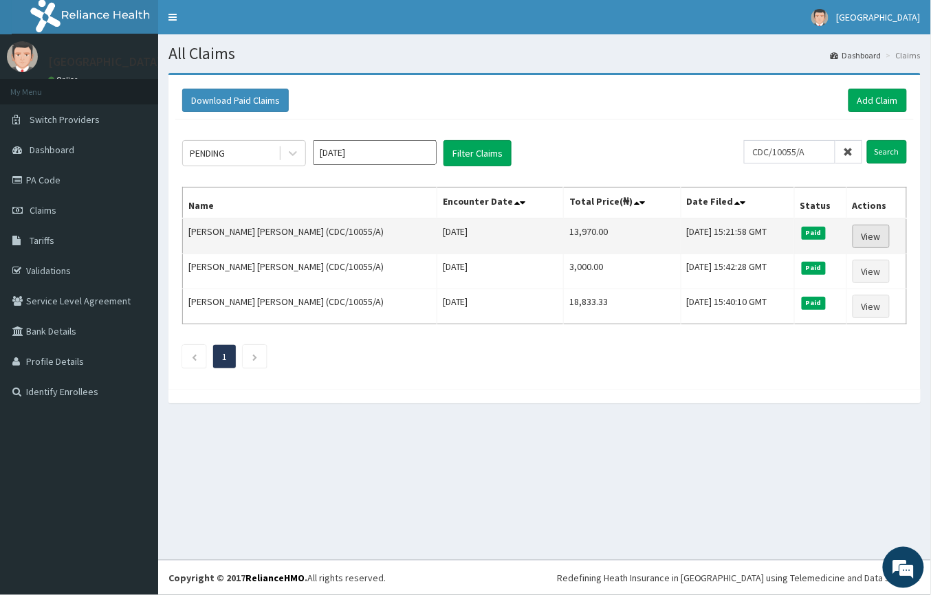
click at [866, 227] on link "View" at bounding box center [871, 236] width 37 height 23
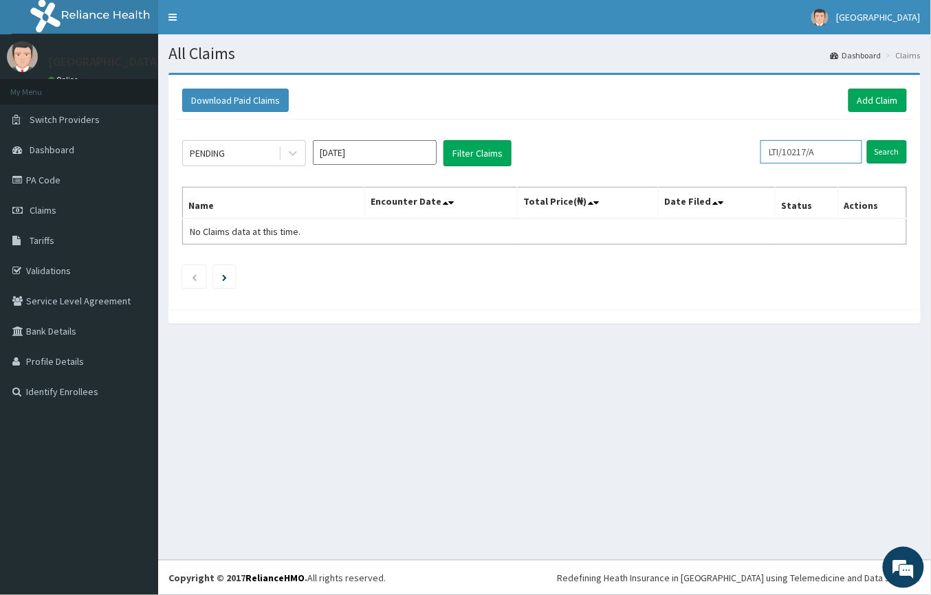
drag, startPoint x: 847, startPoint y: 152, endPoint x: 688, endPoint y: 150, distance: 158.9
click at [688, 150] on div "PENDING Aug 2025 Filter Claims LTI/10217/A Search" at bounding box center [544, 153] width 725 height 26
type input "FAB/10046/C"
click at [892, 152] on input "Search" at bounding box center [887, 151] width 40 height 23
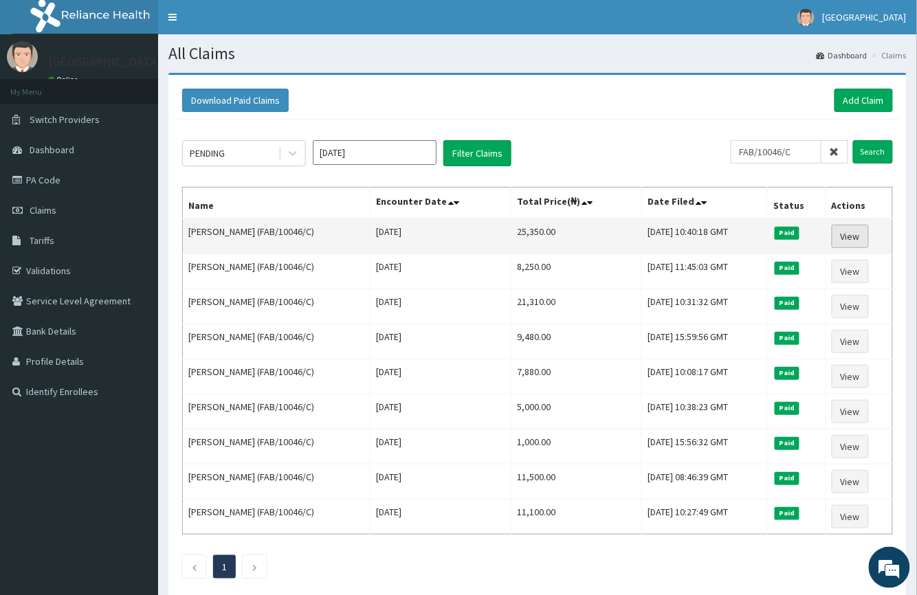
click at [853, 231] on link "View" at bounding box center [850, 236] width 37 height 23
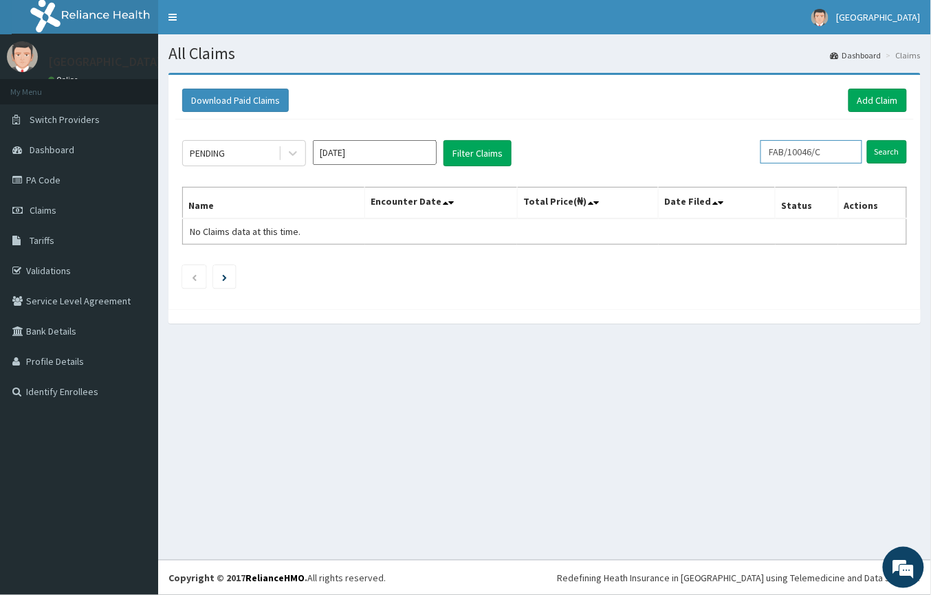
drag, startPoint x: 833, startPoint y: 150, endPoint x: 688, endPoint y: 151, distance: 145.8
click at [688, 150] on div "PENDING Aug 2025 Filter Claims FAB/10046/C Search" at bounding box center [544, 153] width 725 height 26
type input "CDC/10055/A"
click at [884, 151] on input "Search" at bounding box center [887, 151] width 40 height 23
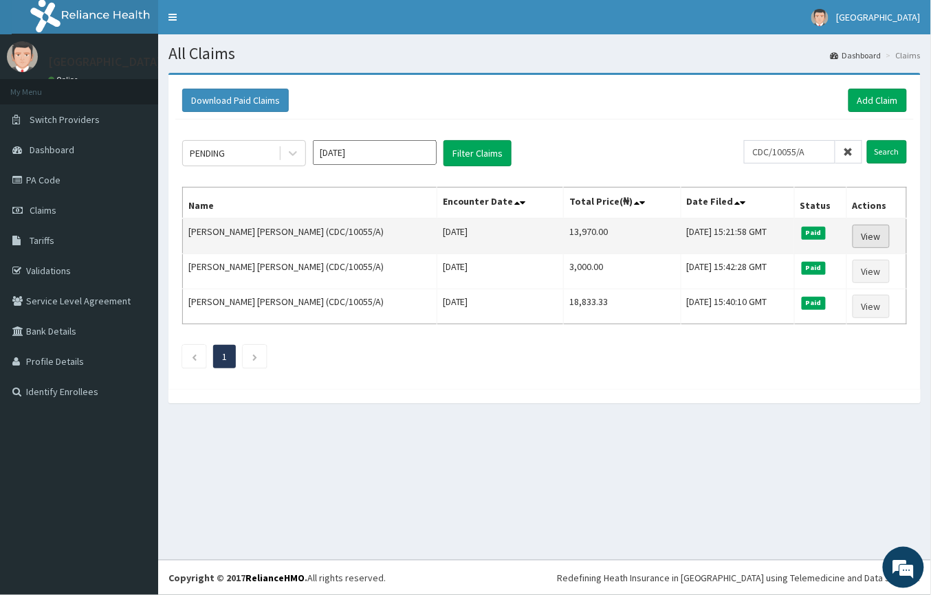
click at [856, 232] on link "View" at bounding box center [871, 236] width 37 height 23
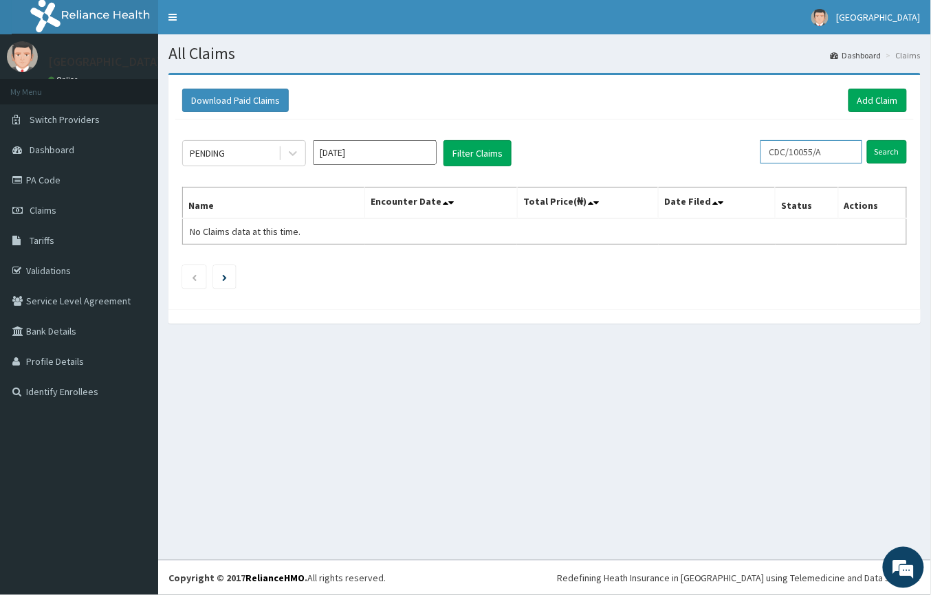
drag, startPoint x: 834, startPoint y: 154, endPoint x: 713, endPoint y: 154, distance: 121.0
click at [713, 154] on div "PENDING Aug 2025 Filter Claims CDC/10055/A Search" at bounding box center [544, 153] width 725 height 26
type input "rgi/10094/b"
click at [898, 157] on input "Search" at bounding box center [887, 151] width 40 height 23
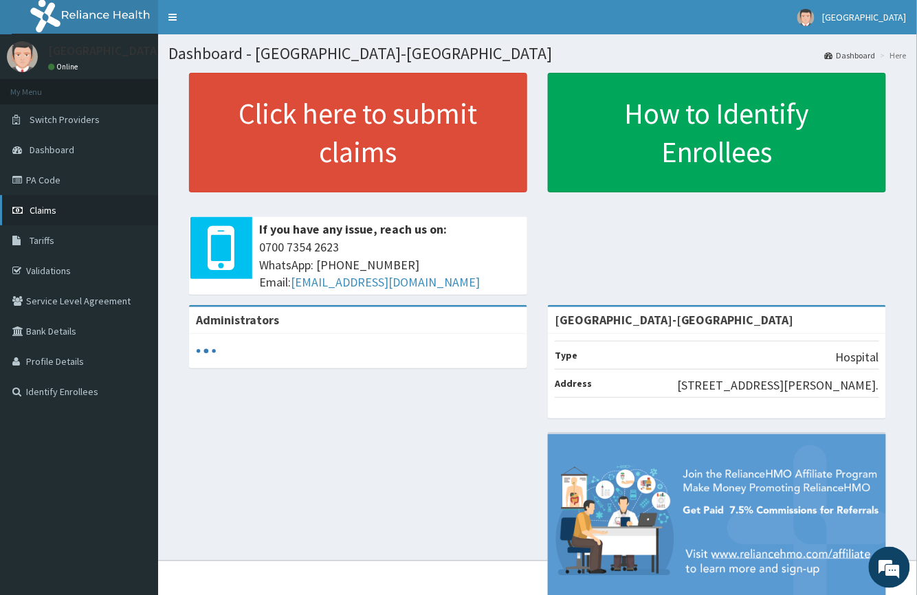
click at [61, 213] on link "Claims" at bounding box center [79, 210] width 158 height 30
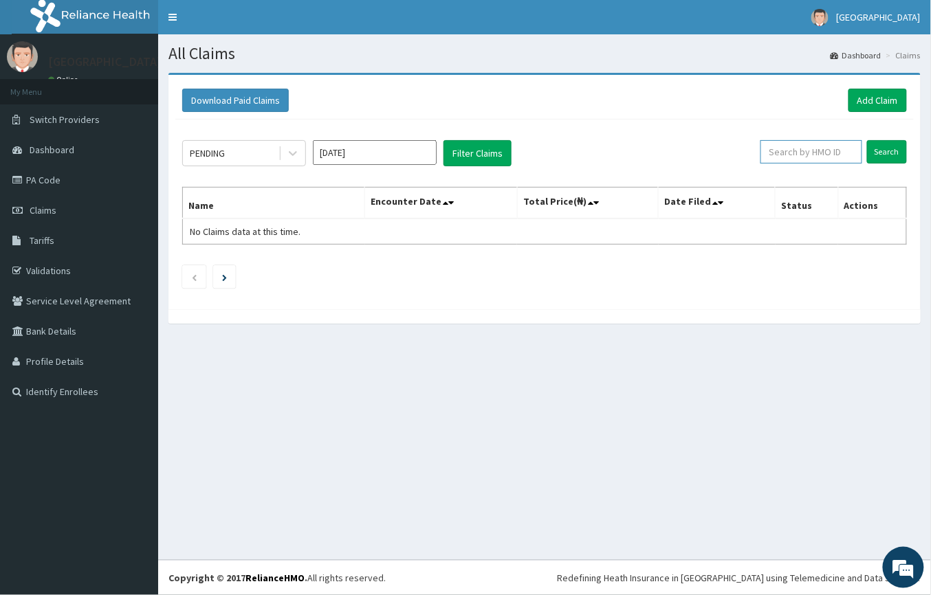
click at [820, 152] on input "text" at bounding box center [812, 151] width 102 height 23
type input "RGI/10094/B"
click at [876, 153] on input "Search" at bounding box center [887, 151] width 40 height 23
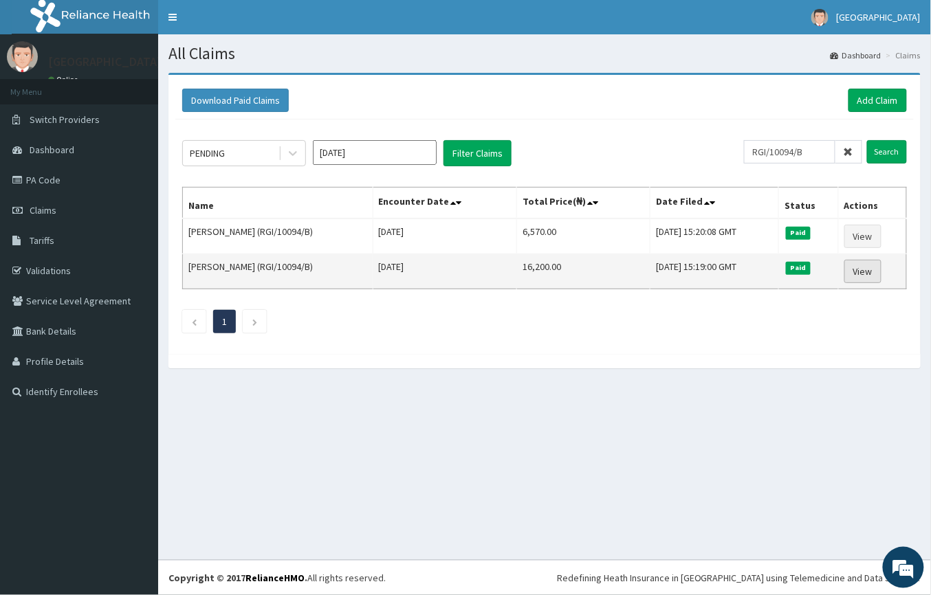
click at [862, 270] on link "View" at bounding box center [862, 271] width 37 height 23
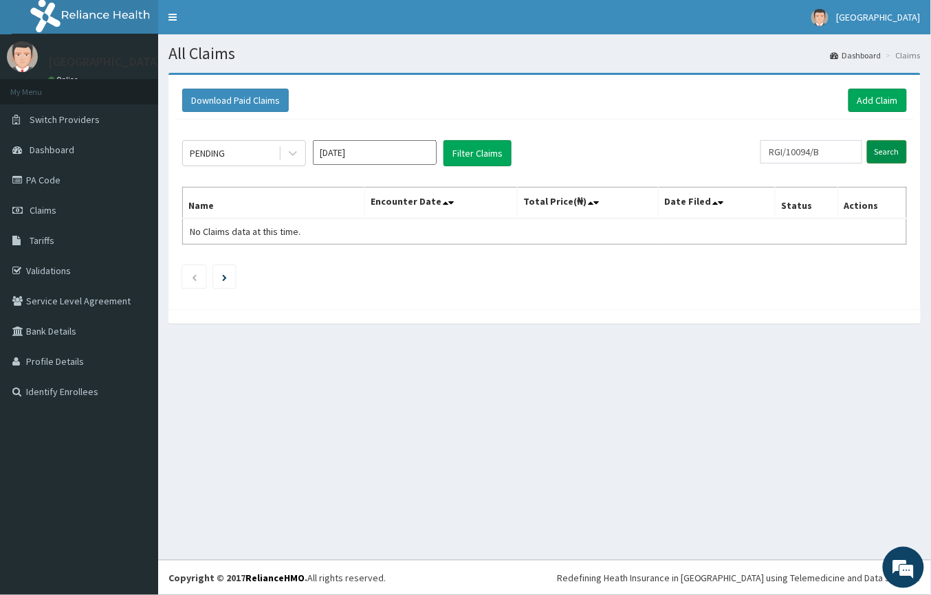
click at [893, 158] on input "Search" at bounding box center [887, 151] width 40 height 23
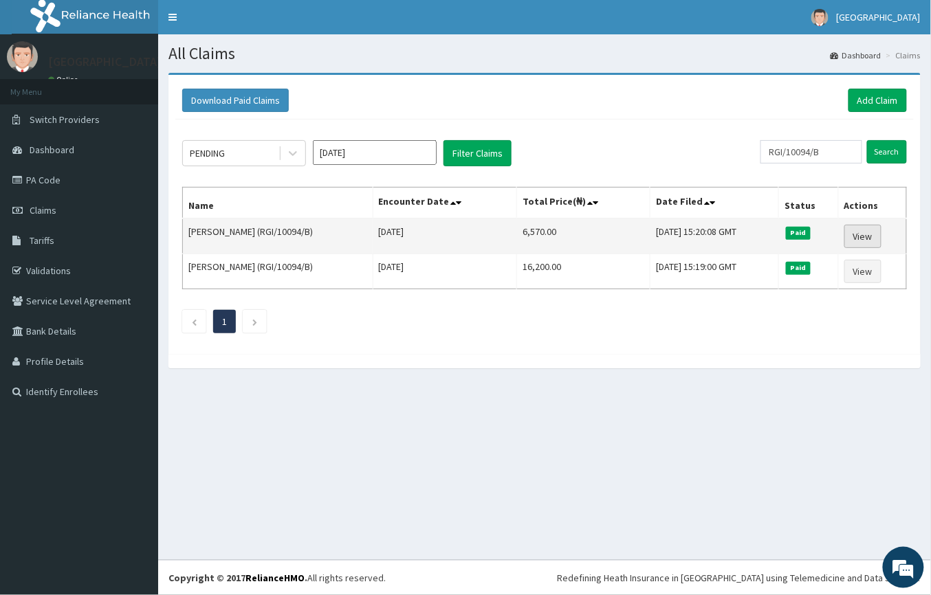
click at [855, 235] on link "View" at bounding box center [862, 236] width 37 height 23
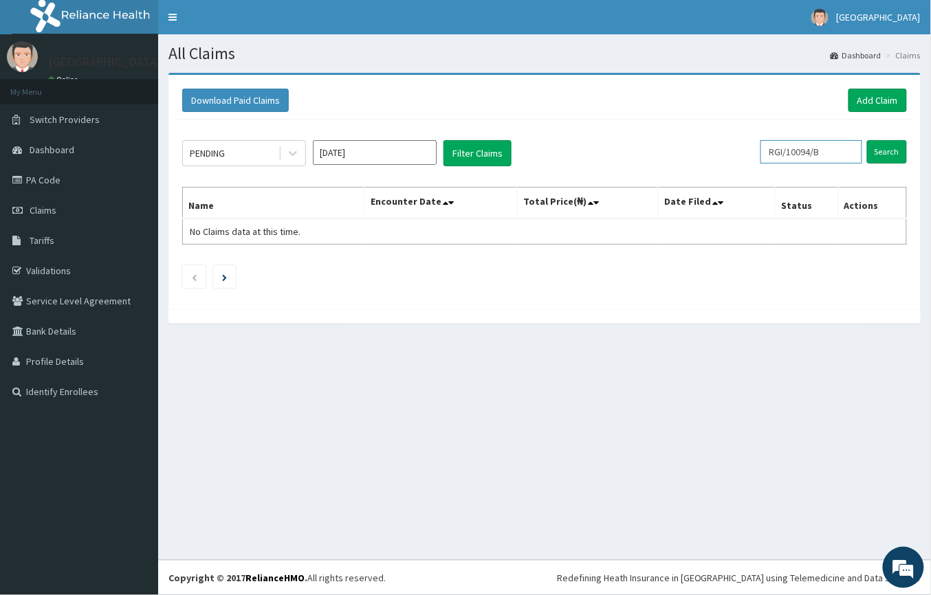
drag, startPoint x: 832, startPoint y: 149, endPoint x: 666, endPoint y: 155, distance: 165.8
click at [666, 155] on div "PENDING Aug 2025 Filter Claims RGI/10094/B Search" at bounding box center [544, 153] width 725 height 26
click at [892, 155] on input "Search" at bounding box center [887, 151] width 40 height 23
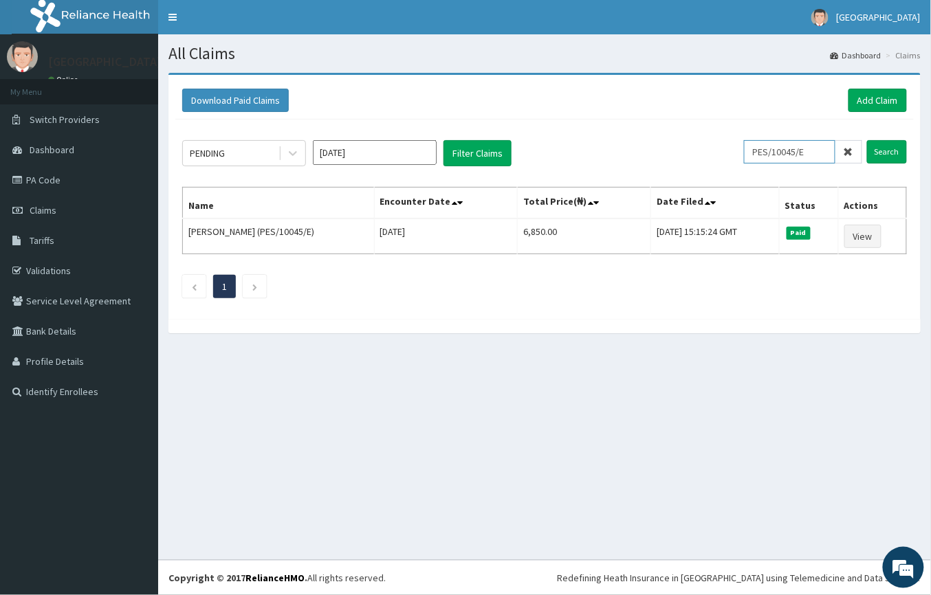
drag, startPoint x: 814, startPoint y: 155, endPoint x: 708, endPoint y: 146, distance: 107.0
click at [708, 146] on div "PENDING Aug 2025 Filter Claims PES/10045/E Search" at bounding box center [544, 153] width 725 height 26
type input "LTI/10358/A"
click at [887, 140] on input "Search" at bounding box center [887, 151] width 40 height 23
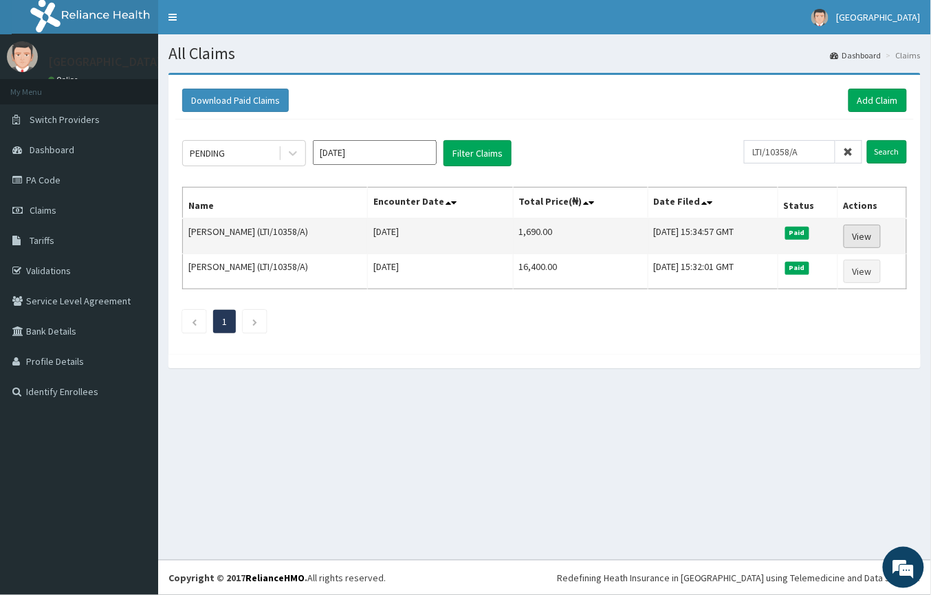
click at [870, 237] on link "View" at bounding box center [862, 236] width 37 height 23
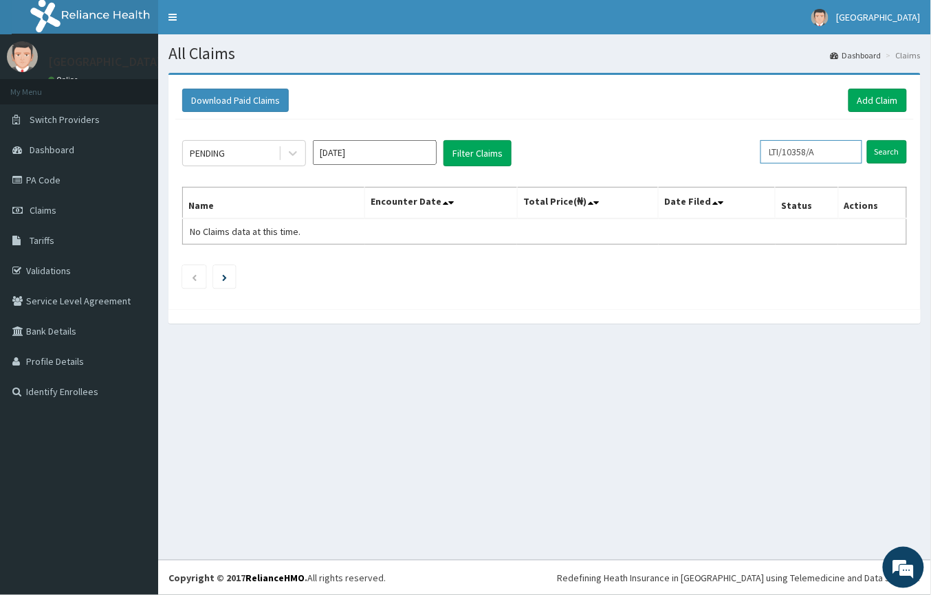
drag, startPoint x: 829, startPoint y: 152, endPoint x: 663, endPoint y: 173, distance: 167.8
click at [663, 173] on div "PENDING Aug 2025 Filter Claims LTI/10358/A Search Name Encounter Date Total Pri…" at bounding box center [544, 211] width 739 height 183
type input "GTB/10210/B"
click at [898, 150] on input "Search" at bounding box center [887, 151] width 40 height 23
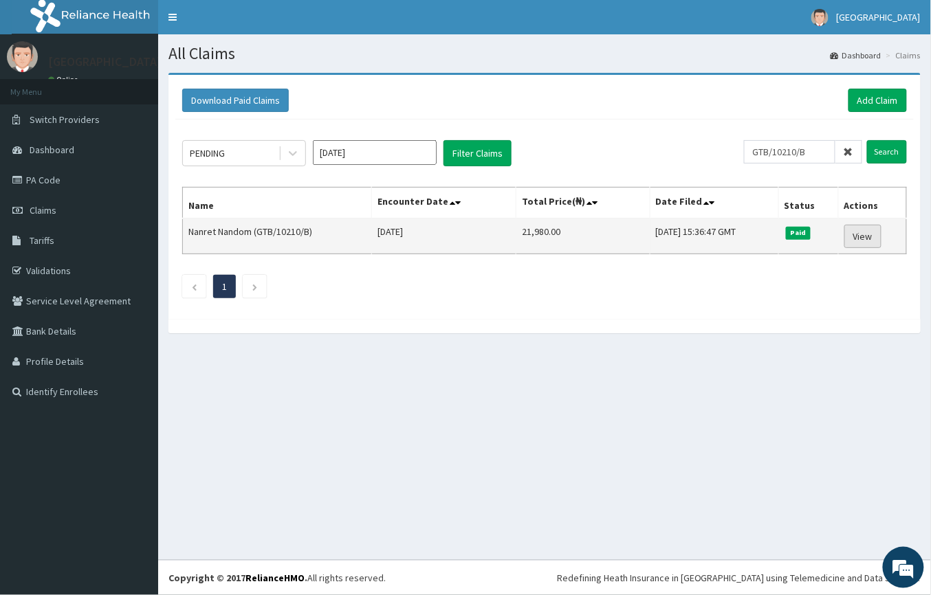
click at [857, 232] on link "View" at bounding box center [862, 236] width 37 height 23
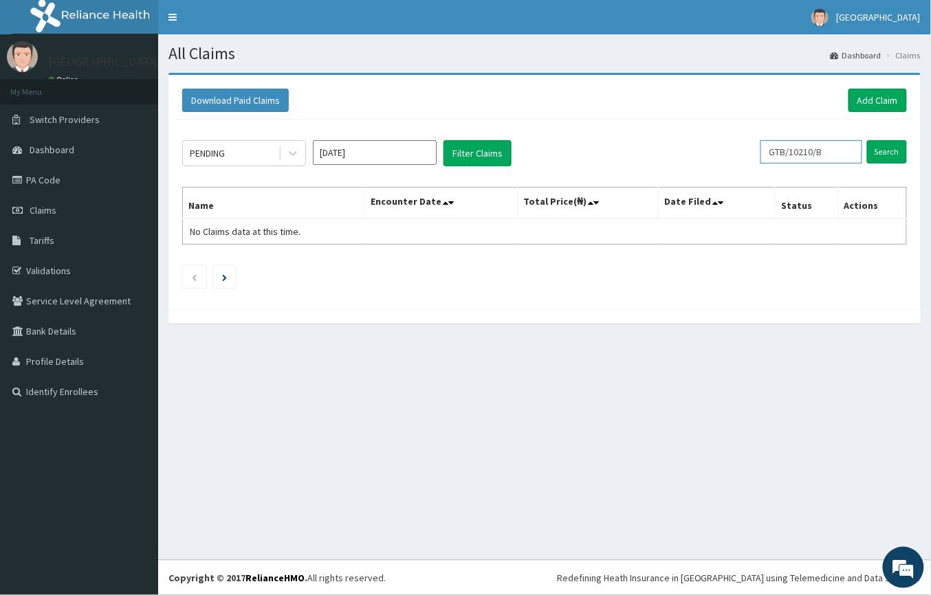
drag, startPoint x: 832, startPoint y: 152, endPoint x: 726, endPoint y: 154, distance: 105.9
click at [726, 154] on div "PENDING [DATE] Filter Claims GTB/10210/B Search" at bounding box center [544, 153] width 725 height 26
click at [814, 205] on th "Status" at bounding box center [807, 204] width 63 height 32
click at [820, 152] on input "GTB/10210/B" at bounding box center [812, 151] width 102 height 23
type input "GTB/10531/A"
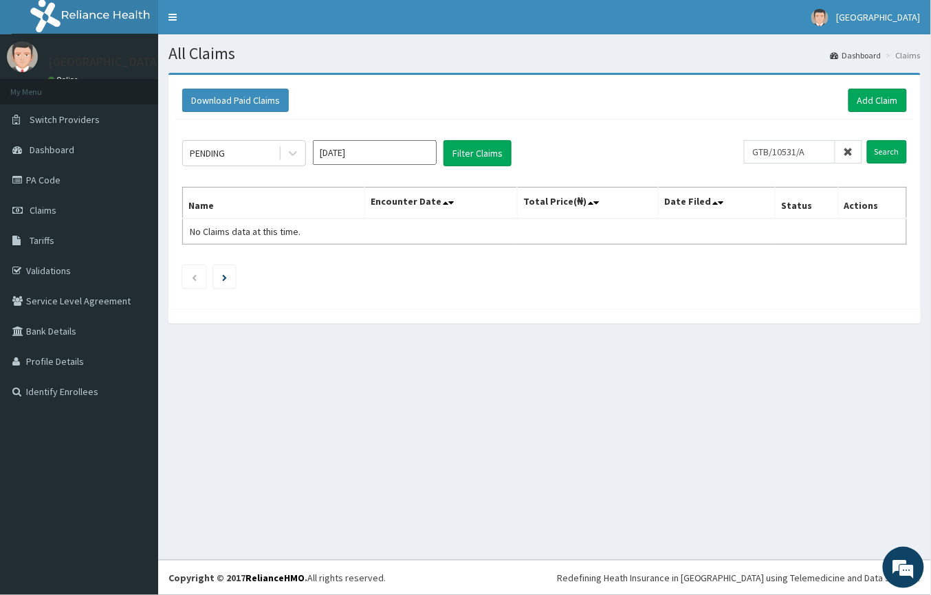
click at [866, 155] on form "GTB/10531/A Search" at bounding box center [825, 151] width 163 height 23
click at [897, 154] on input "Search" at bounding box center [887, 151] width 40 height 23
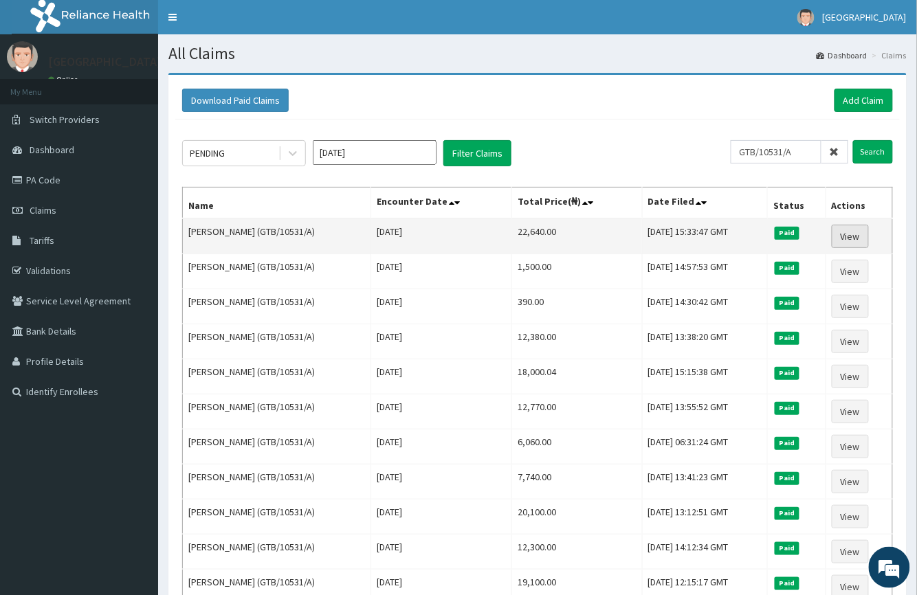
click at [840, 241] on link "View" at bounding box center [850, 236] width 37 height 23
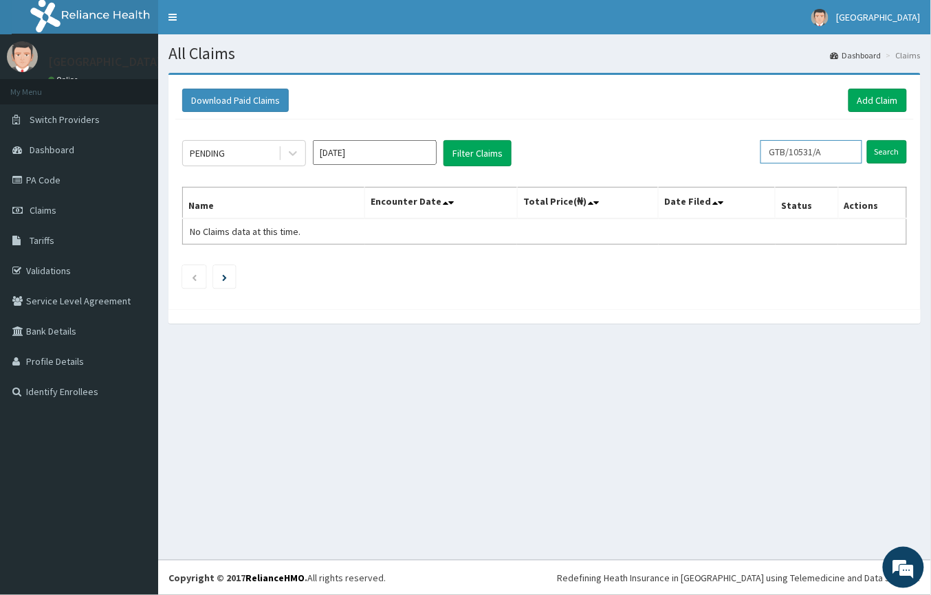
click at [838, 153] on input "GTB/10531/A" at bounding box center [812, 151] width 102 height 23
click at [818, 152] on input "GTB/10531/A" at bounding box center [812, 151] width 102 height 23
click at [875, 147] on input "Search" at bounding box center [887, 151] width 40 height 23
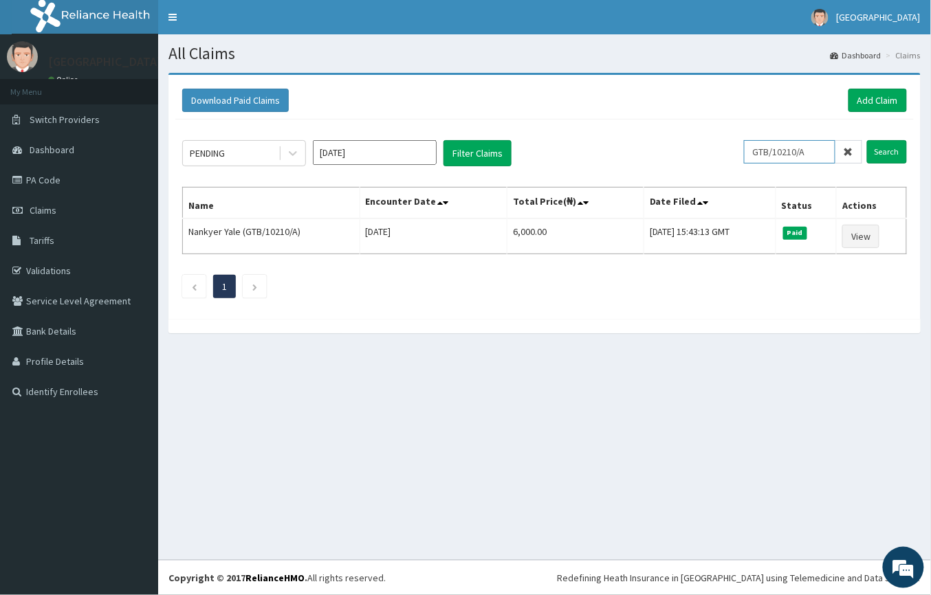
drag, startPoint x: 826, startPoint y: 146, endPoint x: 674, endPoint y: 171, distance: 154.1
click at [674, 171] on div "PENDING Aug 2025 Filter Claims GTB/10210/A Search Name Encounter Date Total Pri…" at bounding box center [544, 216] width 739 height 193
type input "RIS/10069/E"
click at [908, 133] on div "PENDING Aug 2025 Filter Claims RIS/10069/E Search Name Encounter Date Total Pri…" at bounding box center [544, 216] width 739 height 193
click at [893, 143] on input "Search" at bounding box center [887, 151] width 40 height 23
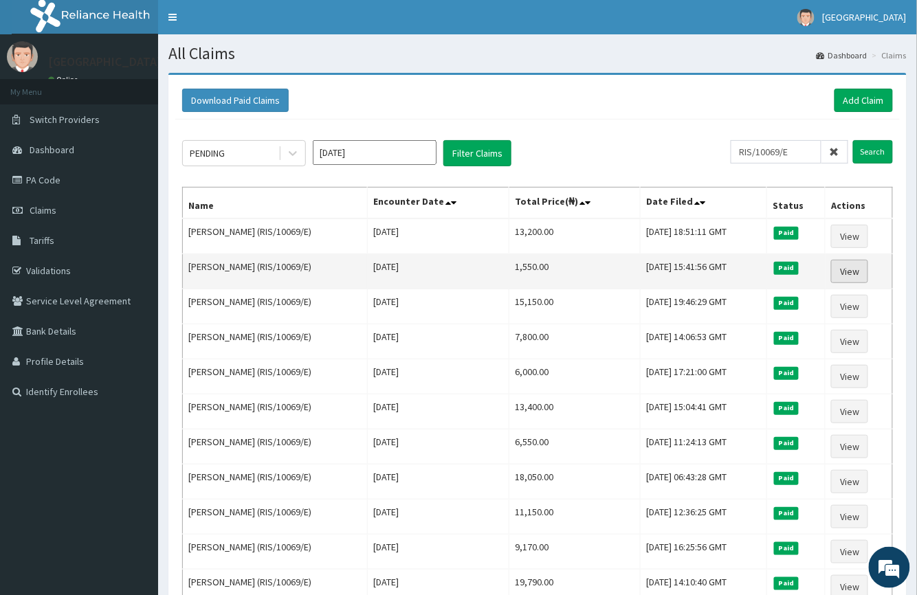
click at [851, 265] on link "View" at bounding box center [849, 271] width 37 height 23
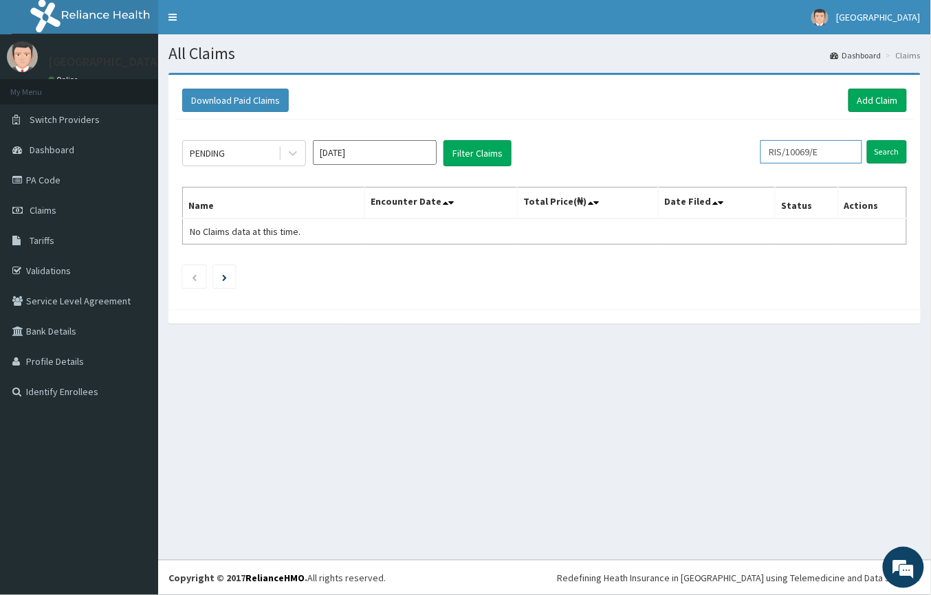
click at [831, 151] on input "RIS/10069/E" at bounding box center [812, 151] width 102 height 23
type input "RIS/10069/B"
click at [895, 141] on input "Search" at bounding box center [887, 151] width 40 height 23
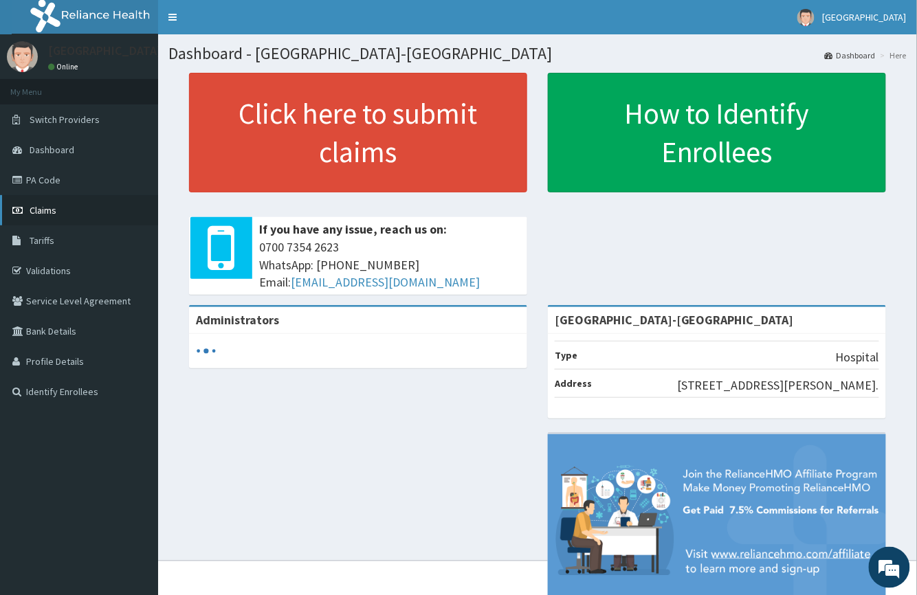
click at [78, 216] on link "Claims" at bounding box center [79, 210] width 158 height 30
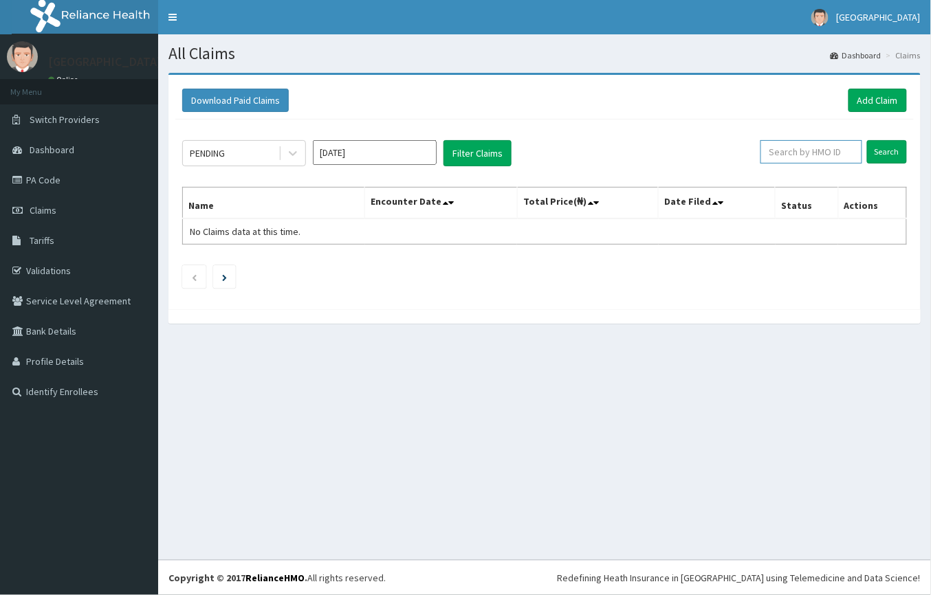
click at [794, 154] on input "text" at bounding box center [812, 151] width 102 height 23
click at [891, 155] on input "Search" at bounding box center [887, 151] width 40 height 23
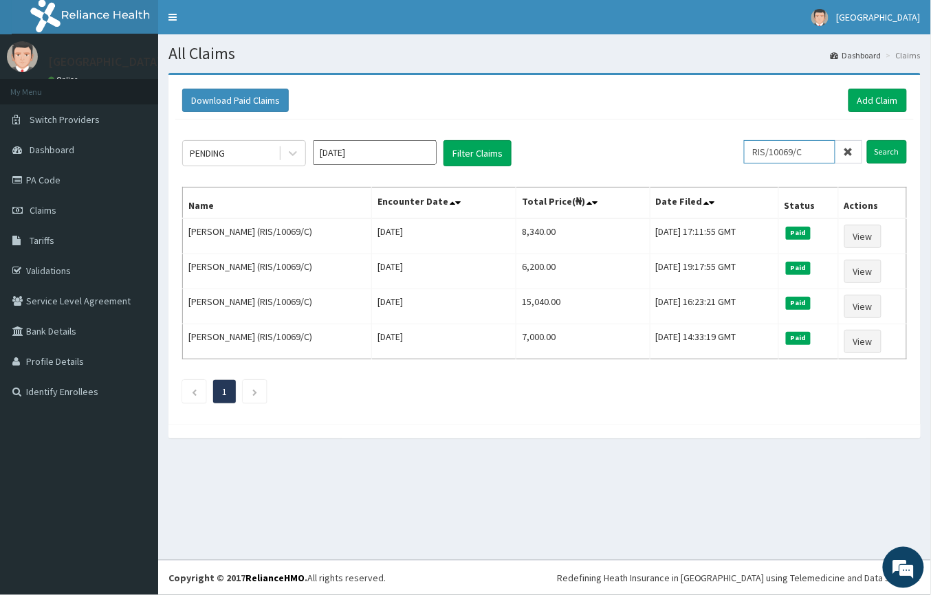
click at [818, 151] on input "RIS/10069/C" at bounding box center [789, 151] width 91 height 23
type input "RIS/10069/D"
click at [887, 149] on input "Search" at bounding box center [887, 151] width 40 height 23
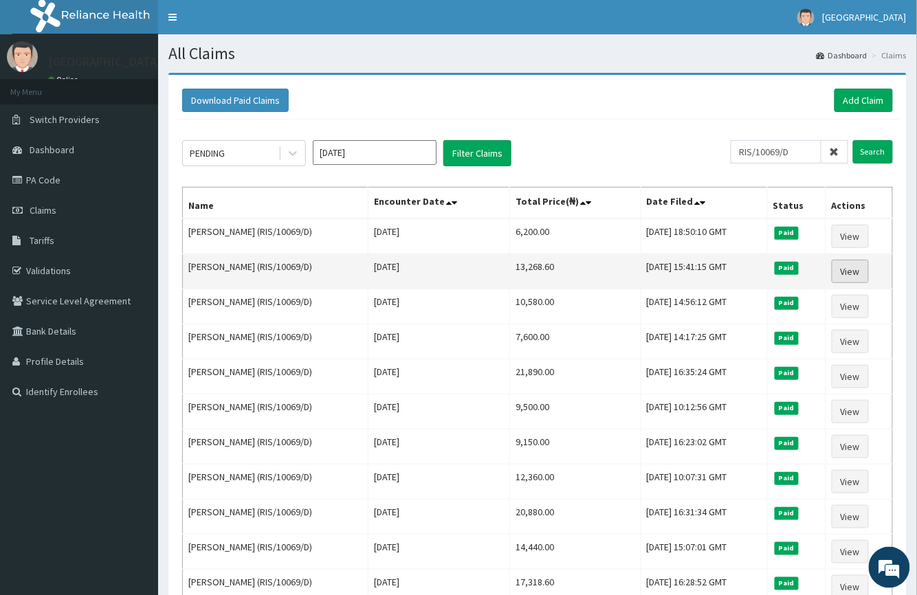
click at [868, 270] on link "View" at bounding box center [850, 271] width 37 height 23
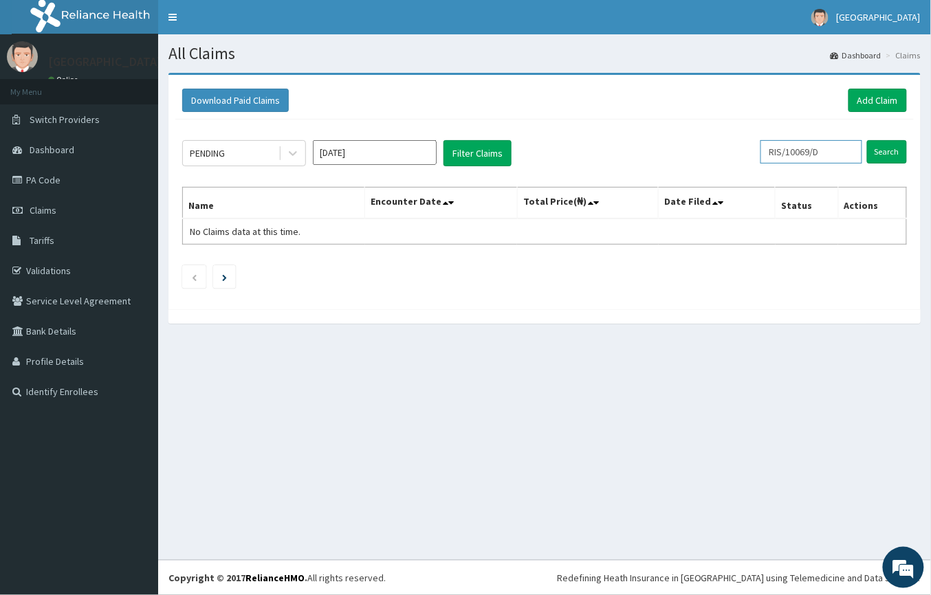
click at [829, 152] on input "RIS/10069/D" at bounding box center [812, 151] width 102 height 23
click at [889, 160] on input "Search" at bounding box center [887, 151] width 40 height 23
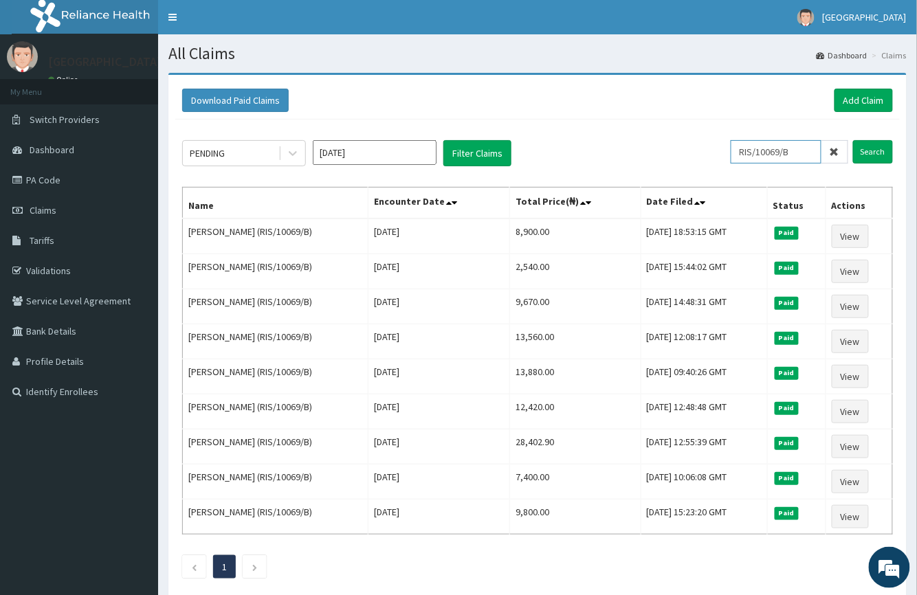
click at [807, 152] on input "RIS/10069/B" at bounding box center [776, 151] width 91 height 23
click at [873, 144] on input "Search" at bounding box center [873, 151] width 40 height 23
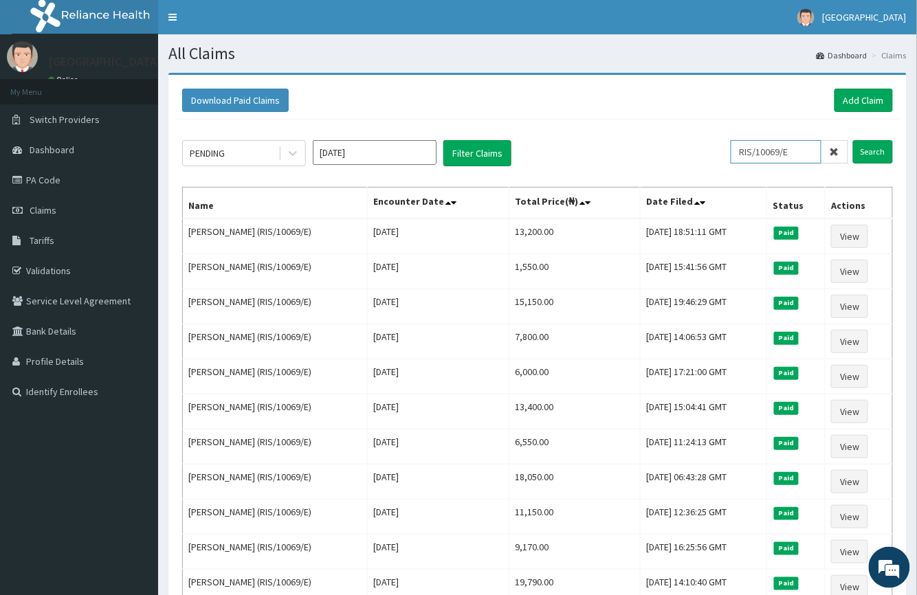
click at [799, 157] on input "RIS/10069/E" at bounding box center [776, 151] width 91 height 23
click at [872, 158] on input "Search" at bounding box center [873, 151] width 40 height 23
click at [810, 151] on input "RIS/10069/D" at bounding box center [776, 151] width 91 height 23
click at [895, 154] on div "PENDING Aug 2025 Filter Claims RIS/10069/C Search Name Encounter Date Total Pri…" at bounding box center [537, 409] width 725 height 578
click at [872, 142] on input "Search" at bounding box center [873, 151] width 40 height 23
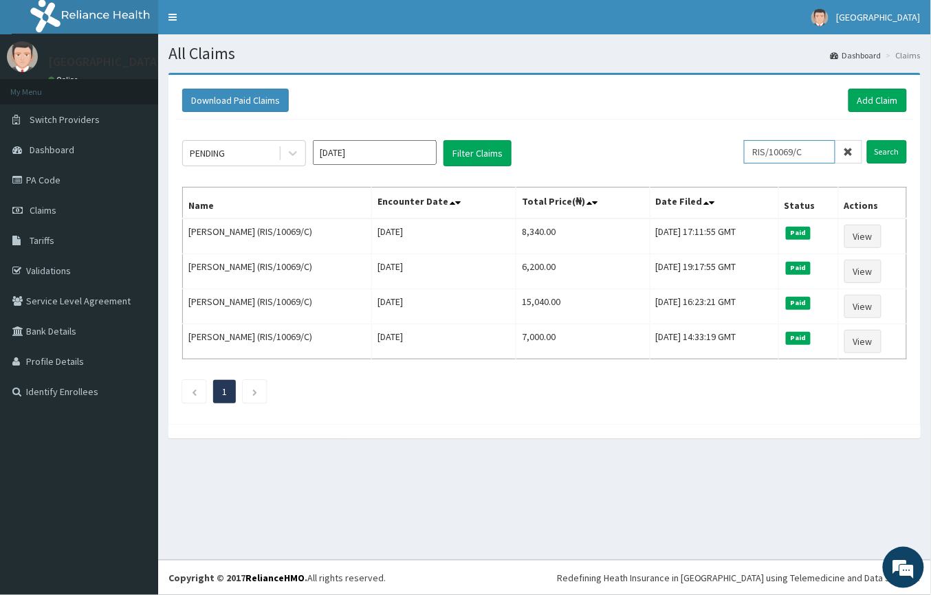
click at [820, 147] on input "RIS/10069/C" at bounding box center [789, 151] width 91 height 23
drag, startPoint x: 809, startPoint y: 151, endPoint x: 769, endPoint y: 153, distance: 40.6
click at [769, 153] on input "RIS/10069/C" at bounding box center [789, 151] width 91 height 23
type input "RGI/10094/E"
click at [860, 149] on span at bounding box center [848, 151] width 27 height 23
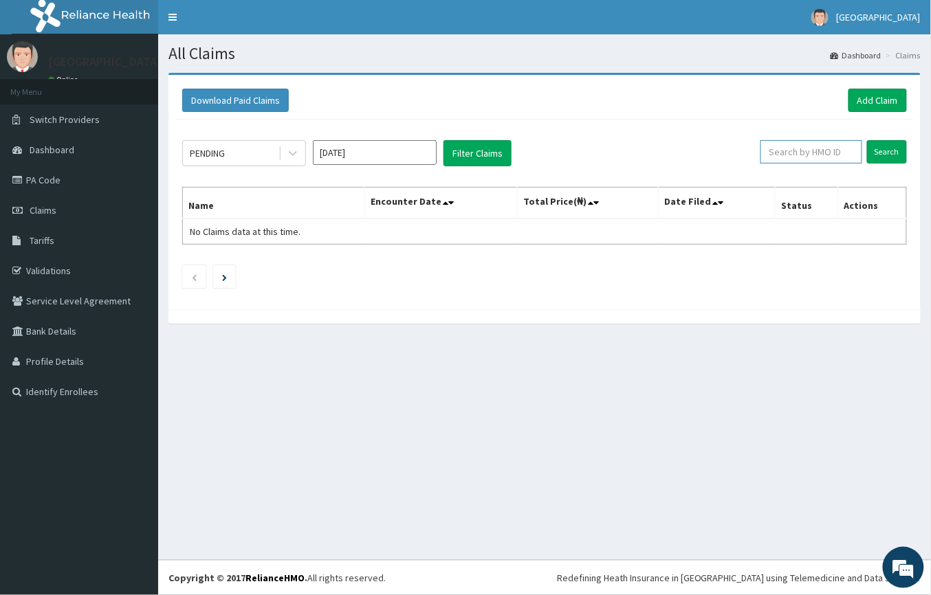
click at [813, 157] on input "text" at bounding box center [812, 151] width 102 height 23
type input "RGI/10094/E"
click at [884, 146] on input "Search" at bounding box center [887, 151] width 40 height 23
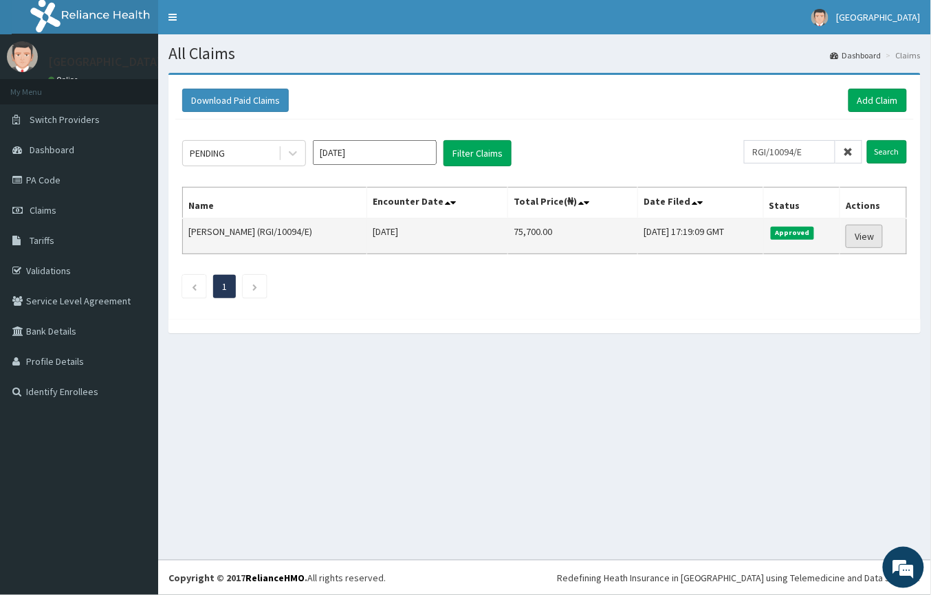
click at [877, 229] on link "View" at bounding box center [864, 236] width 37 height 23
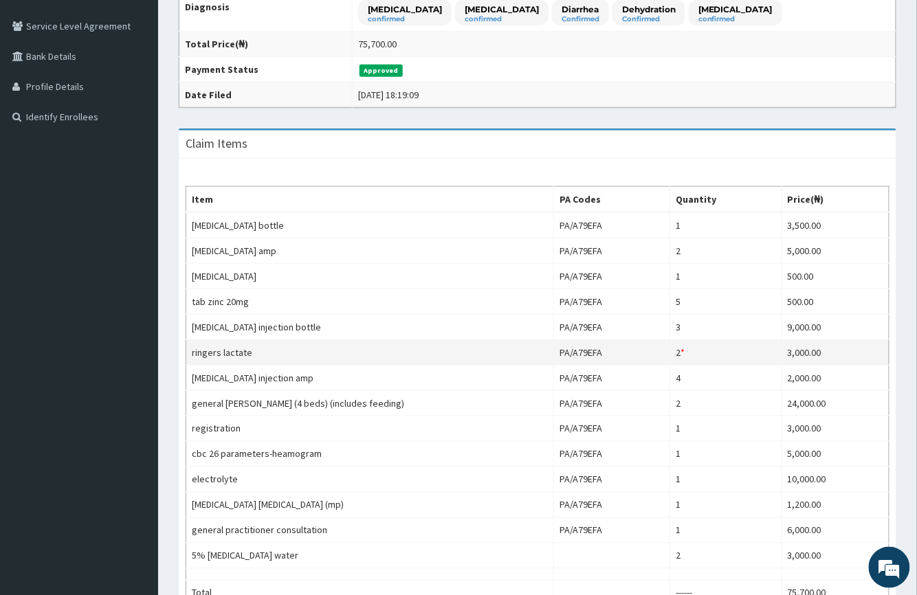
scroll to position [367, 0]
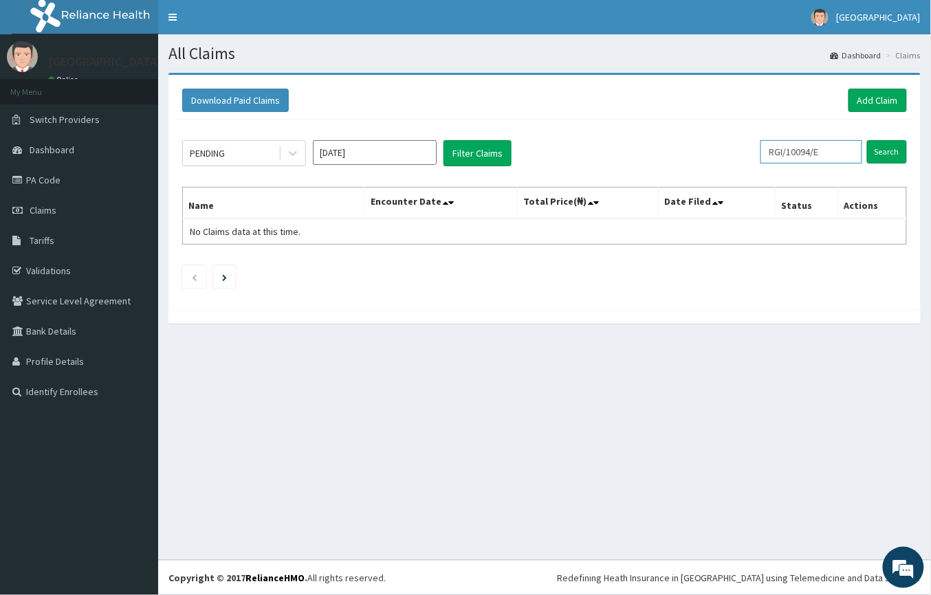
drag, startPoint x: 843, startPoint y: 157, endPoint x: 639, endPoint y: 155, distance: 204.2
click at [641, 155] on div "PENDING [DATE] Filter Claims RGI/10094/E Search" at bounding box center [544, 153] width 725 height 26
type input "RIS/10069/A"
click at [884, 146] on input "Search" at bounding box center [887, 151] width 40 height 23
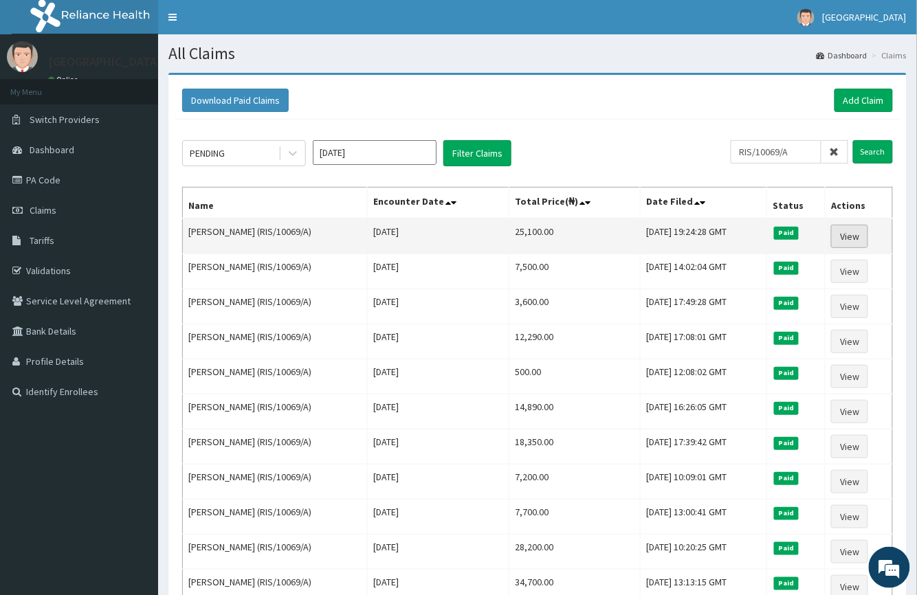
click at [864, 239] on link "View" at bounding box center [849, 236] width 37 height 23
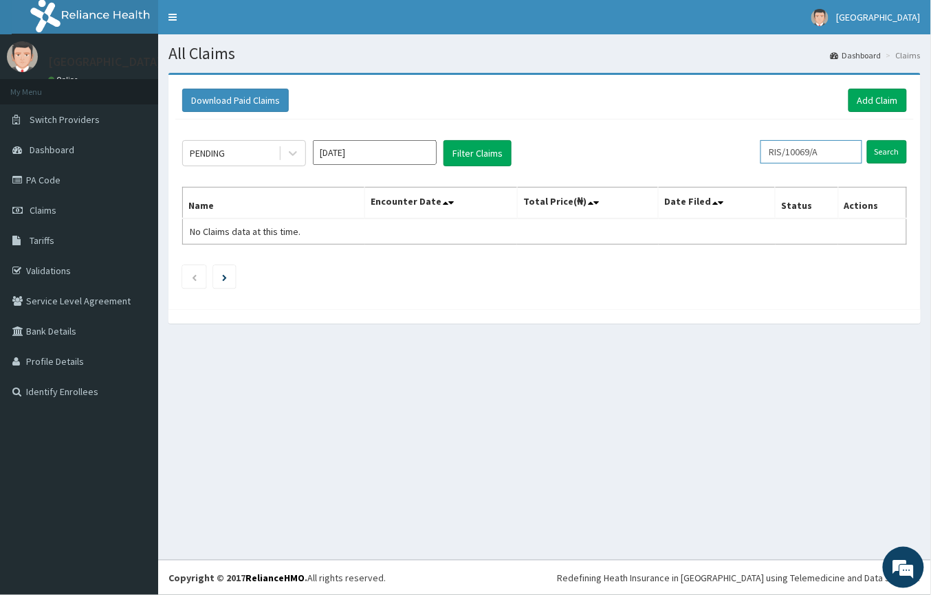
drag, startPoint x: 0, startPoint y: 0, endPoint x: 727, endPoint y: 157, distance: 743.7
click at [727, 157] on div "PENDING Aug 2025 Filter Claims RIS/10069/A Search" at bounding box center [544, 153] width 725 height 26
type input "E"
click at [888, 147] on input "Search" at bounding box center [887, 151] width 40 height 23
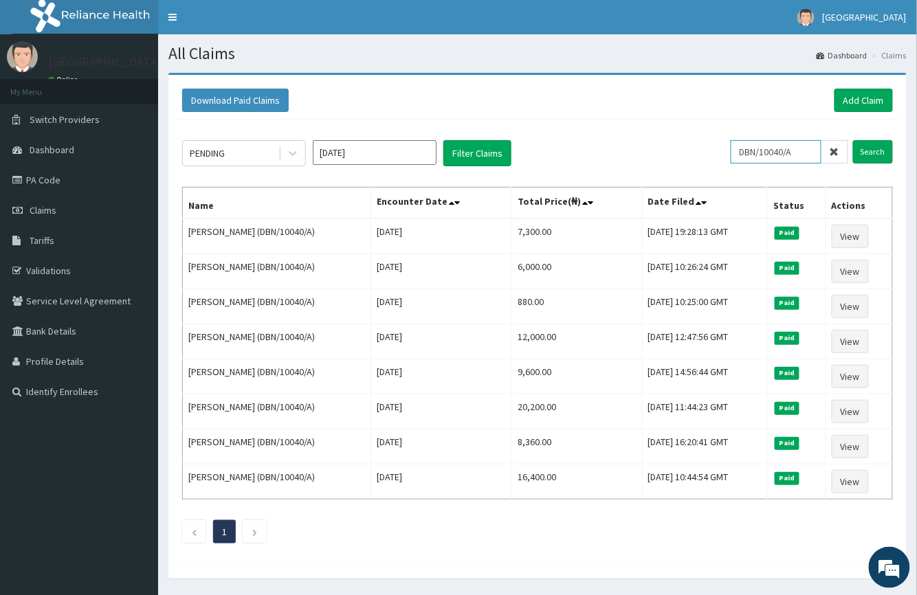
drag, startPoint x: 809, startPoint y: 147, endPoint x: 675, endPoint y: 158, distance: 134.5
click at [675, 158] on div "PENDING Aug 2025 Filter Claims DBN/10040/A Search" at bounding box center [537, 153] width 711 height 26
click at [886, 153] on input "Search" at bounding box center [873, 151] width 40 height 23
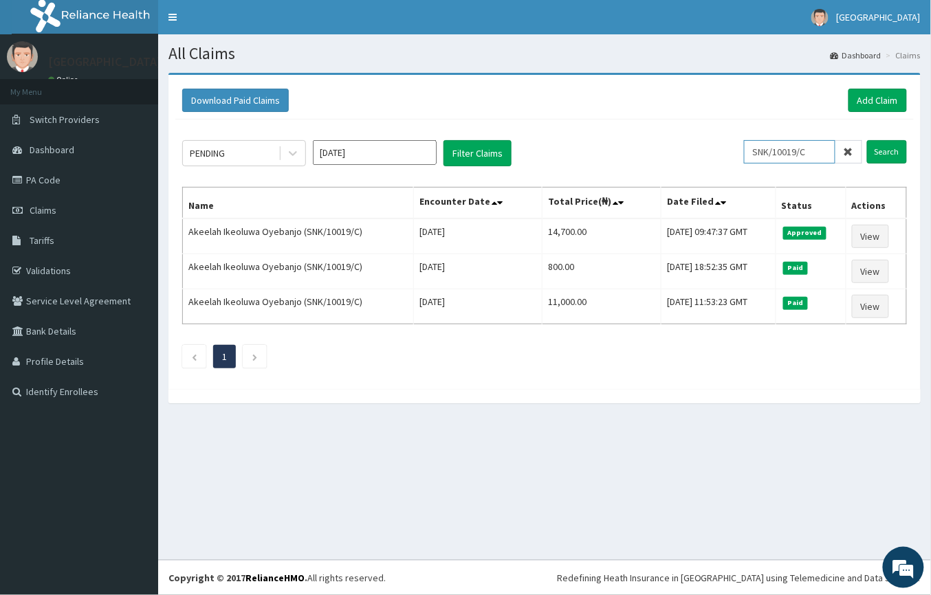
drag, startPoint x: 817, startPoint y: 150, endPoint x: 732, endPoint y: 149, distance: 85.3
click at [732, 149] on div "PENDING Aug 2025 Filter Claims SNK/10019/C Search" at bounding box center [544, 153] width 725 height 26
paste input "NCL/10010/C"
click at [884, 146] on input "Search" at bounding box center [887, 151] width 40 height 23
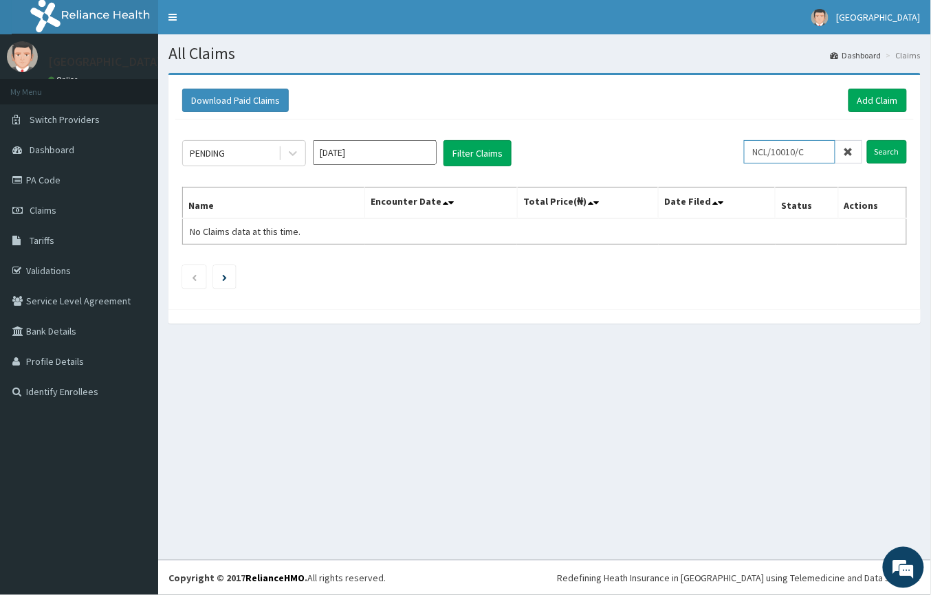
click at [763, 154] on input "NCL/10010/C" at bounding box center [789, 151] width 91 height 23
type input "NCL/10010/C"
click at [891, 157] on input "Search" at bounding box center [887, 151] width 40 height 23
click at [889, 157] on input "Search" at bounding box center [887, 151] width 40 height 23
click at [77, 146] on link "Dashboard" at bounding box center [79, 150] width 158 height 30
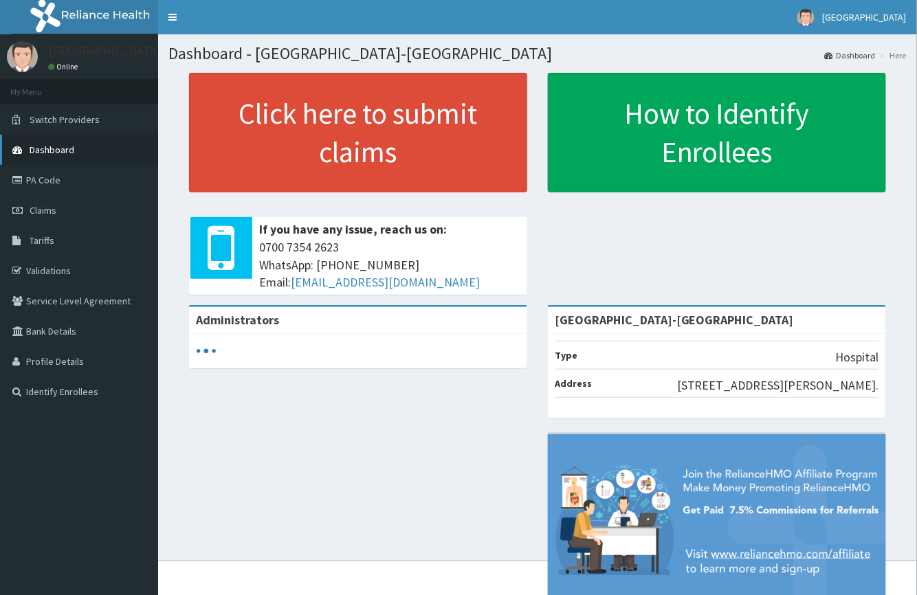
click at [50, 142] on link "Dashboard" at bounding box center [79, 150] width 158 height 30
click at [52, 267] on link "Validations" at bounding box center [79, 271] width 158 height 30
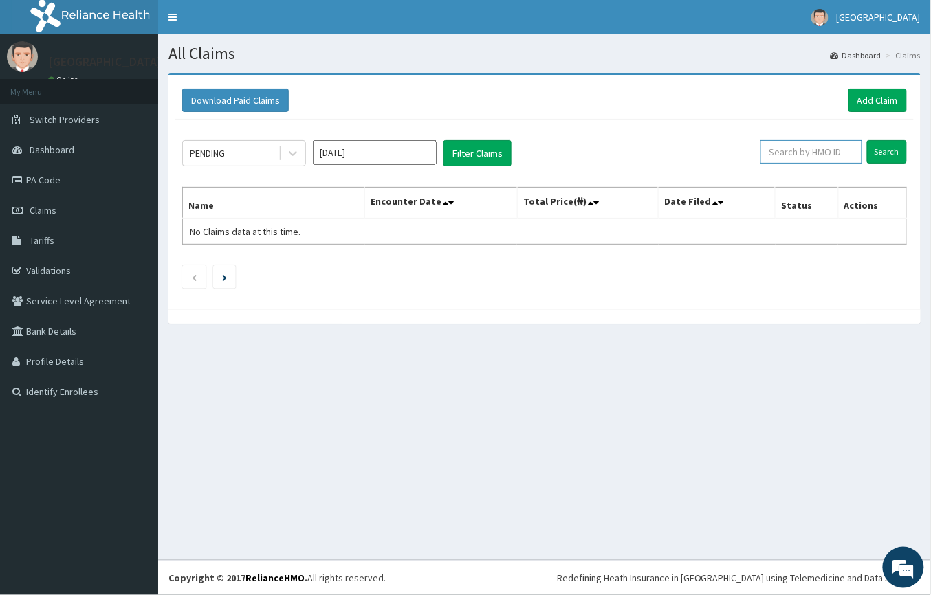
paste input "NCL/10010/C"
click at [894, 147] on input "Search" at bounding box center [887, 151] width 40 height 23
click at [893, 149] on input "Search" at bounding box center [887, 151] width 40 height 23
drag, startPoint x: 826, startPoint y: 149, endPoint x: 706, endPoint y: 162, distance: 121.1
click at [706, 162] on div "PENDING Aug 2025 Filter Claims NCL/10010/C Search" at bounding box center [544, 153] width 725 height 26
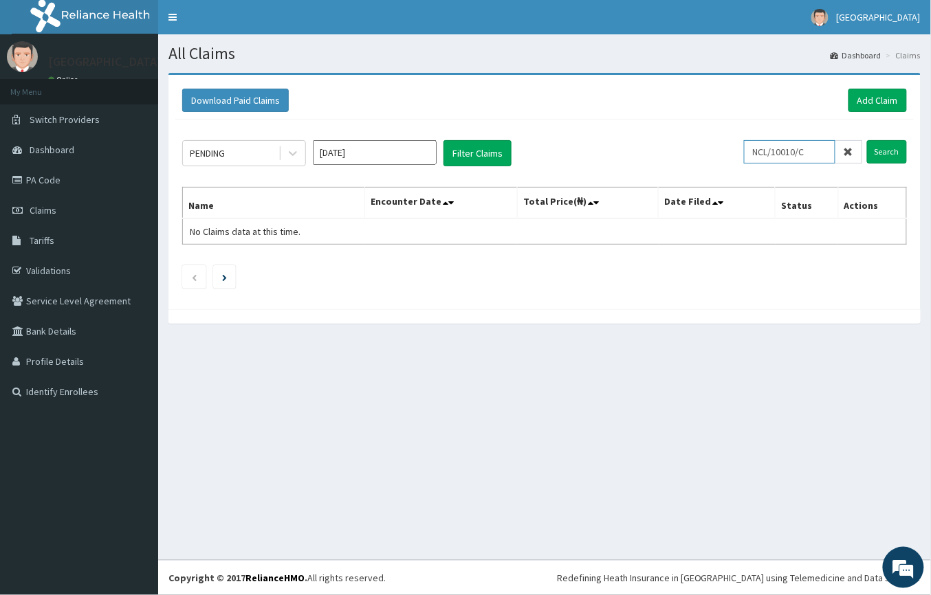
paste input "BAR/10047/A"
type input "BAR/10047/A"
click at [883, 147] on input "Search" at bounding box center [887, 151] width 40 height 23
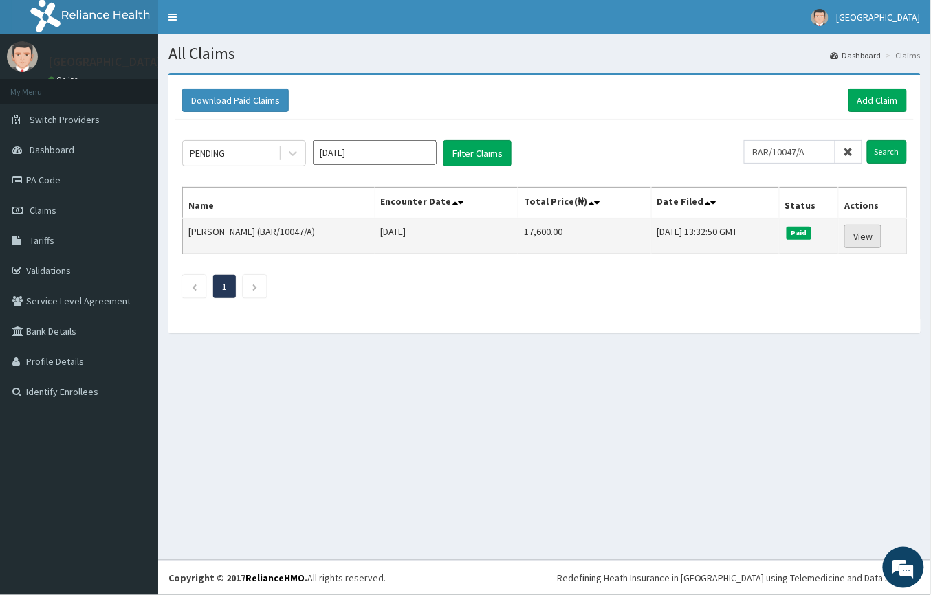
click at [865, 238] on link "View" at bounding box center [862, 236] width 37 height 23
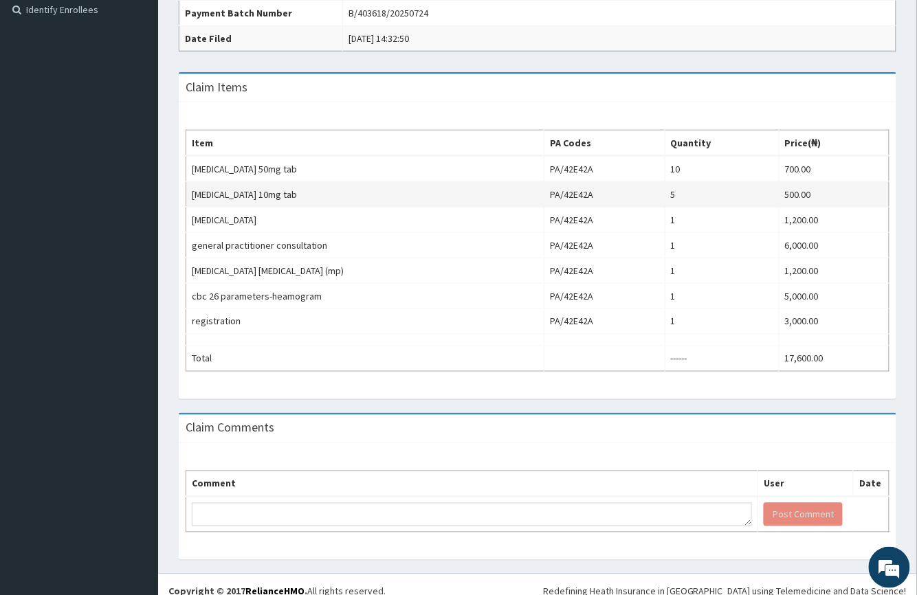
scroll to position [402, 0]
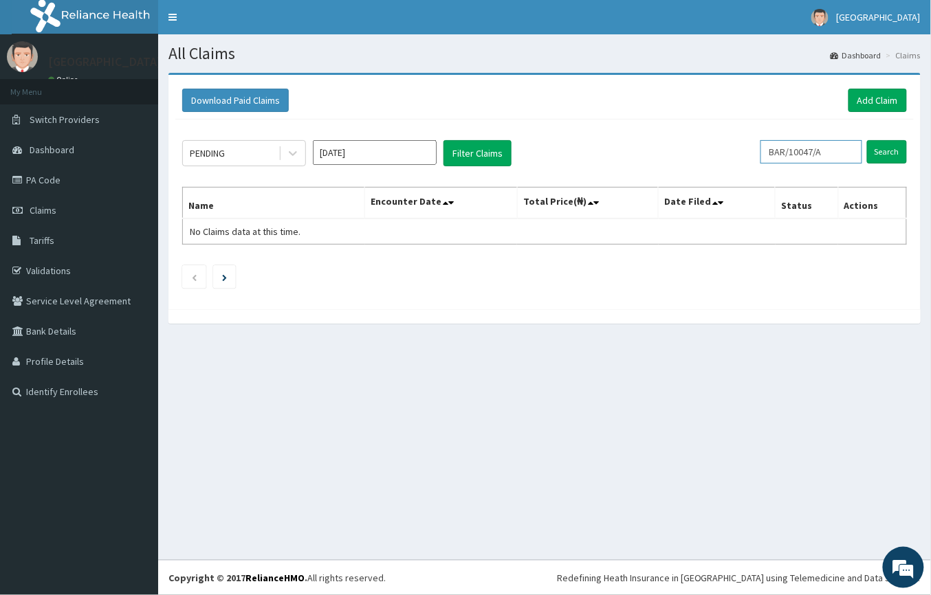
drag, startPoint x: 832, startPoint y: 151, endPoint x: 750, endPoint y: 150, distance: 82.5
click at [750, 150] on div "PENDING [DATE] Filter Claims BAR/10047/A Search" at bounding box center [544, 153] width 725 height 26
paste input "ROT/10007/B"
type input "ROT/10007/B"
click at [897, 150] on input "Search" at bounding box center [887, 151] width 40 height 23
